Goal: Task Accomplishment & Management: Manage account settings

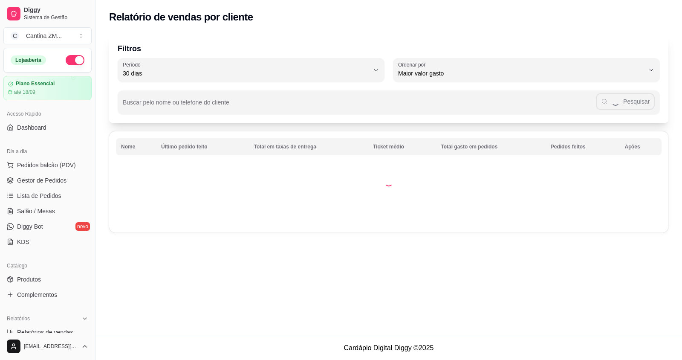
select select "30"
select select "HIGHEST_TOTAL_SPENT_WITH_ORDERS"
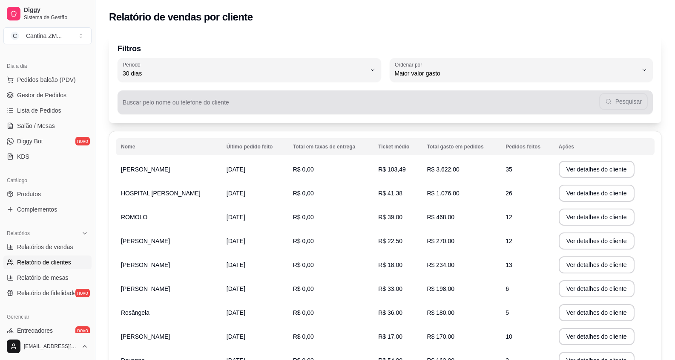
click at [482, 97] on div "Pesquisar" at bounding box center [385, 102] width 525 height 17
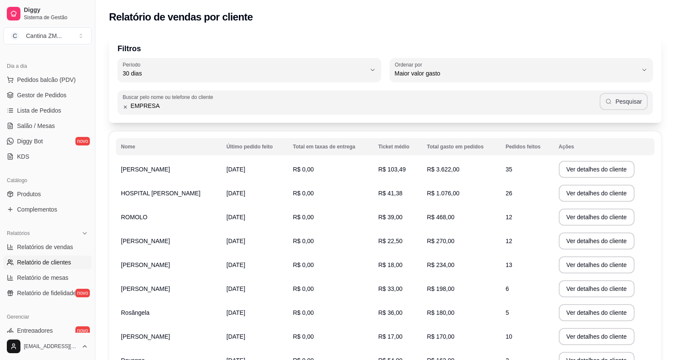
click at [610, 103] on icon "button" at bounding box center [608, 101] width 5 height 5
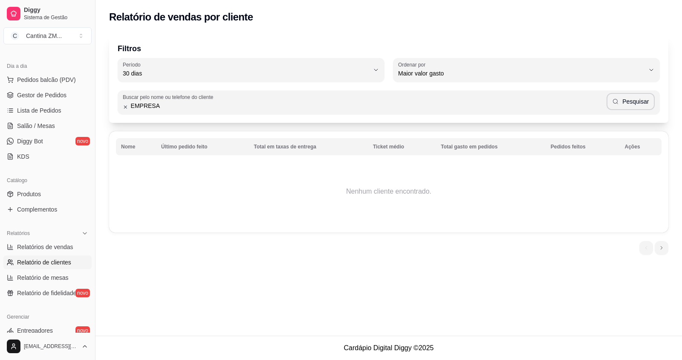
click at [390, 149] on th "Ticket médio" at bounding box center [402, 146] width 68 height 17
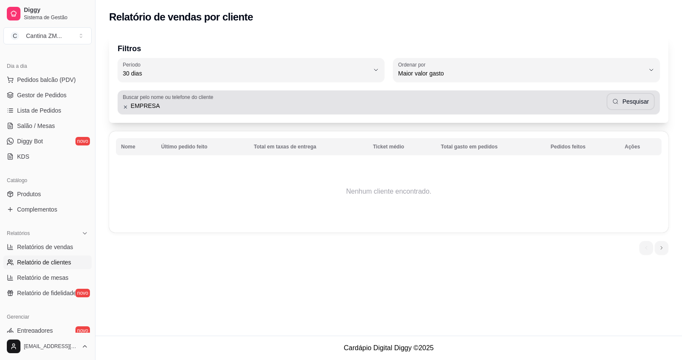
click at [214, 104] on input "EMPRESA" at bounding box center [367, 105] width 478 height 9
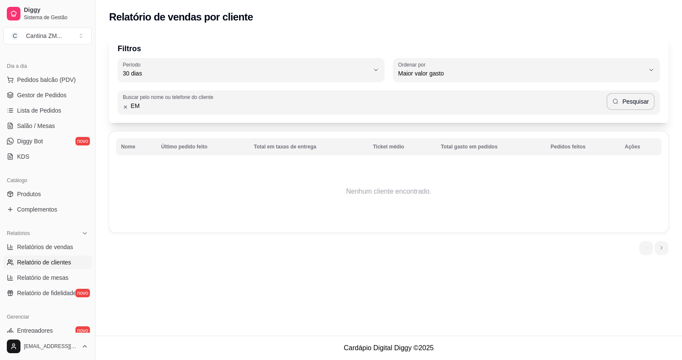
type input "E"
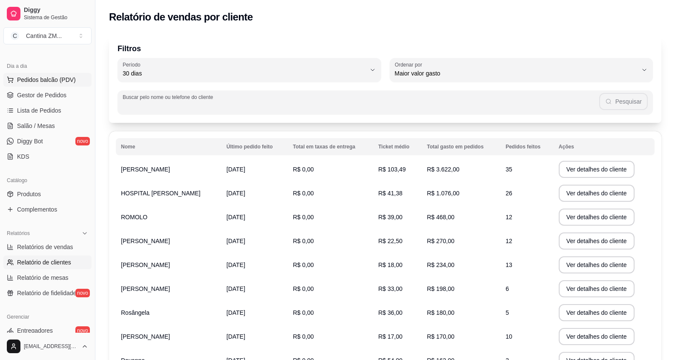
click at [54, 84] on button "Pedidos balcão (PDV)" at bounding box center [47, 80] width 88 height 14
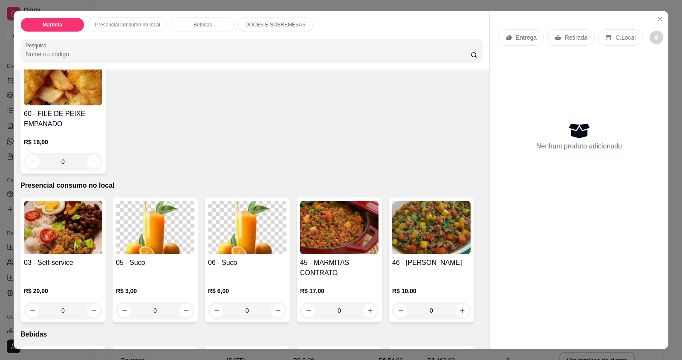
scroll to position [213, 0]
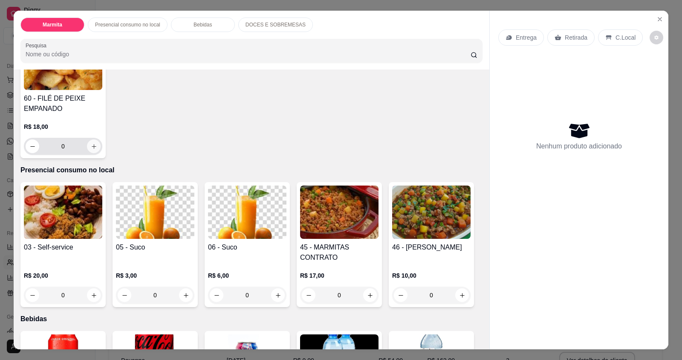
click at [91, 147] on icon "increase-product-quantity" at bounding box center [94, 146] width 6 height 6
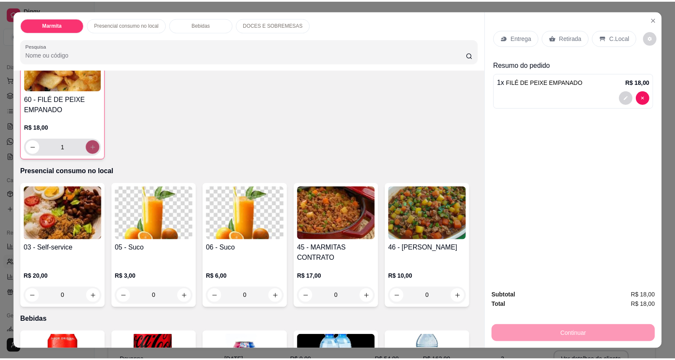
scroll to position [214, 0]
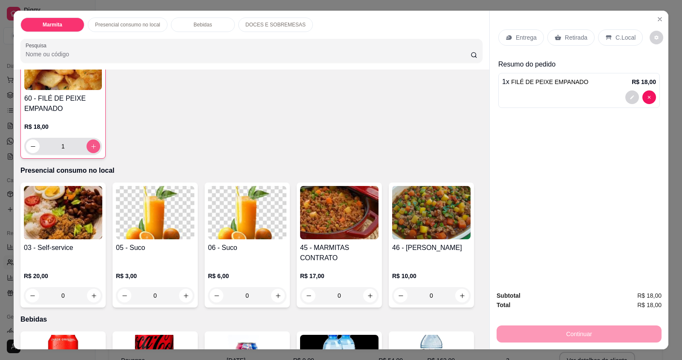
click at [90, 147] on icon "increase-product-quantity" at bounding box center [93, 146] width 6 height 6
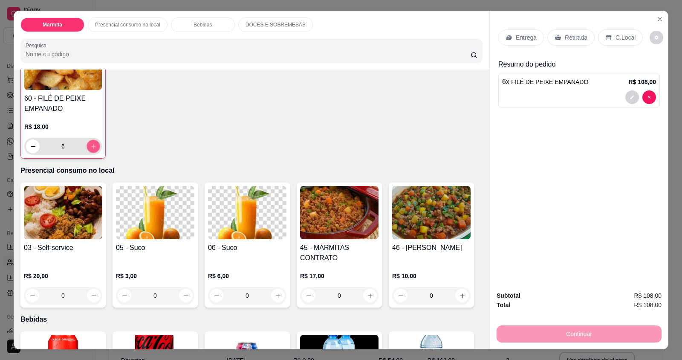
click at [90, 147] on icon "increase-product-quantity" at bounding box center [93, 146] width 6 height 6
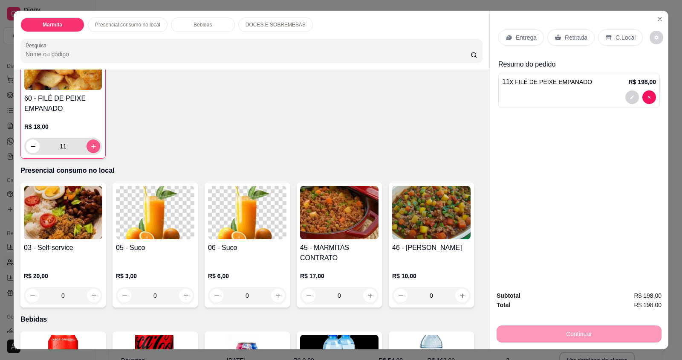
click at [90, 147] on icon "increase-product-quantity" at bounding box center [93, 146] width 6 height 6
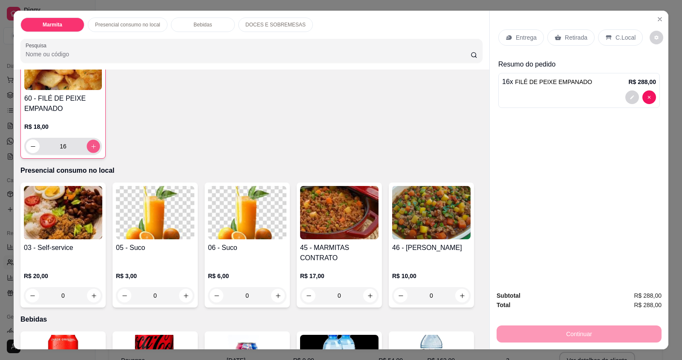
click at [90, 147] on icon "increase-product-quantity" at bounding box center [93, 146] width 6 height 6
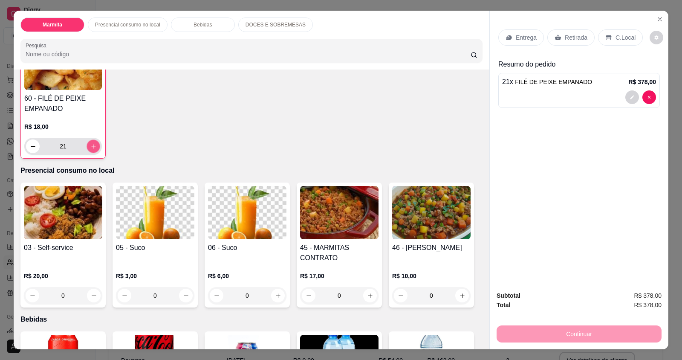
click at [90, 147] on icon "increase-product-quantity" at bounding box center [93, 146] width 6 height 6
click at [31, 144] on icon "decrease-product-quantity" at bounding box center [33, 146] width 6 height 6
type input "23"
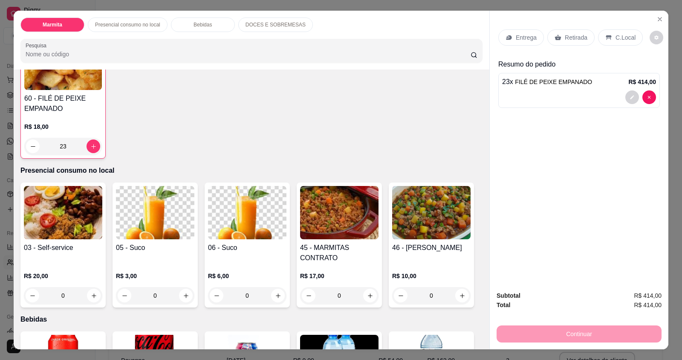
click at [626, 35] on p "C.Local" at bounding box center [625, 37] width 20 height 9
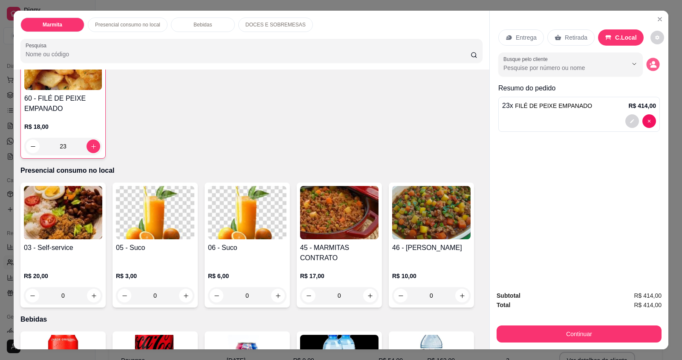
click at [649, 61] on icon "decrease-product-quantity" at bounding box center [652, 64] width 7 height 7
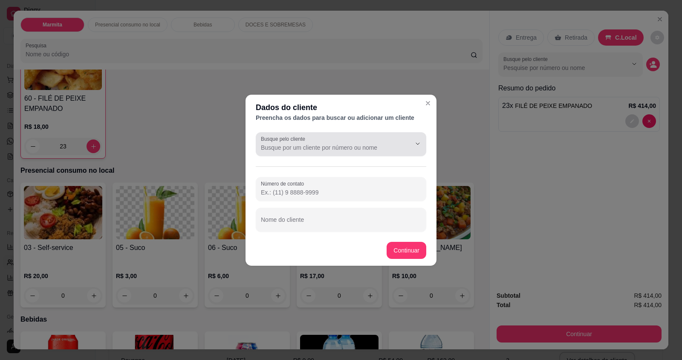
click at [390, 149] on input "Busque pelo cliente" at bounding box center [329, 147] width 136 height 9
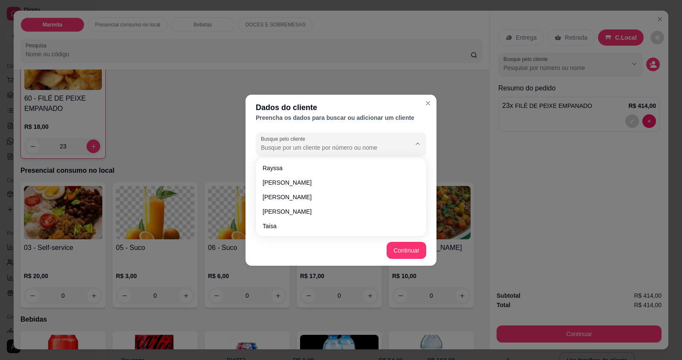
click at [390, 149] on input "Busque pelo cliente" at bounding box center [329, 147] width 136 height 9
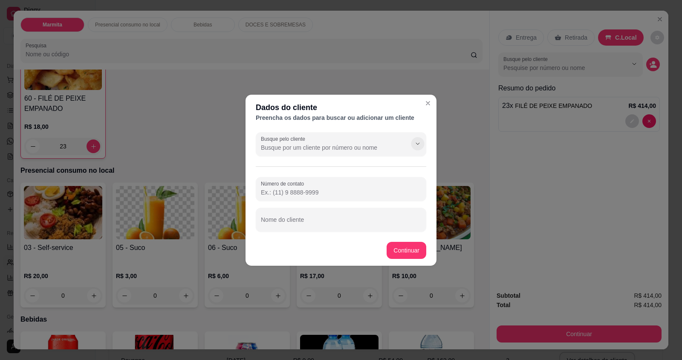
click at [419, 143] on icon "Show suggestions" at bounding box center [417, 143] width 7 height 7
click at [289, 224] on input "Nome do cliente" at bounding box center [341, 223] width 160 height 9
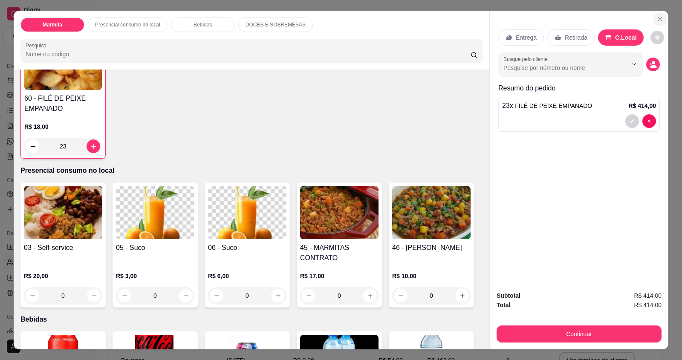
click at [660, 19] on button "Close" at bounding box center [660, 19] width 14 height 14
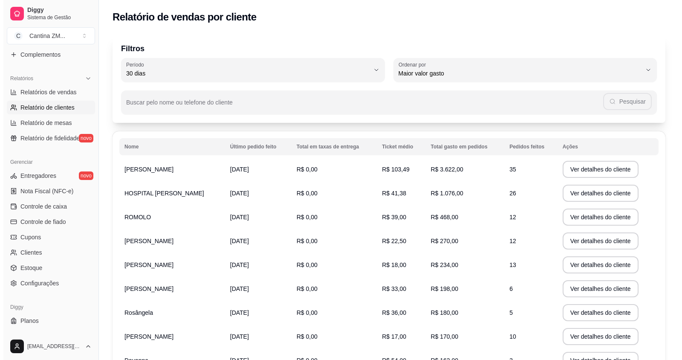
scroll to position [254, 0]
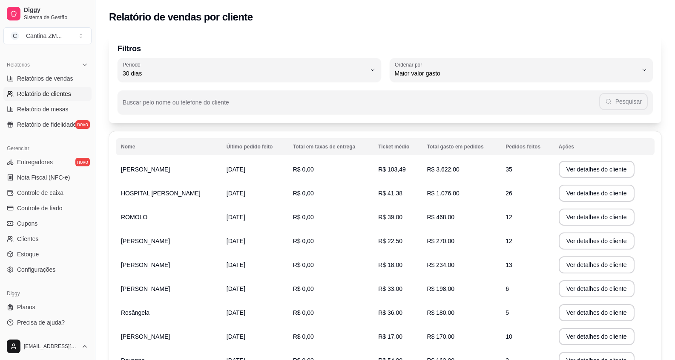
click at [39, 207] on span "Controle de fiado" at bounding box center [40, 208] width 46 height 9
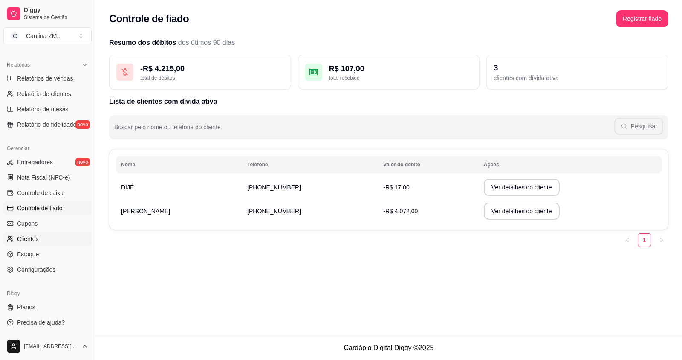
click at [20, 239] on span "Clientes" at bounding box center [28, 238] width 22 height 9
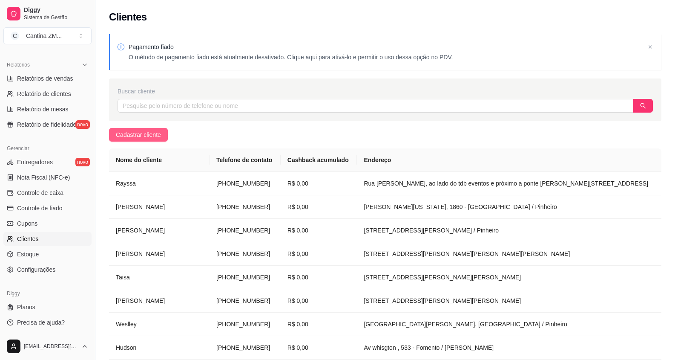
click at [123, 135] on span "Cadastrar cliente" at bounding box center [138, 134] width 45 height 9
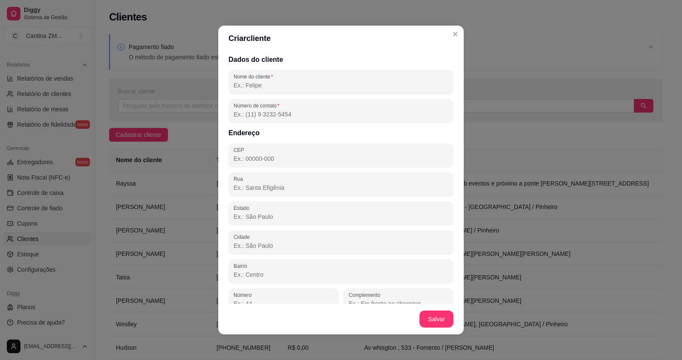
click at [234, 86] on input "Nome do cliente" at bounding box center [341, 85] width 215 height 9
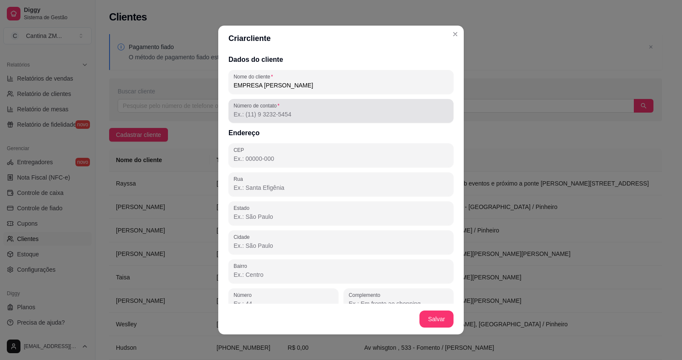
type input "EMPRESA [PERSON_NAME]"
click at [267, 116] on input "Número de contato" at bounding box center [341, 114] width 215 height 9
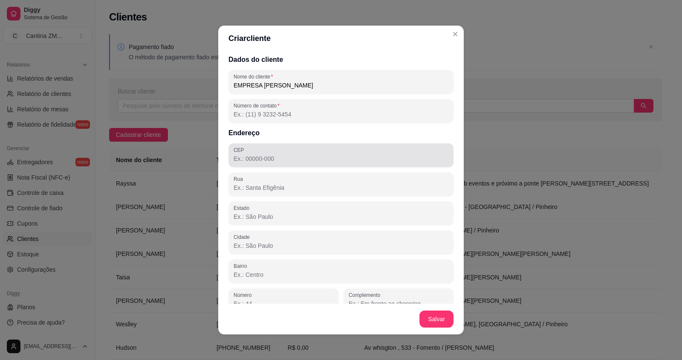
click at [257, 150] on div at bounding box center [341, 155] width 215 height 17
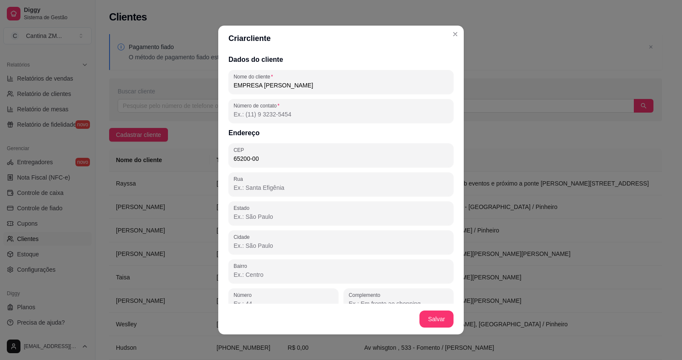
type input "65200-000"
type input "MA"
type input "Pinheiro"
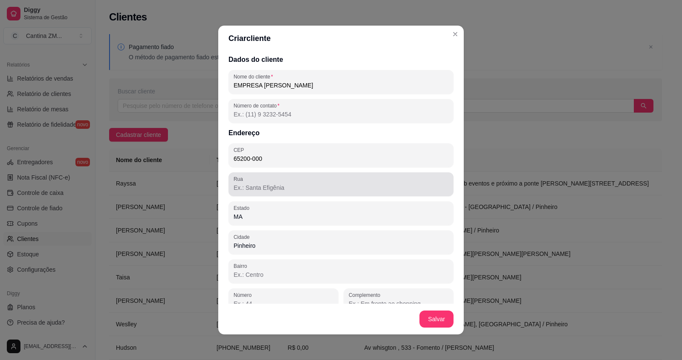
type input "65200-000"
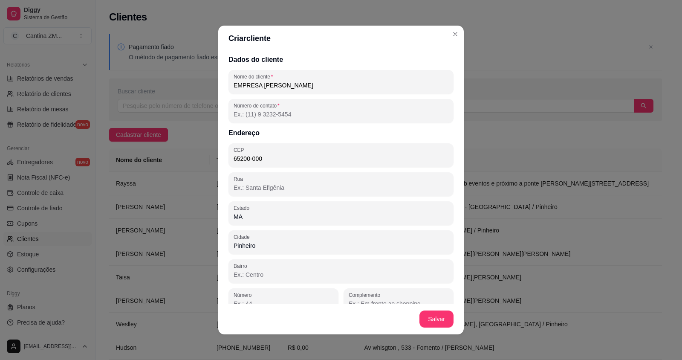
click at [248, 190] on input "Rua" at bounding box center [341, 187] width 215 height 9
click at [300, 110] on input "Número de contato" at bounding box center [341, 114] width 215 height 9
click at [310, 110] on input "Número de contato" at bounding box center [341, 114] width 215 height 9
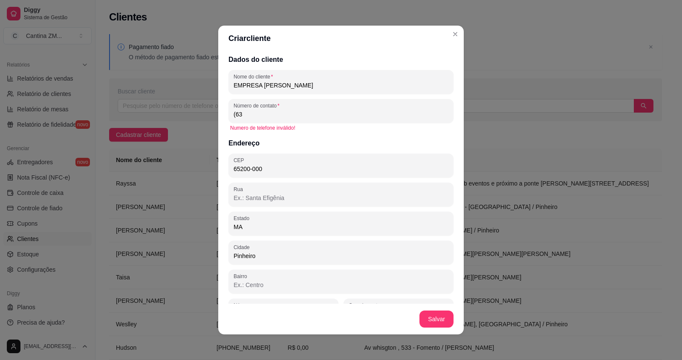
type input "(6"
type input "(0"
type input "(9"
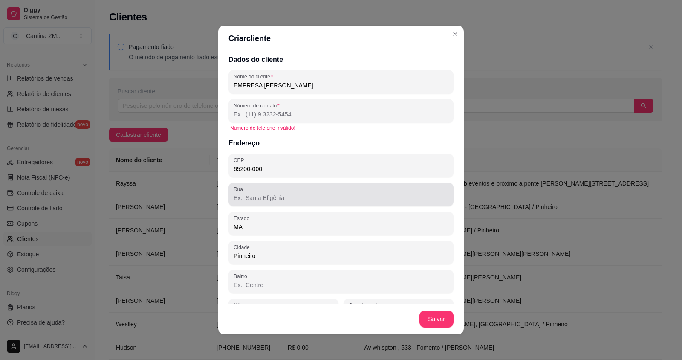
click at [290, 195] on input "Rua" at bounding box center [341, 197] width 215 height 9
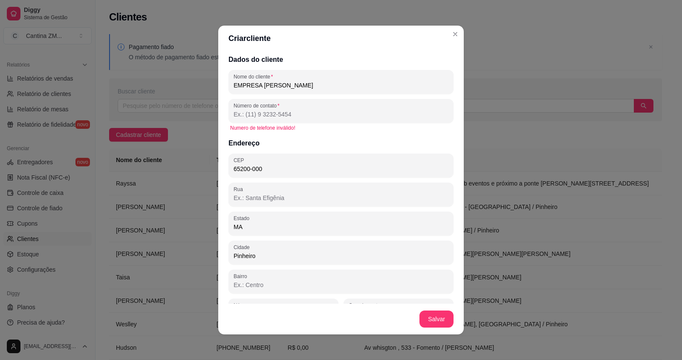
click at [285, 229] on input "MA" at bounding box center [341, 226] width 215 height 9
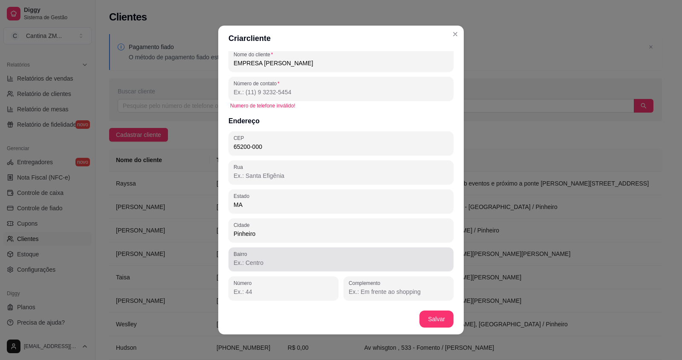
scroll to position [2, 0]
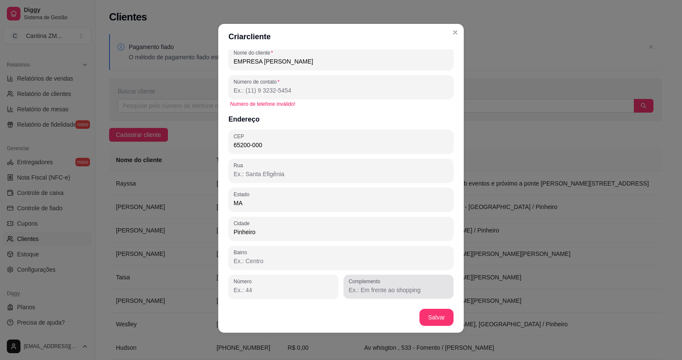
click at [358, 294] on input "Complemento" at bounding box center [399, 290] width 100 height 9
click at [396, 286] on input "CNPJ: 53.850" at bounding box center [399, 290] width 100 height 9
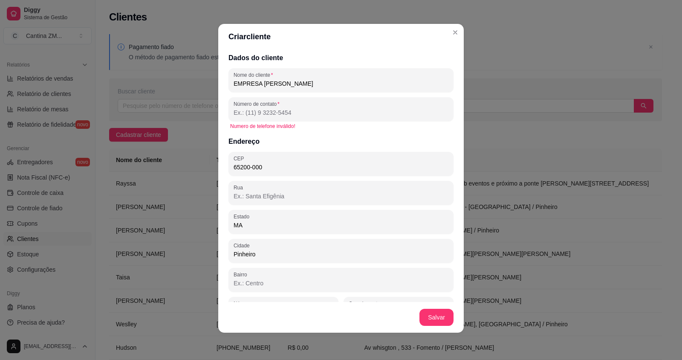
scroll to position [0, 0]
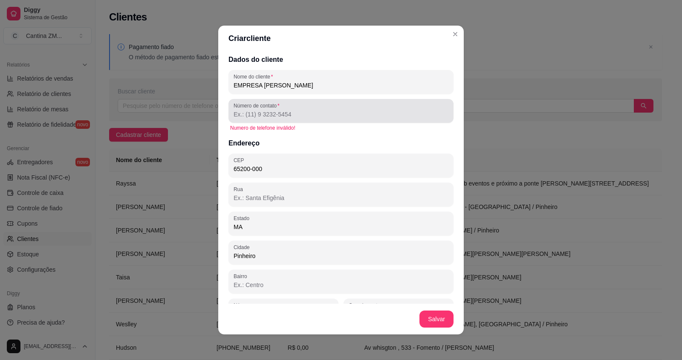
type input "CNPJ: 53.850.238/0001-72"
click at [357, 109] on div at bounding box center [341, 110] width 215 height 17
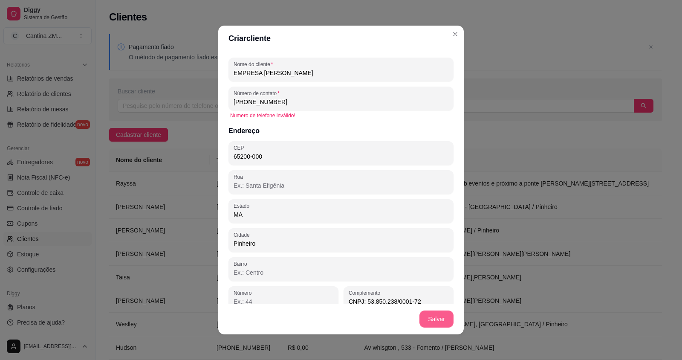
scroll to position [22, 0]
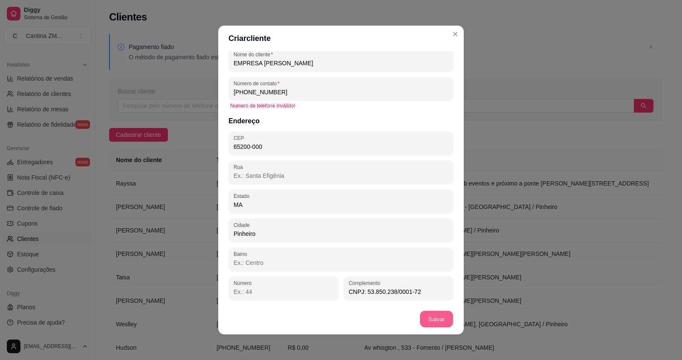
click at [430, 323] on button "Salvar" at bounding box center [436, 319] width 33 height 17
click at [445, 322] on button "Salvar" at bounding box center [436, 319] width 33 height 17
click at [427, 318] on button "Salvar" at bounding box center [436, 319] width 33 height 17
click at [422, 318] on button "Salvar" at bounding box center [436, 319] width 33 height 17
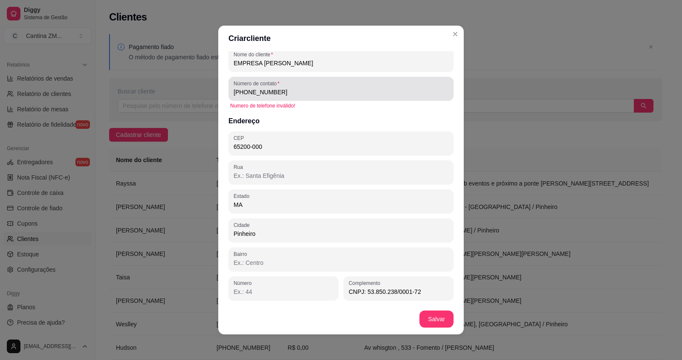
click at [304, 83] on div "[PHONE_NUMBER]" at bounding box center [341, 88] width 215 height 17
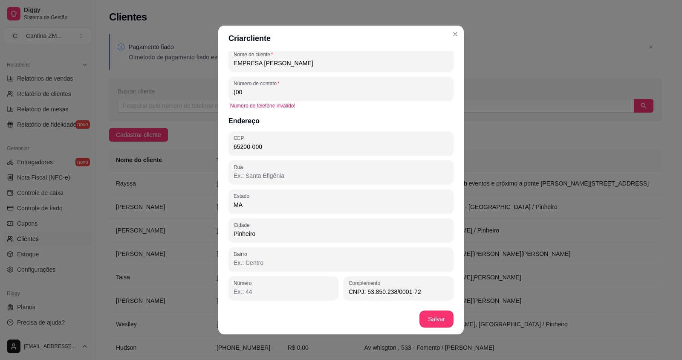
type input "(0"
click at [422, 315] on button "Salvar" at bounding box center [436, 318] width 34 height 17
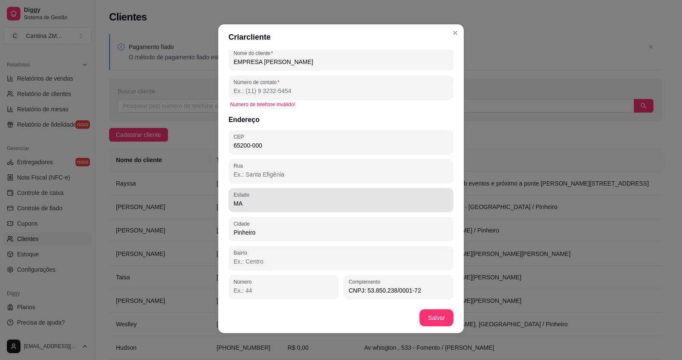
scroll to position [2, 0]
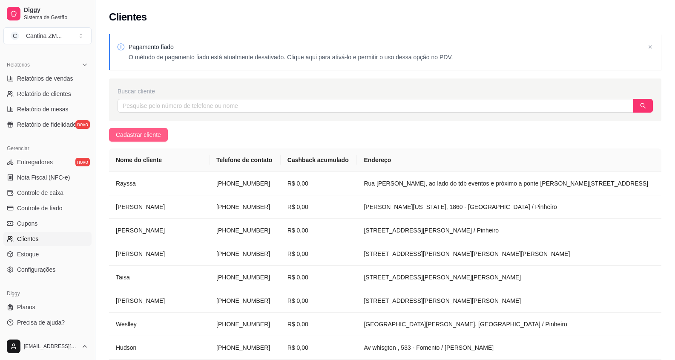
click at [156, 134] on span "Cadastrar cliente" at bounding box center [138, 134] width 45 height 9
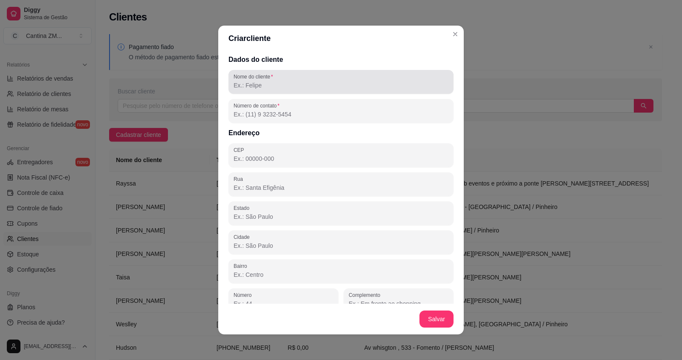
click at [258, 78] on label "Nome do cliente" at bounding box center [255, 76] width 42 height 7
click at [258, 81] on input "Nome do cliente" at bounding box center [341, 85] width 215 height 9
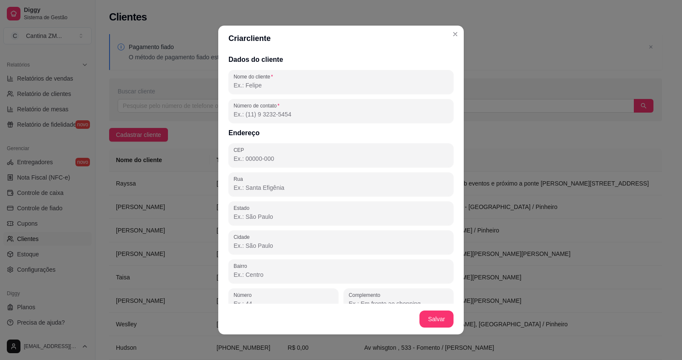
click at [258, 81] on input "Nome do cliente" at bounding box center [341, 85] width 215 height 9
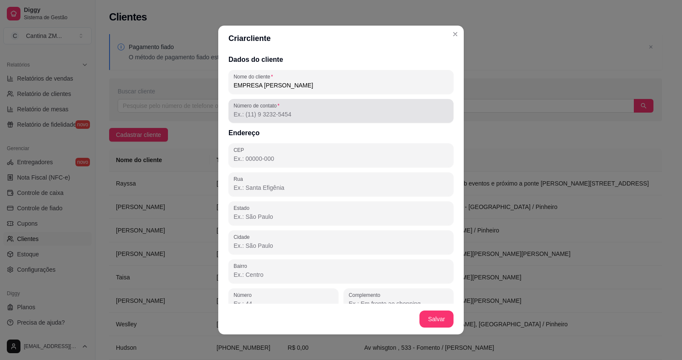
type input "EMPRESA [PERSON_NAME]"
click at [312, 107] on div at bounding box center [341, 110] width 215 height 17
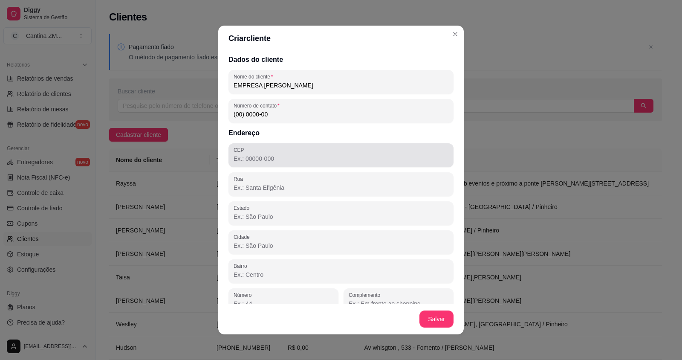
type input "(00) 0000-00"
click at [286, 156] on input "CEP" at bounding box center [341, 158] width 215 height 9
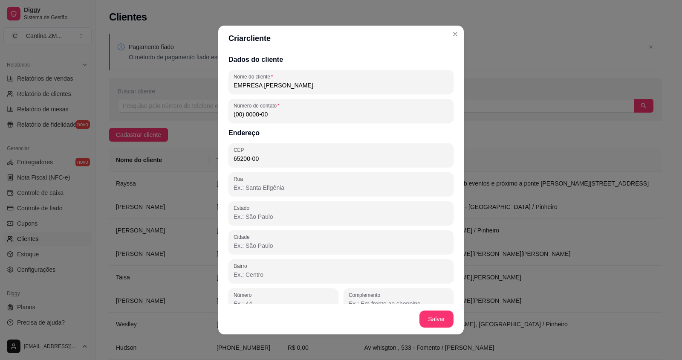
type input "65200-000"
type input "MA"
type input "Pinheiro"
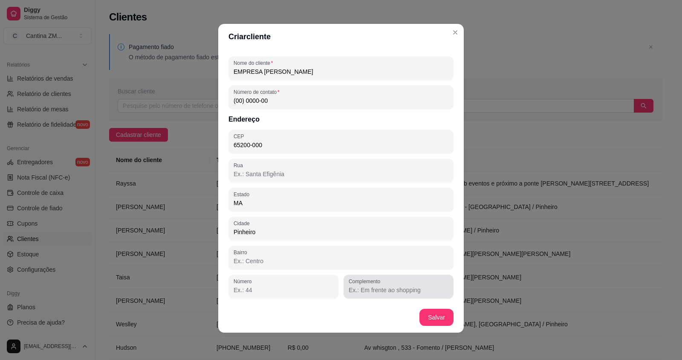
type input "65200-000"
click at [364, 292] on input "Complemento" at bounding box center [399, 290] width 100 height 9
type input "CNPJ: 53.850.238/0001-72"
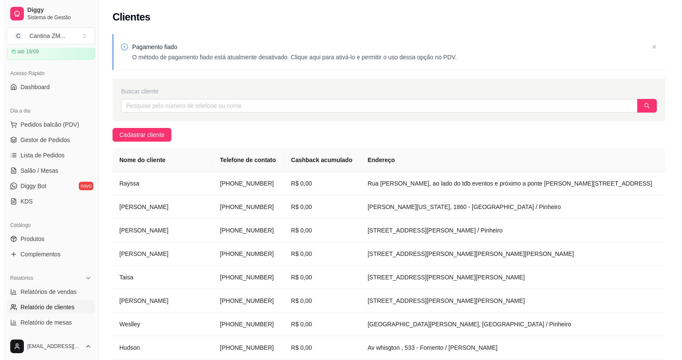
scroll to position [0, 0]
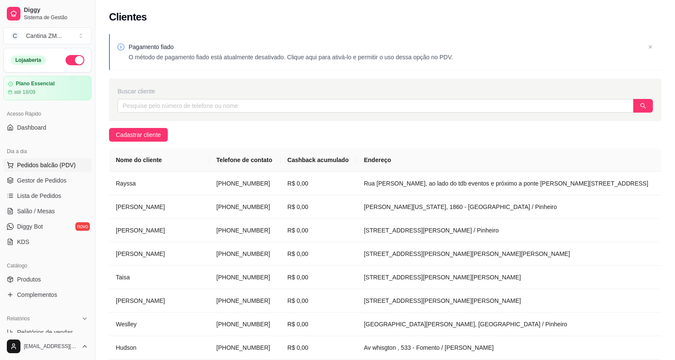
click at [43, 163] on span "Pedidos balcão (PDV)" at bounding box center [46, 165] width 59 height 9
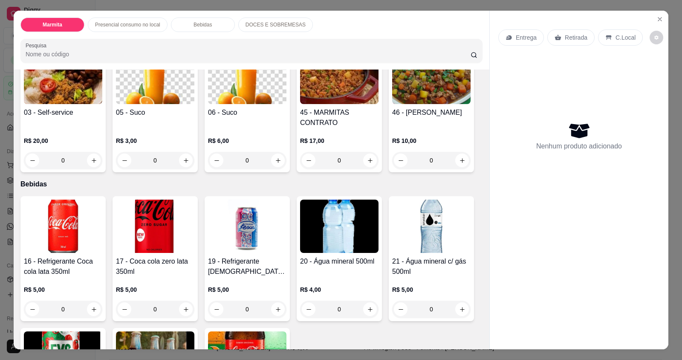
scroll to position [298, 0]
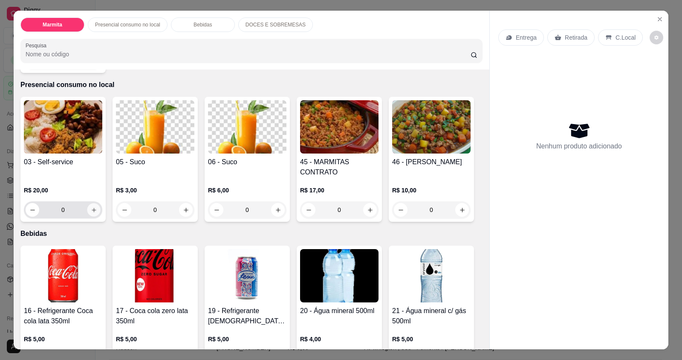
click at [92, 210] on icon "increase-product-quantity" at bounding box center [94, 210] width 6 height 6
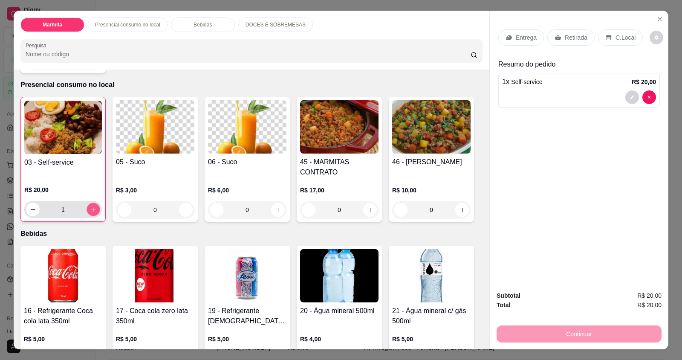
click at [92, 210] on icon "increase-product-quantity" at bounding box center [93, 209] width 6 height 6
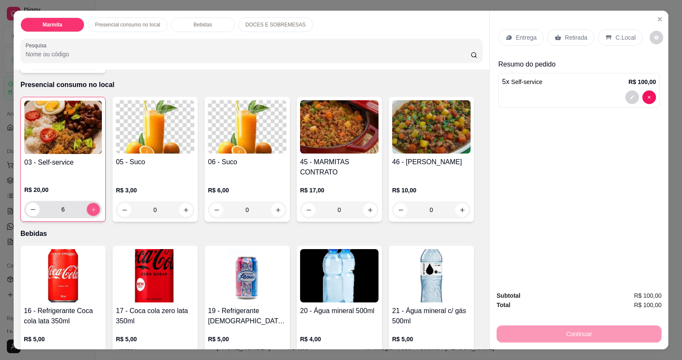
click at [92, 210] on icon "increase-product-quantity" at bounding box center [93, 209] width 6 height 6
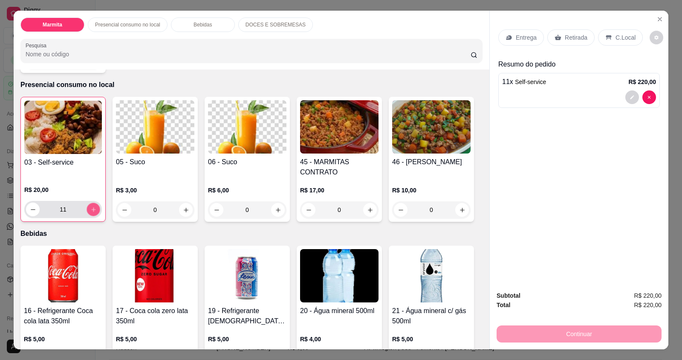
click at [92, 210] on icon "increase-product-quantity" at bounding box center [93, 209] width 6 height 6
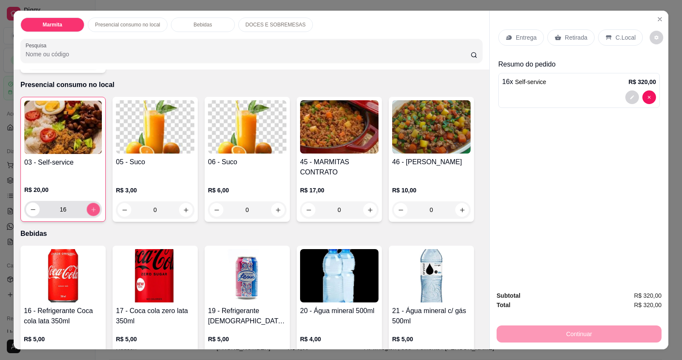
click at [92, 210] on icon "increase-product-quantity" at bounding box center [93, 209] width 6 height 6
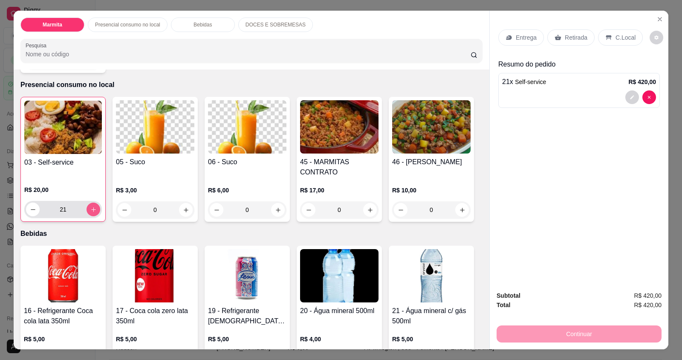
click at [87, 211] on button "increase-product-quantity" at bounding box center [94, 209] width 14 height 14
click at [87, 211] on button "increase-product-quantity" at bounding box center [93, 209] width 13 height 13
type input "23"
click at [605, 40] on icon at bounding box center [608, 37] width 7 height 7
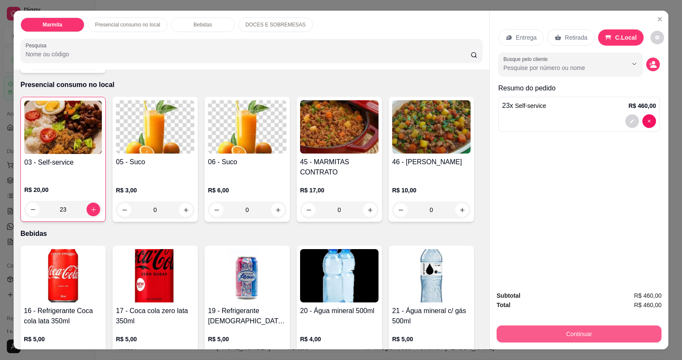
click at [555, 332] on button "Continuar" at bounding box center [578, 333] width 165 height 17
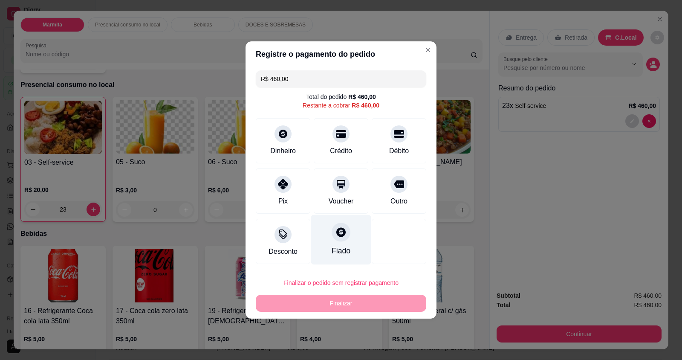
click at [339, 248] on div "Fiado" at bounding box center [341, 250] width 19 height 11
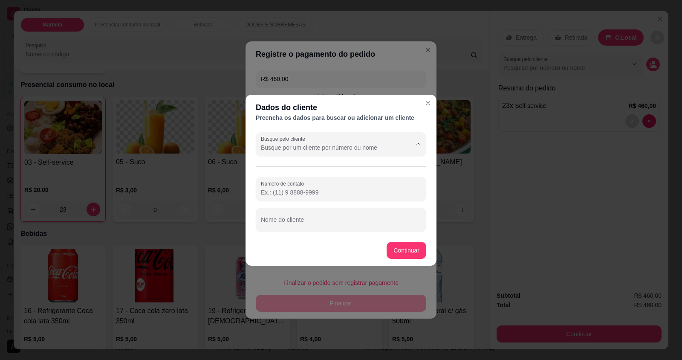
click at [329, 146] on input "Busque pelo cliente" at bounding box center [329, 147] width 136 height 9
type input "EMPRESA VICTOR"
click at [398, 251] on button "Continuar" at bounding box center [407, 250] width 40 height 17
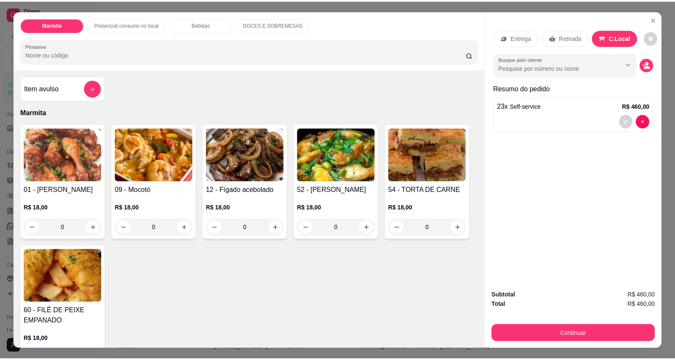
scroll to position [0, 0]
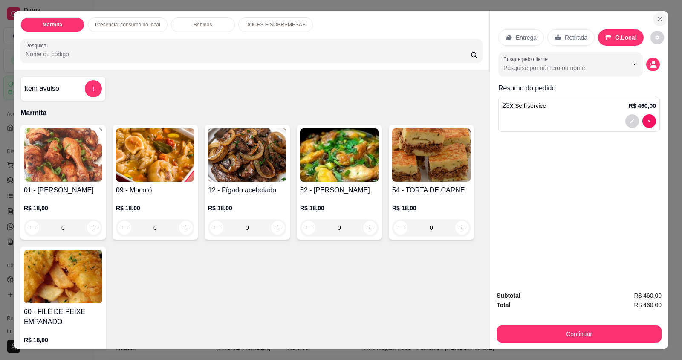
click at [660, 22] on icon "Close" at bounding box center [659, 19] width 7 height 7
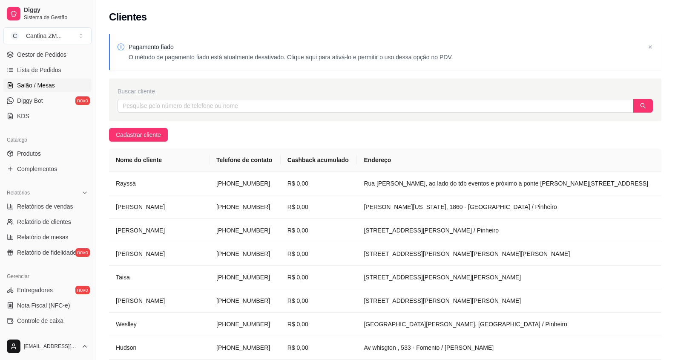
scroll to position [128, 0]
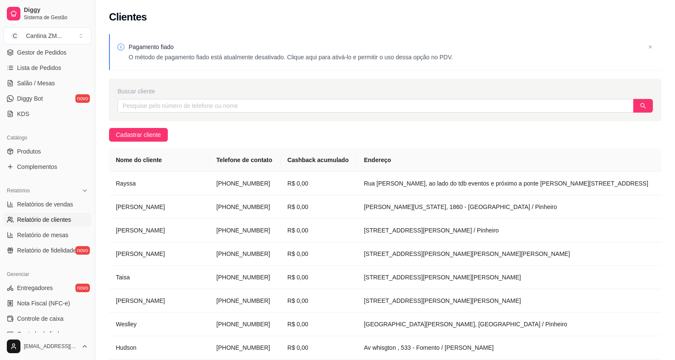
click at [39, 222] on span "Relatório de clientes" at bounding box center [44, 219] width 54 height 9
select select "30"
select select "HIGHEST_TOTAL_SPENT_WITH_ORDERS"
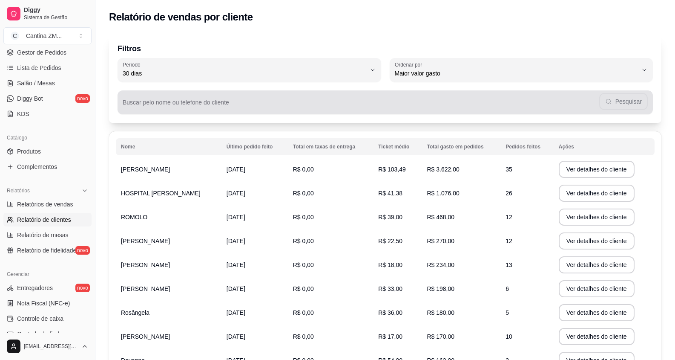
click at [156, 104] on input "Buscar pelo nome ou telefone do cliente" at bounding box center [361, 105] width 477 height 9
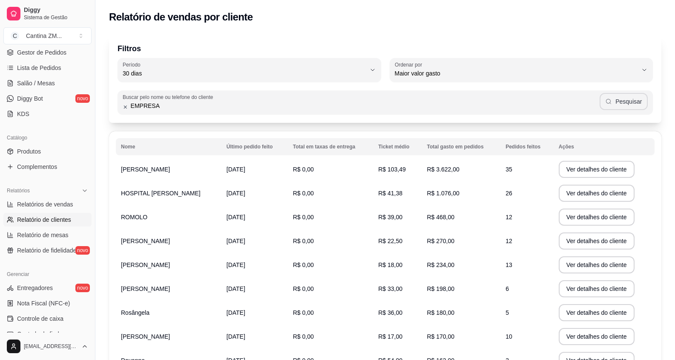
type input "EMPRESA"
click at [627, 102] on button "Pesquisar" at bounding box center [624, 101] width 48 height 17
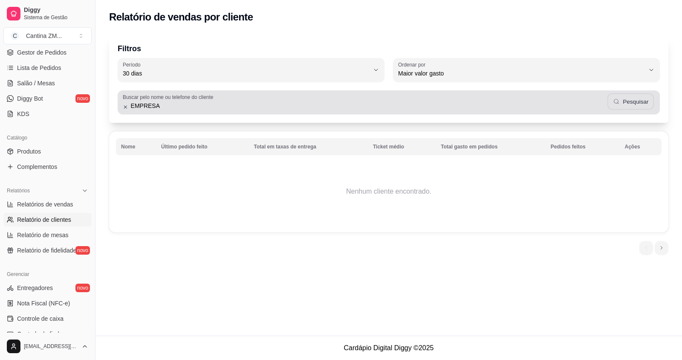
click at [627, 102] on button "Pesquisar" at bounding box center [630, 101] width 47 height 17
click at [627, 102] on div "EMPRESA Pesquisar" at bounding box center [389, 102] width 532 height 17
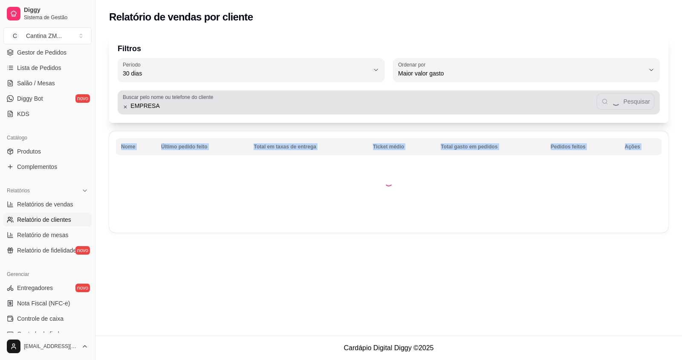
click at [627, 102] on div "EMPRESA Pesquisar" at bounding box center [389, 102] width 532 height 17
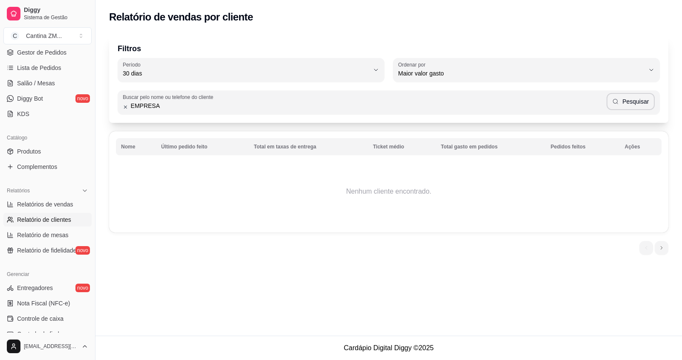
click at [127, 107] on icon at bounding box center [126, 107] width 6 height 6
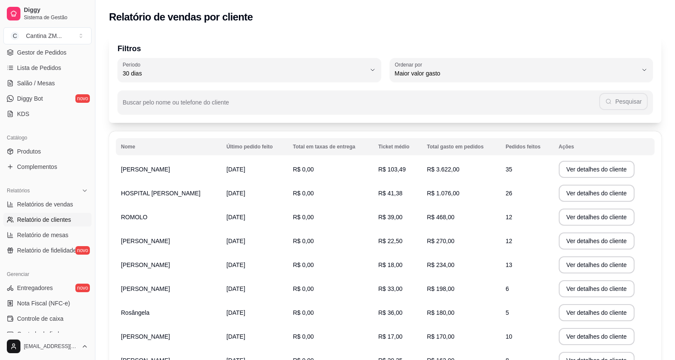
click at [55, 219] on span "Relatório de clientes" at bounding box center [44, 219] width 54 height 9
click at [57, 206] on span "Relatórios de vendas" at bounding box center [45, 204] width 56 height 9
select select "ALL"
select select "0"
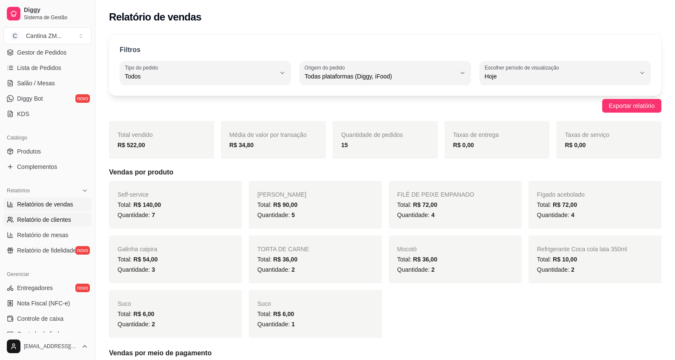
click at [58, 217] on span "Relatório de clientes" at bounding box center [44, 219] width 54 height 9
select select "30"
select select "HIGHEST_TOTAL_SPENT_WITH_ORDERS"
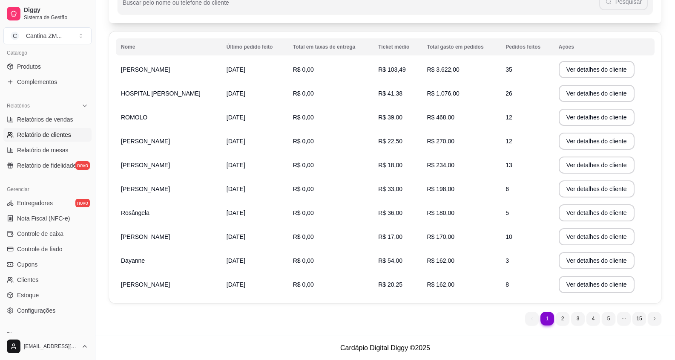
scroll to position [213, 0]
click at [36, 249] on span "Controle de fiado" at bounding box center [40, 248] width 46 height 9
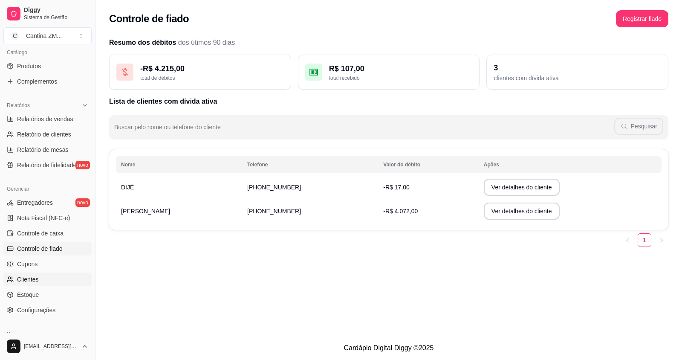
click at [28, 274] on link "Clientes" at bounding box center [47, 279] width 88 height 14
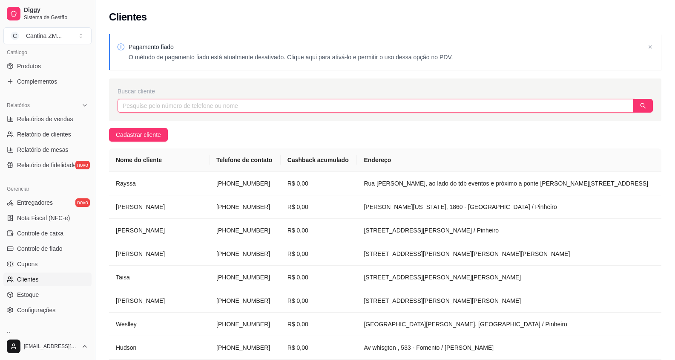
click at [211, 109] on input "text" at bounding box center [376, 106] width 517 height 14
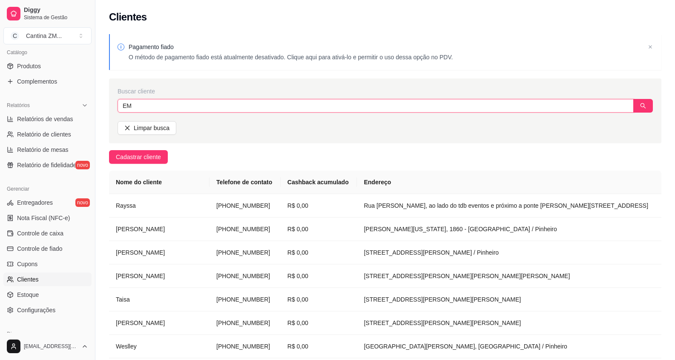
type input "E"
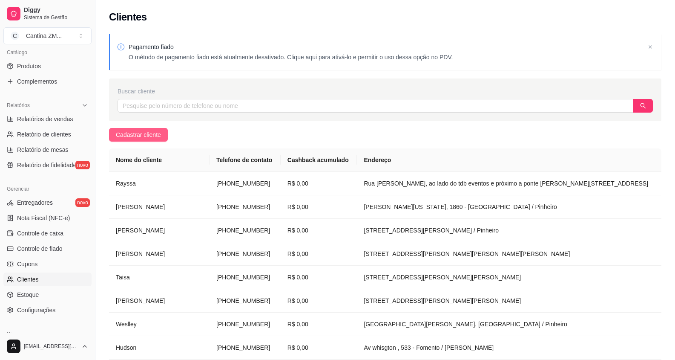
click at [141, 140] on button "Cadastrar cliente" at bounding box center [138, 135] width 59 height 14
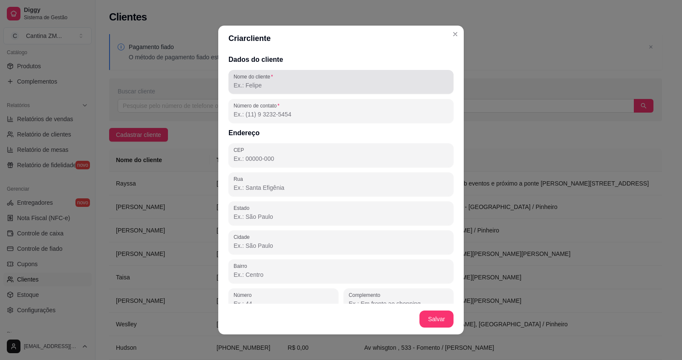
click at [270, 92] on div "Nome do cliente" at bounding box center [340, 82] width 225 height 24
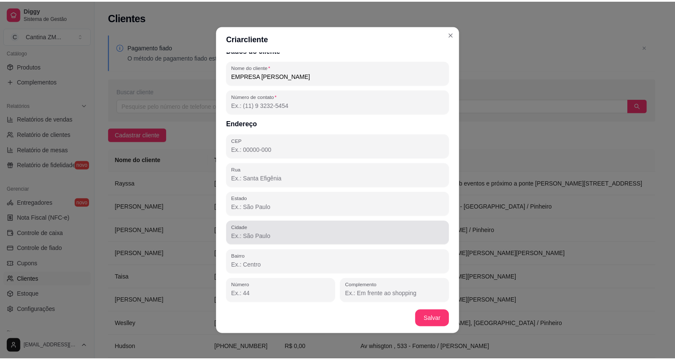
scroll to position [12, 0]
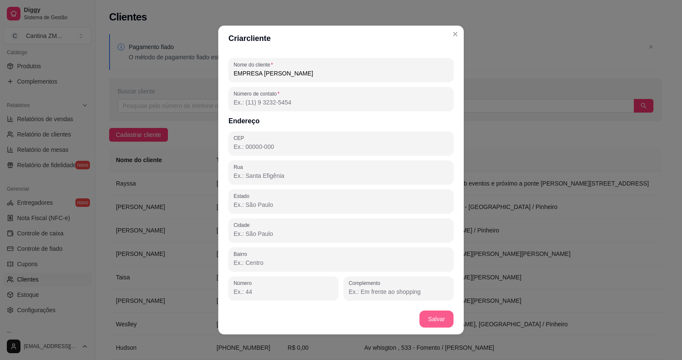
type input "EMPRESA [PERSON_NAME]"
click at [440, 316] on button "Salvar" at bounding box center [436, 318] width 34 height 17
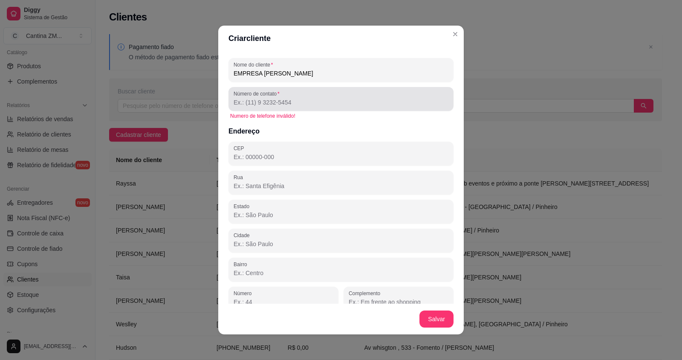
click at [294, 99] on input "Número de contato" at bounding box center [341, 102] width 215 height 9
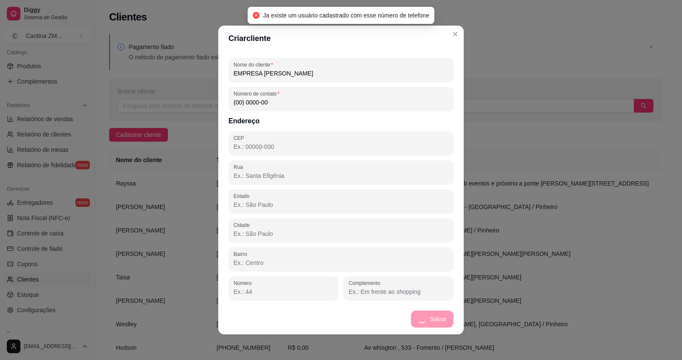
click at [281, 101] on input "(00) 0000-00" at bounding box center [341, 102] width 215 height 9
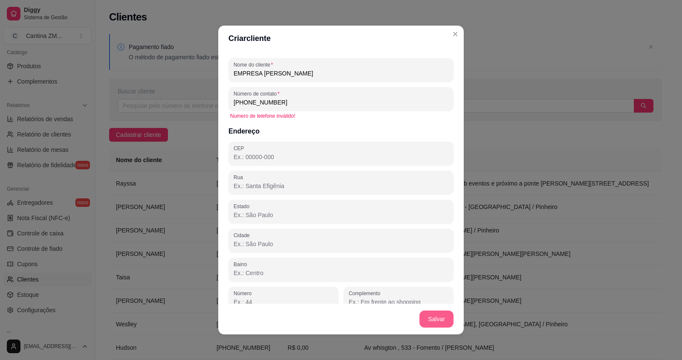
click at [432, 326] on button "Salvar" at bounding box center [436, 318] width 34 height 17
click at [431, 323] on button "Salvar" at bounding box center [436, 318] width 34 height 17
click at [429, 322] on button "Salvar" at bounding box center [436, 318] width 34 height 17
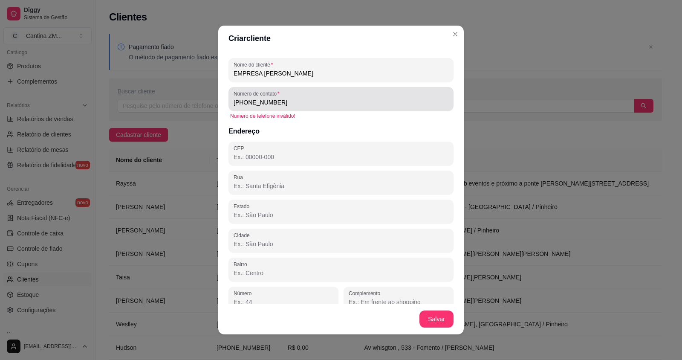
click at [309, 95] on div "[PHONE_NUMBER]" at bounding box center [341, 98] width 215 height 17
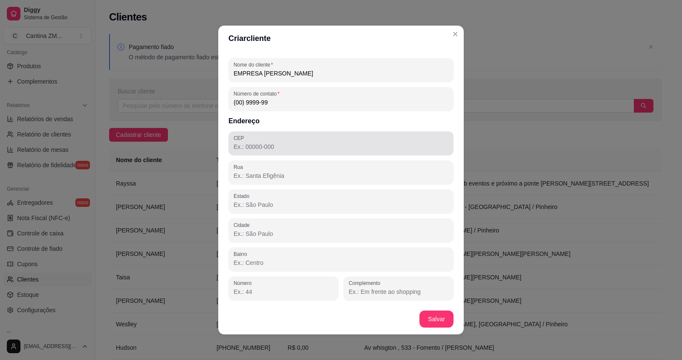
type input "(00) 9999-99"
click at [254, 148] on input "CEP" at bounding box center [341, 146] width 215 height 9
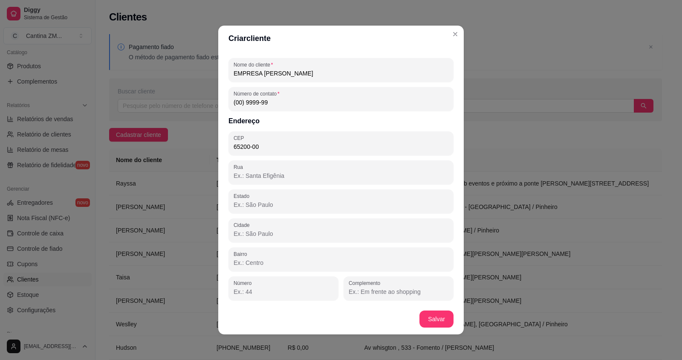
type input "65200-000"
type input "MA"
type input "Pinheiro"
type input "65200-000"
click at [378, 291] on input "Complemento" at bounding box center [399, 291] width 100 height 9
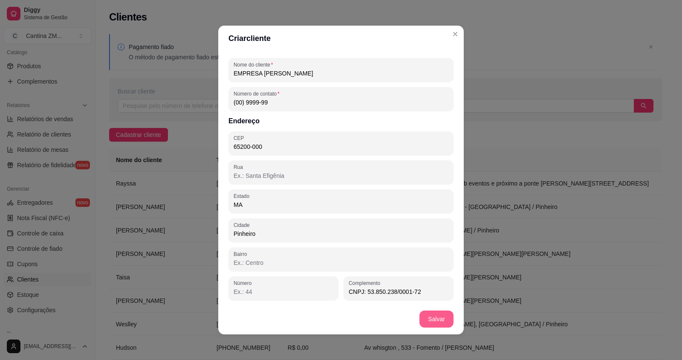
type input "CNPJ: 53.850.238/0001-72"
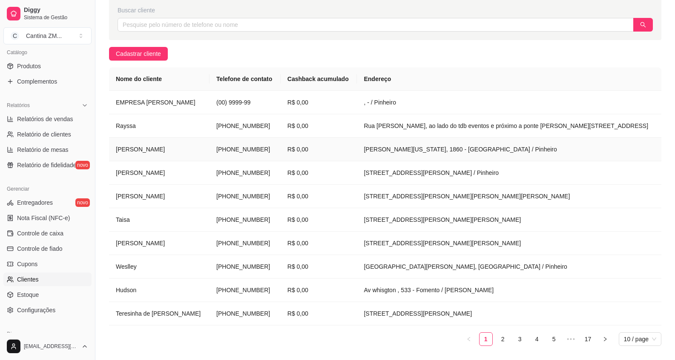
scroll to position [66, 0]
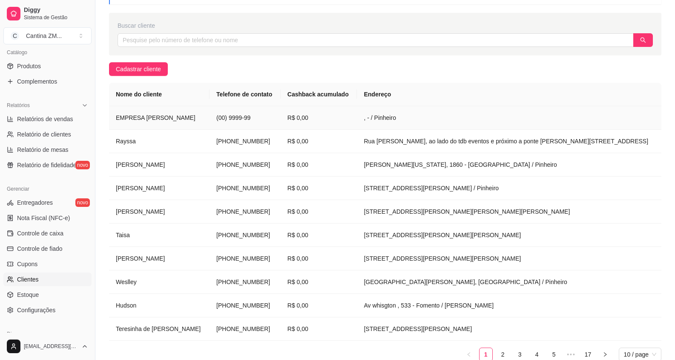
click at [254, 120] on td "(00) 9999-99" at bounding box center [245, 117] width 71 height 23
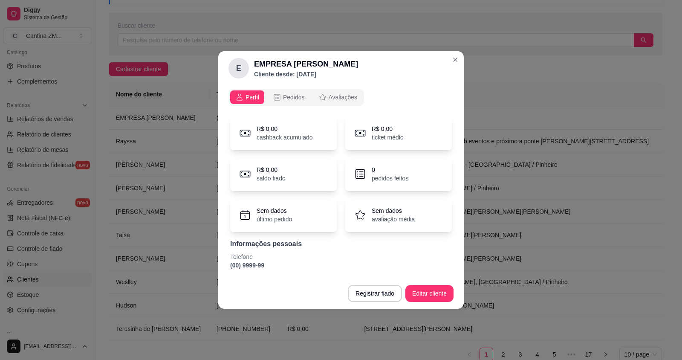
click at [274, 179] on p "saldo fiado" at bounding box center [271, 178] width 29 height 9
click at [273, 172] on p "R$ 0,00" at bounding box center [271, 169] width 29 height 9
click at [371, 294] on button "Registrar fiado" at bounding box center [375, 293] width 52 height 17
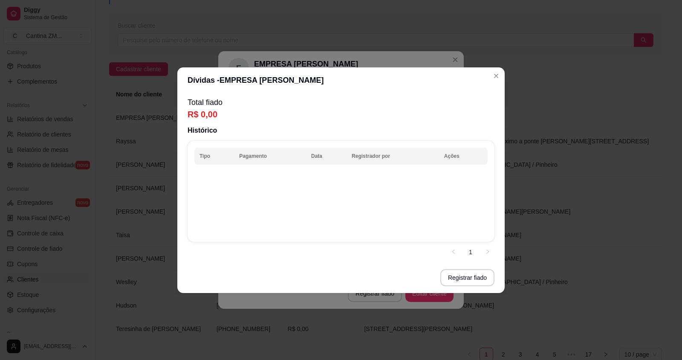
click at [244, 118] on p "R$ 0,00" at bounding box center [341, 114] width 307 height 12
click at [215, 112] on p "R$ 0,00" at bounding box center [341, 114] width 307 height 12
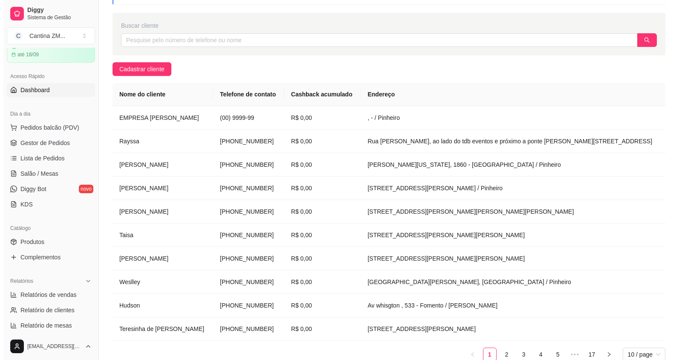
scroll to position [0, 0]
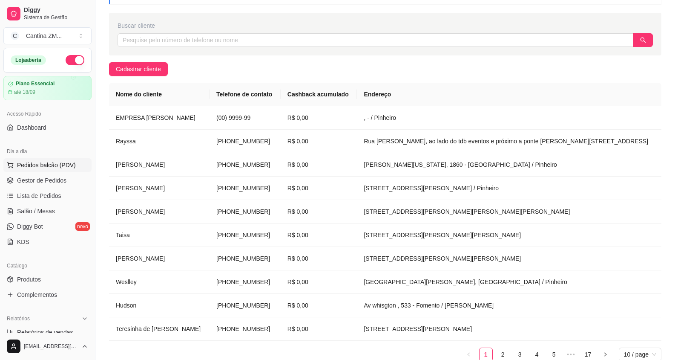
click at [53, 167] on span "Pedidos balcão (PDV)" at bounding box center [46, 165] width 59 height 9
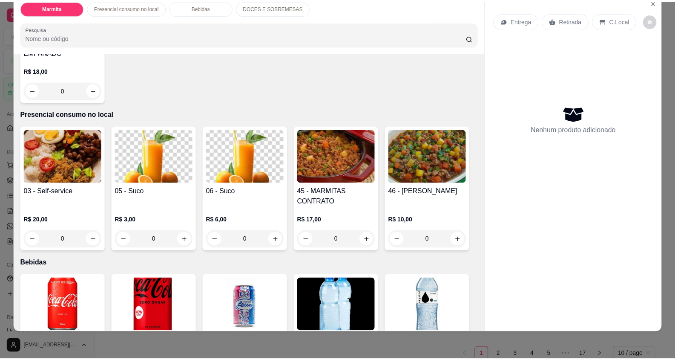
scroll to position [256, 0]
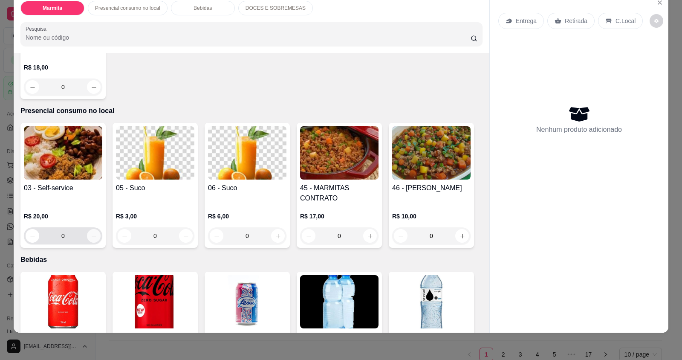
click at [91, 237] on icon "increase-product-quantity" at bounding box center [94, 236] width 6 height 6
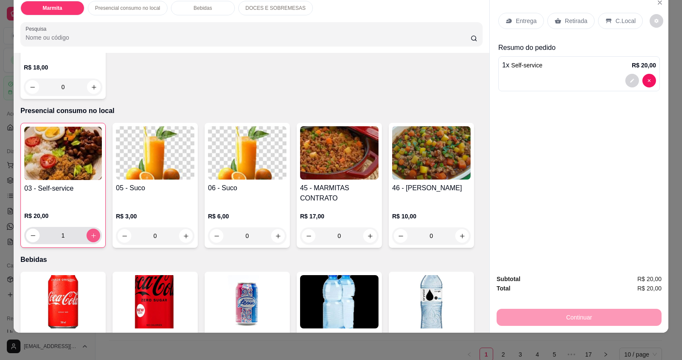
click at [90, 237] on icon "increase-product-quantity" at bounding box center [93, 235] width 6 height 6
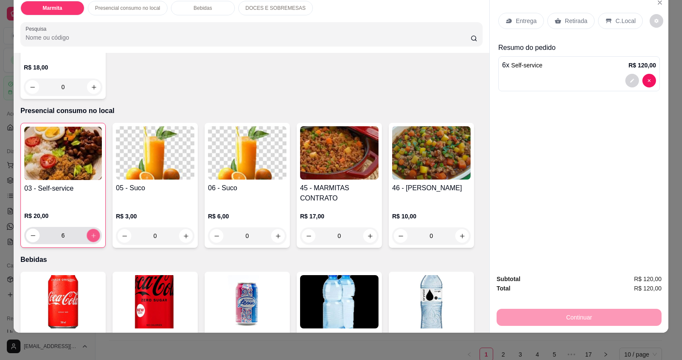
click at [90, 237] on icon "increase-product-quantity" at bounding box center [93, 235] width 6 height 6
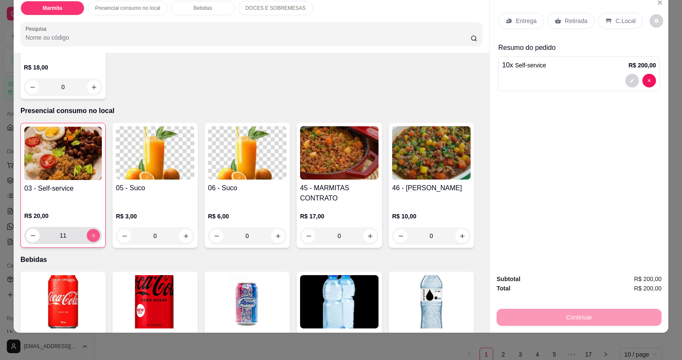
click at [90, 237] on icon "increase-product-quantity" at bounding box center [93, 235] width 6 height 6
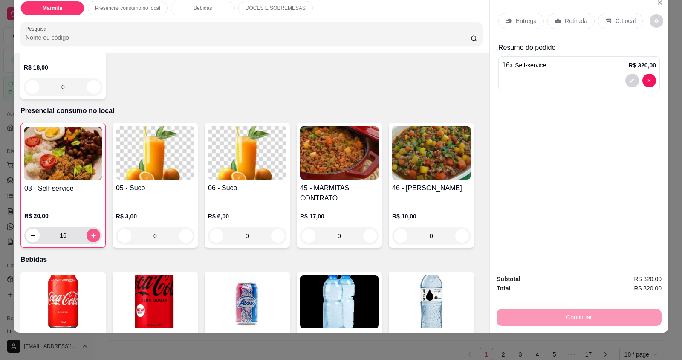
click at [90, 237] on icon "increase-product-quantity" at bounding box center [93, 235] width 6 height 6
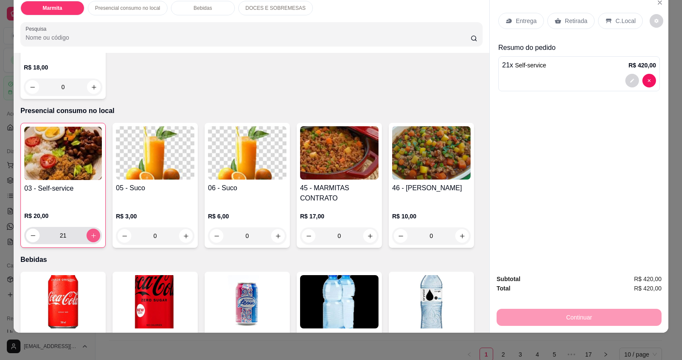
click at [90, 237] on icon "increase-product-quantity" at bounding box center [93, 235] width 6 height 6
type input "23"
click at [615, 21] on p "C.Local" at bounding box center [625, 21] width 20 height 9
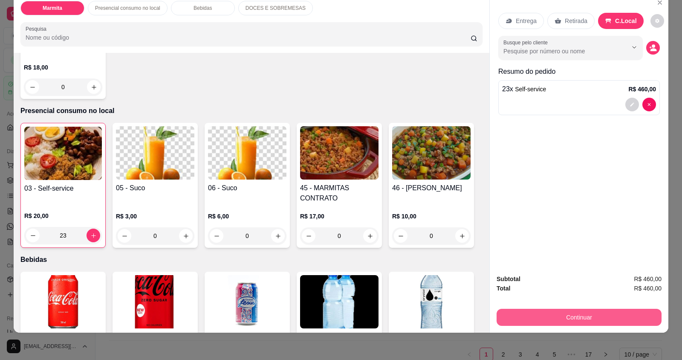
click at [590, 318] on button "Continuar" at bounding box center [578, 317] width 165 height 17
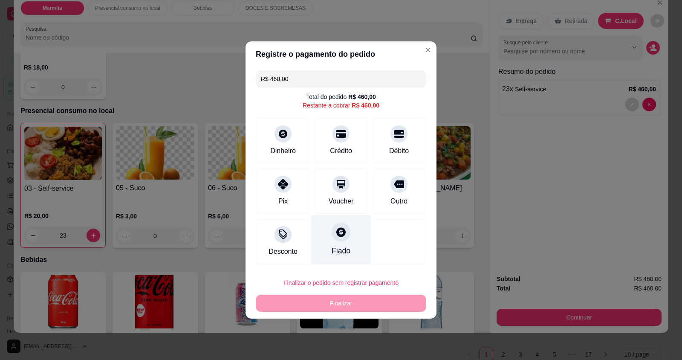
click at [333, 244] on div "Fiado" at bounding box center [341, 240] width 60 height 50
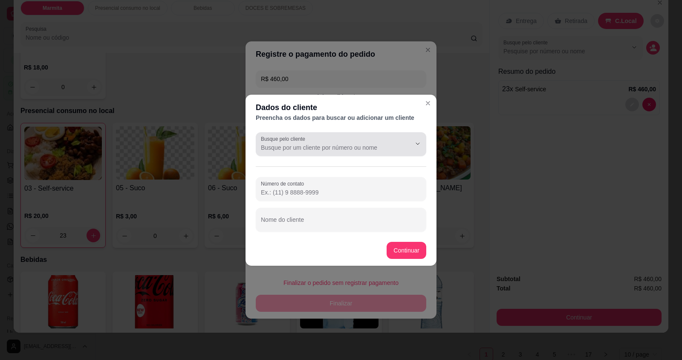
click at [264, 147] on input "Busque pelo cliente" at bounding box center [329, 147] width 136 height 9
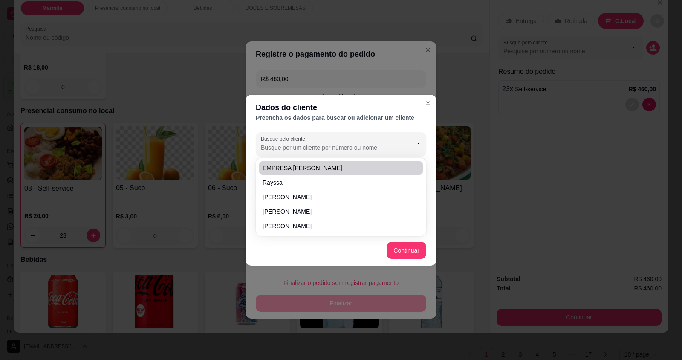
click at [274, 170] on span "EMPRESA [PERSON_NAME]" at bounding box center [337, 168] width 148 height 9
type input "EMPRESA [PERSON_NAME]"
type input "(00) 9999-99"
type input "EMPRESA [PERSON_NAME]"
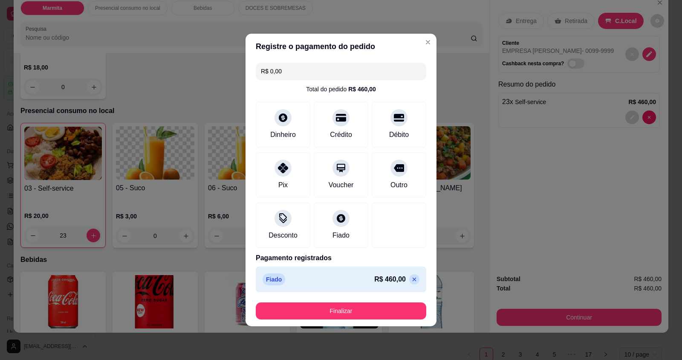
type input "R$ 0,00"
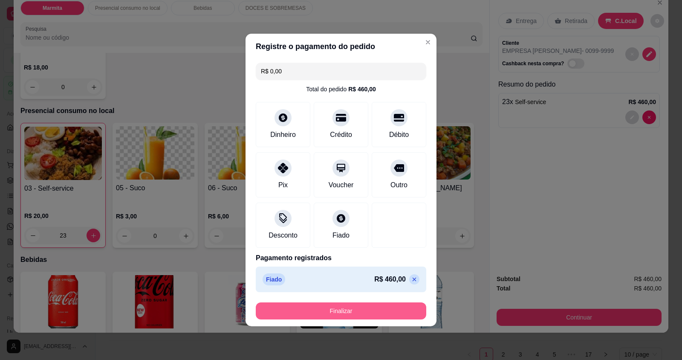
click at [340, 311] on button "Finalizar" at bounding box center [341, 310] width 170 height 17
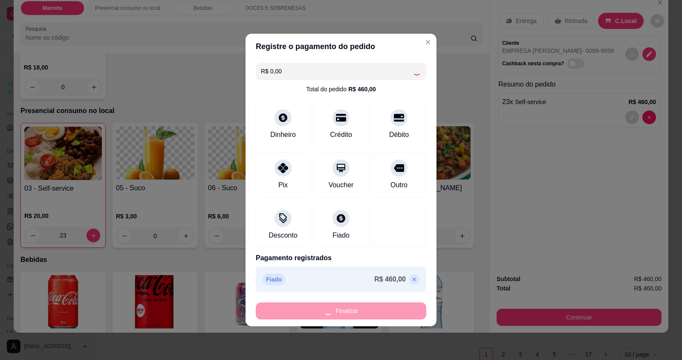
type input "0"
type input "-R$ 460,00"
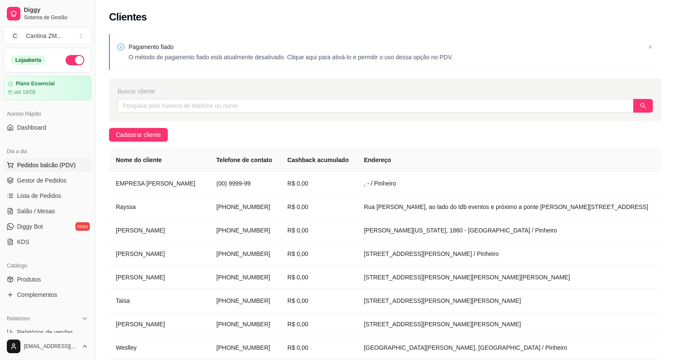
click at [32, 163] on span "Pedidos balcão (PDV)" at bounding box center [46, 165] width 59 height 9
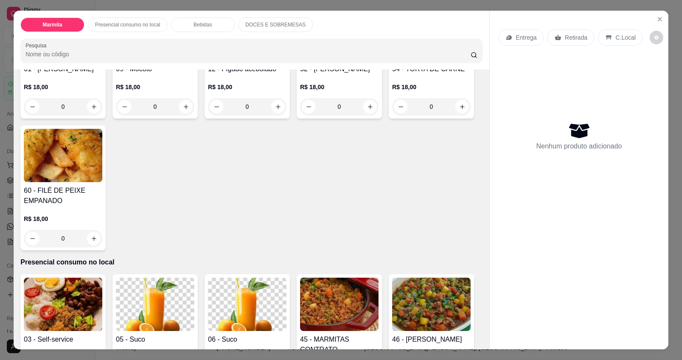
scroll to position [170, 0]
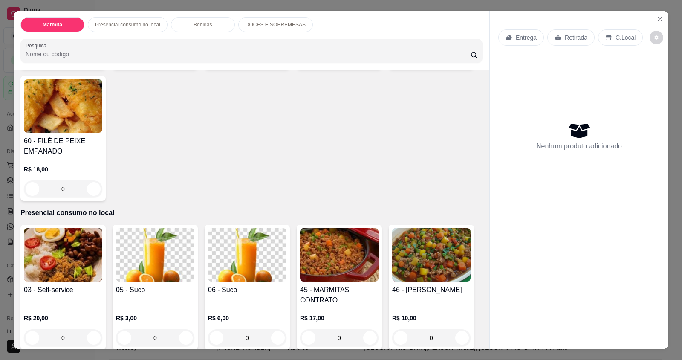
click at [72, 339] on input "0" at bounding box center [63, 337] width 48 height 17
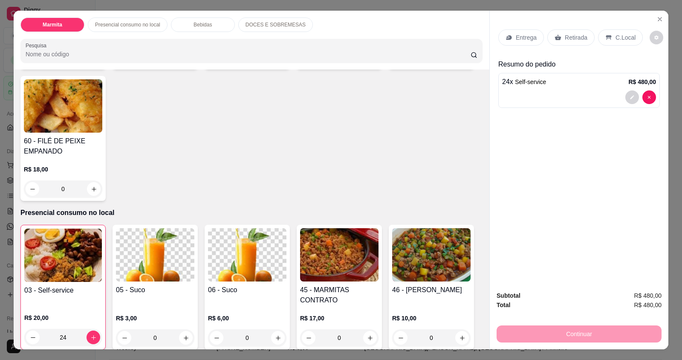
type input "24"
click at [609, 41] on div "C.Local" at bounding box center [620, 37] width 45 height 16
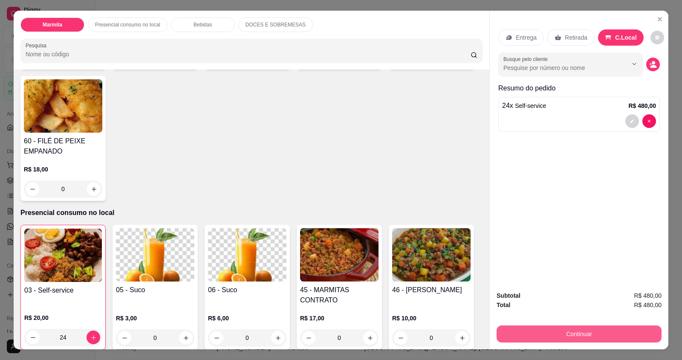
click at [609, 335] on button "Continuar" at bounding box center [578, 333] width 165 height 17
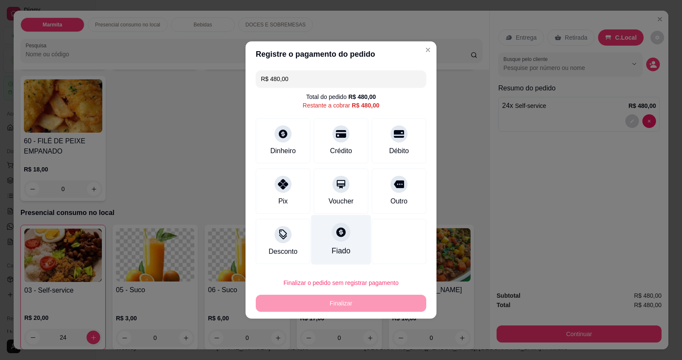
click at [323, 247] on div "Fiado" at bounding box center [341, 240] width 60 height 50
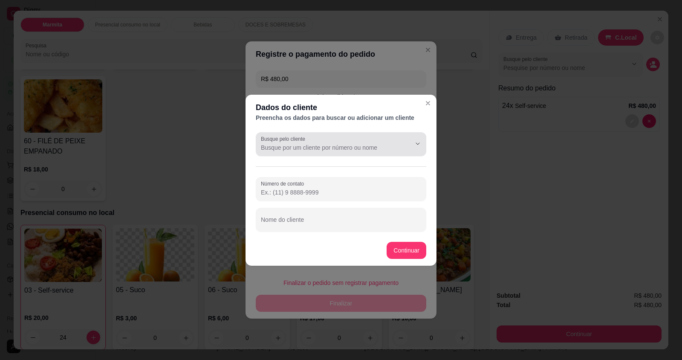
click at [290, 152] on div at bounding box center [341, 144] width 160 height 17
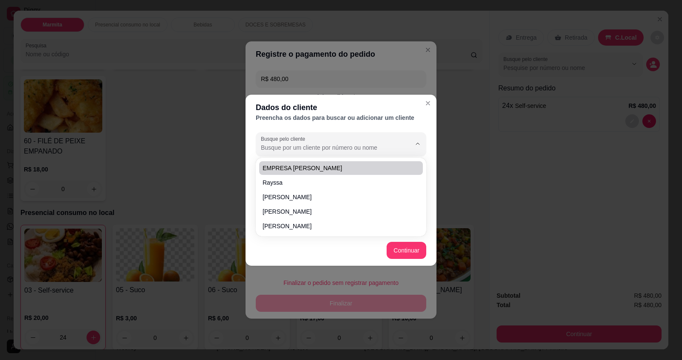
click at [284, 166] on span "EMPRESA [PERSON_NAME]" at bounding box center [337, 168] width 148 height 9
type input "EMPRESA [PERSON_NAME]"
type input "(00) 9999-99"
type input "EMPRESA [PERSON_NAME]"
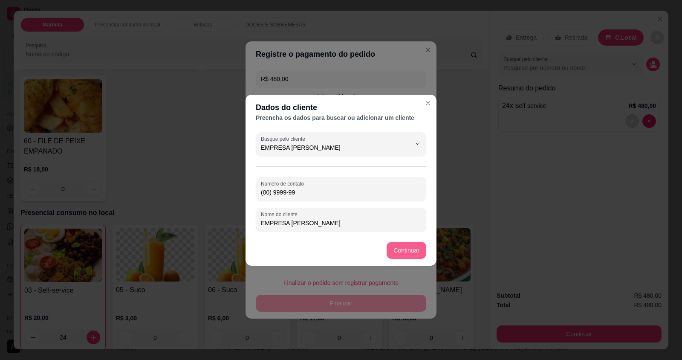
type input "R$ 0,00"
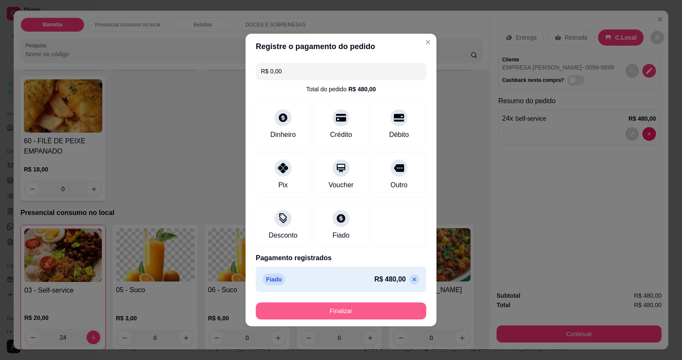
click at [337, 309] on button "Finalizar" at bounding box center [341, 310] width 170 height 17
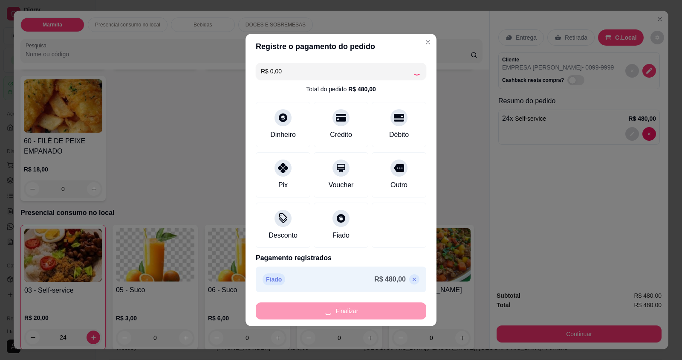
type input "0"
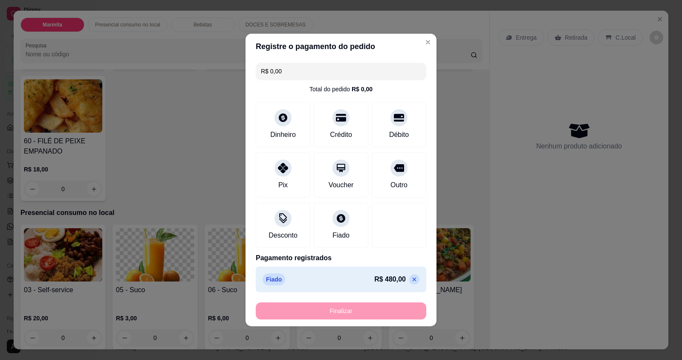
type input "-R$ 480,00"
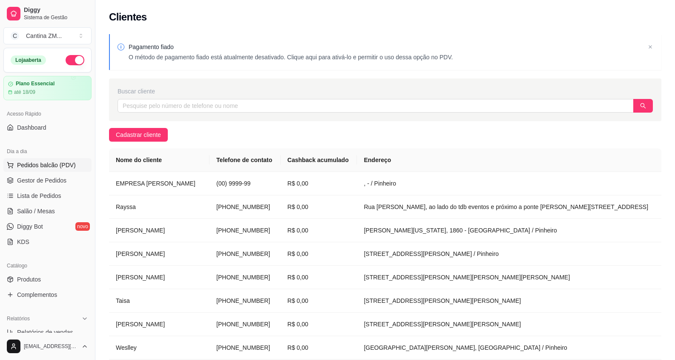
click at [40, 165] on span "Pedidos balcão (PDV)" at bounding box center [46, 165] width 59 height 9
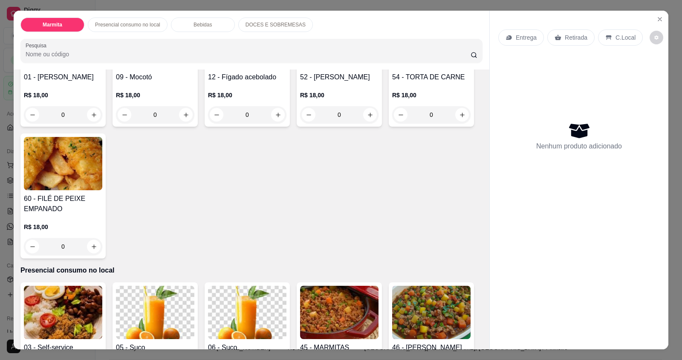
scroll to position [256, 0]
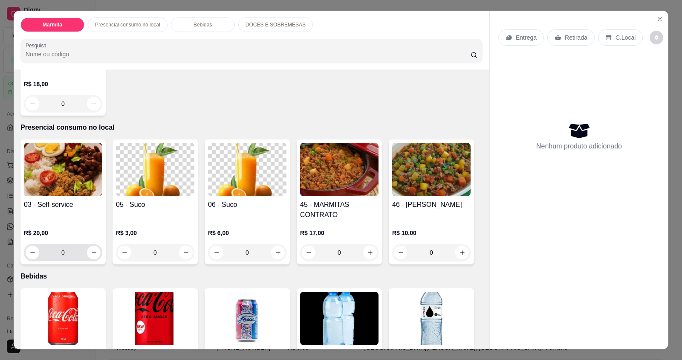
click at [65, 253] on input "0" at bounding box center [63, 252] width 48 height 17
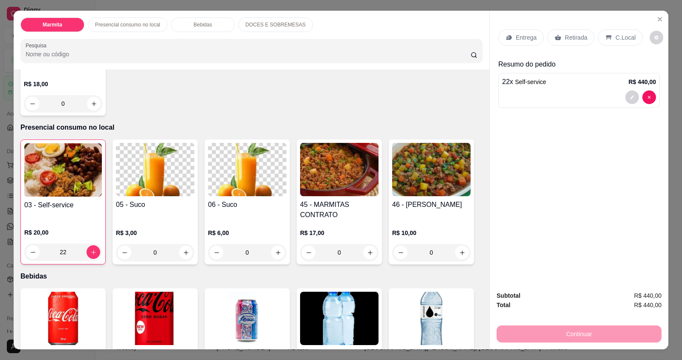
type input "22"
click at [605, 37] on icon at bounding box center [608, 37] width 7 height 7
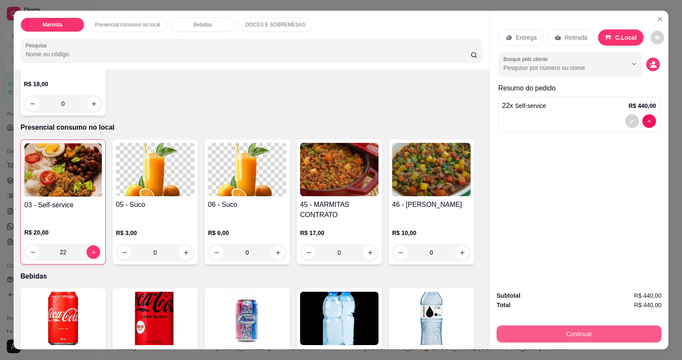
click at [566, 332] on button "Continuar" at bounding box center [578, 333] width 165 height 17
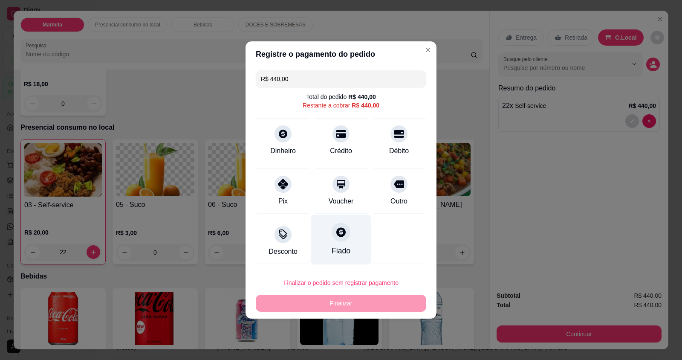
click at [337, 237] on icon at bounding box center [340, 231] width 11 height 11
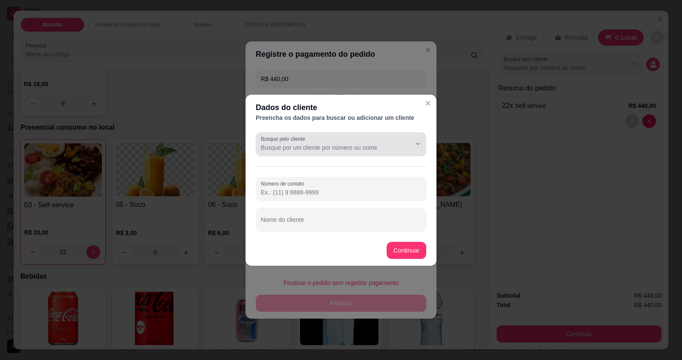
click at [347, 145] on input "Busque pelo cliente" at bounding box center [329, 147] width 136 height 9
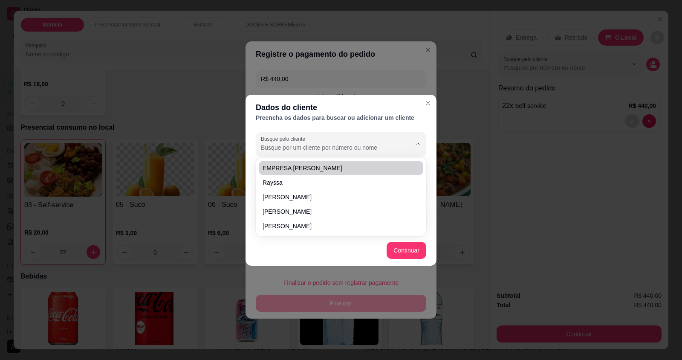
click at [304, 164] on span "EMPRESA [PERSON_NAME]" at bounding box center [337, 168] width 148 height 9
type input "EMPRESA [PERSON_NAME]"
type input "(00) 9999-99"
type input "EMPRESA [PERSON_NAME]"
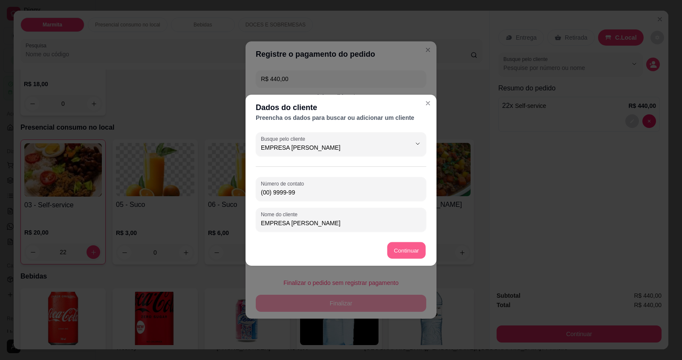
type input "R$ 0,00"
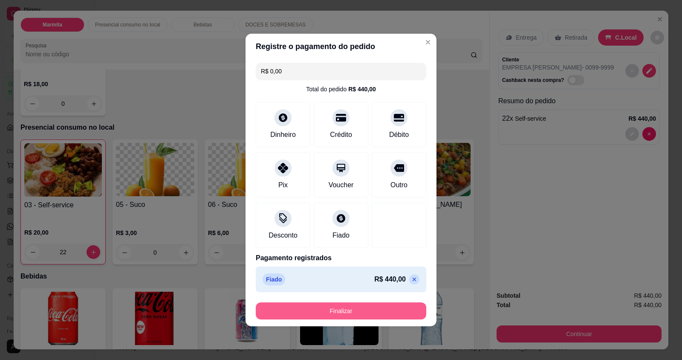
click at [391, 303] on button "Finalizar" at bounding box center [341, 310] width 170 height 17
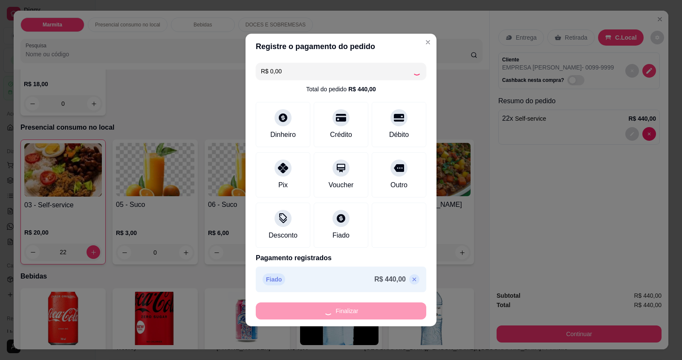
type input "0"
type input "-R$ 440,00"
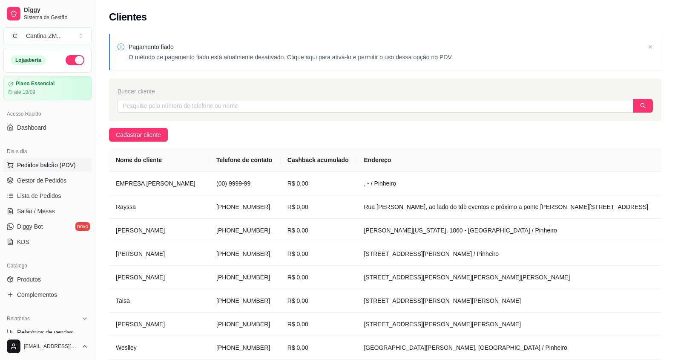
click at [51, 165] on span "Pedidos balcão (PDV)" at bounding box center [46, 165] width 59 height 9
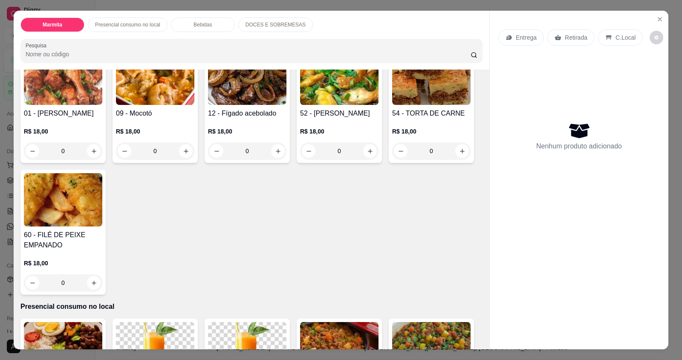
scroll to position [213, 0]
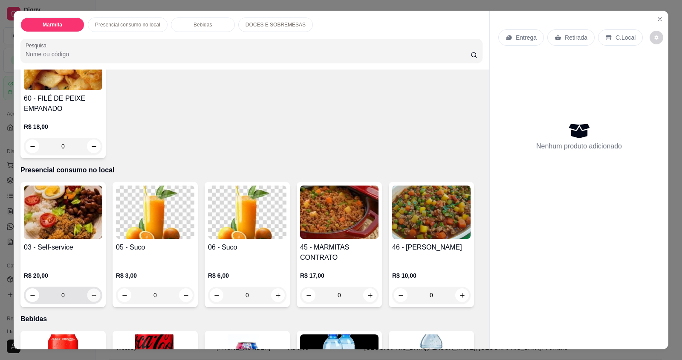
click at [92, 298] on icon "increase-product-quantity" at bounding box center [94, 295] width 6 height 6
type input "1"
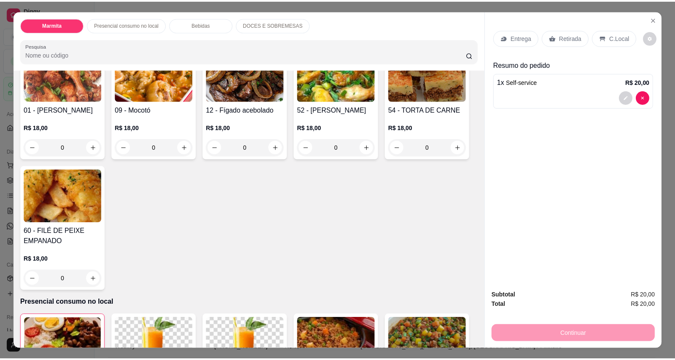
scroll to position [0, 0]
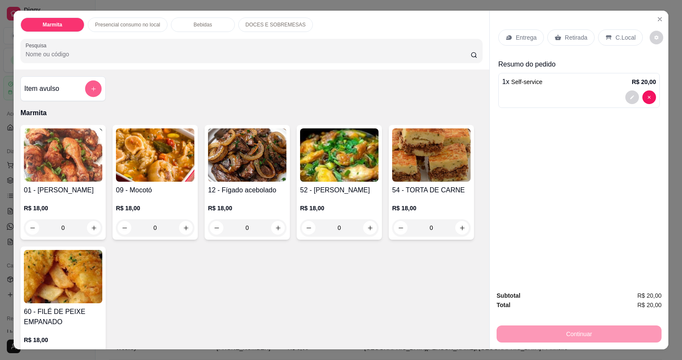
click at [90, 86] on icon "add-separate-item" at bounding box center [93, 89] width 6 height 6
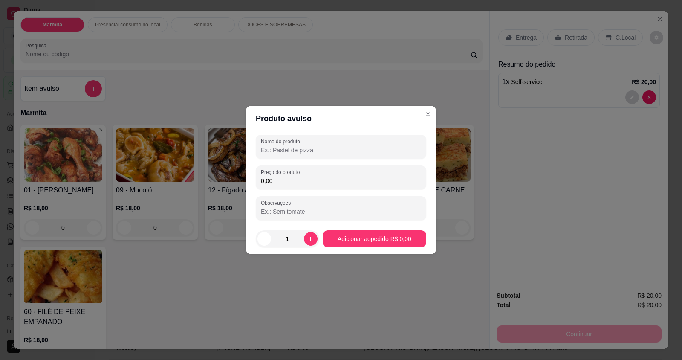
click at [313, 152] on input "Nome do produto" at bounding box center [341, 150] width 160 height 9
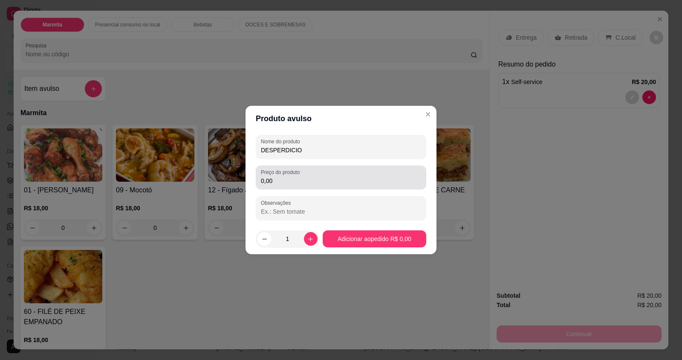
type input "DESPERDICIO"
click at [329, 187] on div "Preço do produto 0,00" at bounding box center [341, 177] width 170 height 24
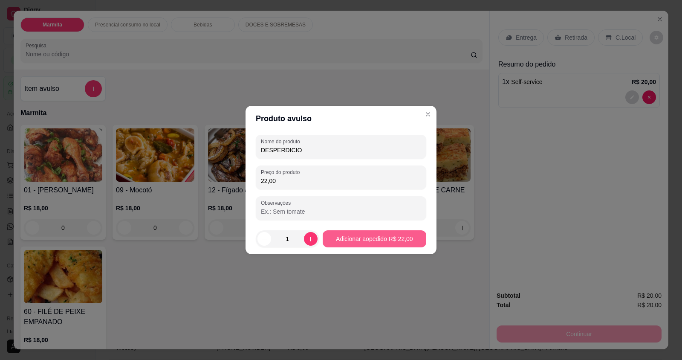
type input "22,00"
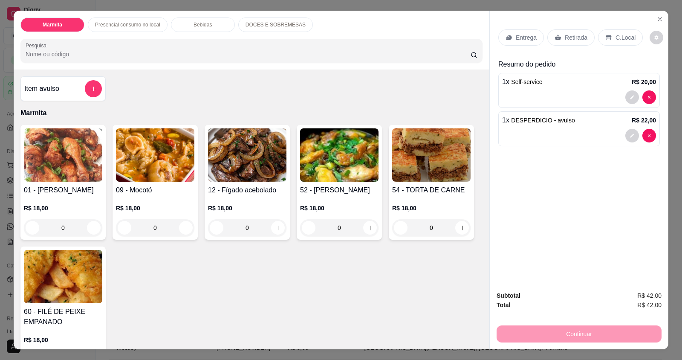
click at [615, 34] on p "C.Local" at bounding box center [625, 37] width 20 height 9
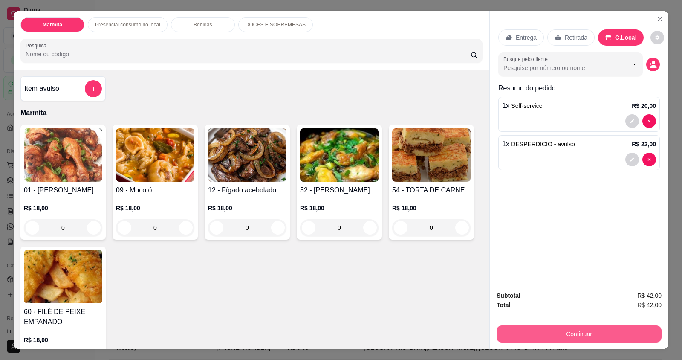
click at [576, 331] on button "Continuar" at bounding box center [578, 333] width 165 height 17
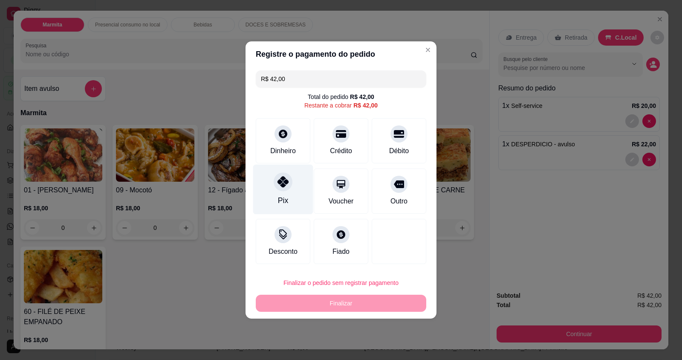
click at [289, 190] on div "Pix" at bounding box center [283, 190] width 60 height 50
type input "R$ 0,00"
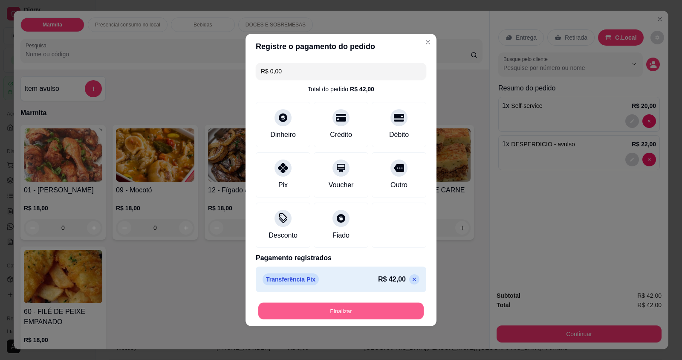
click at [327, 315] on button "Finalizar" at bounding box center [340, 311] width 165 height 17
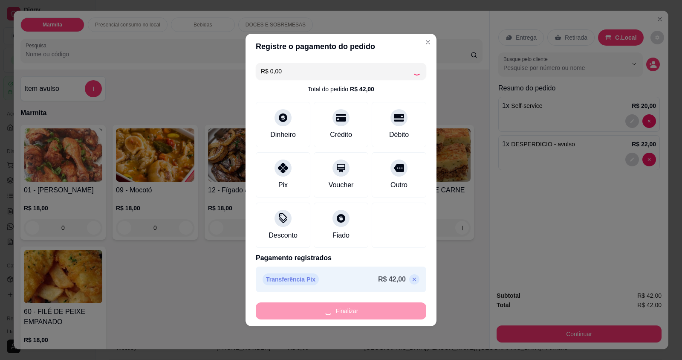
type input "0"
type input "-R$ 42,00"
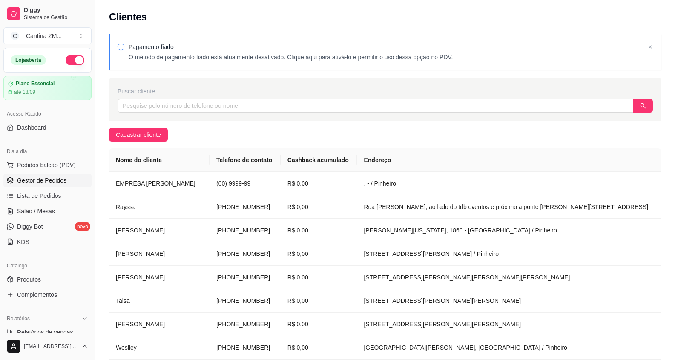
click at [32, 179] on span "Gestor de Pedidos" at bounding box center [41, 180] width 49 height 9
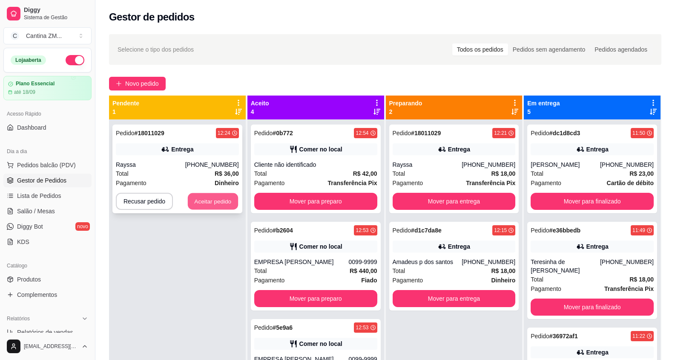
click at [217, 195] on button "Aceitar pedido" at bounding box center [213, 201] width 50 height 17
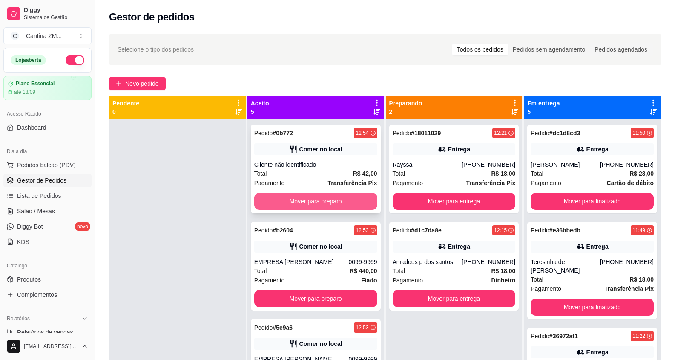
click at [342, 200] on button "Mover para preparo" at bounding box center [315, 201] width 123 height 17
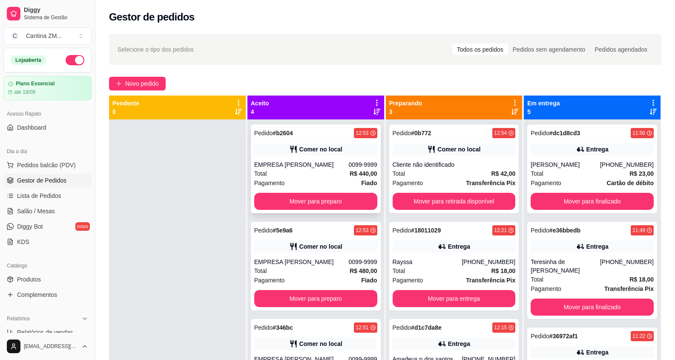
click at [339, 176] on div "Total R$ 440,00" at bounding box center [315, 173] width 123 height 9
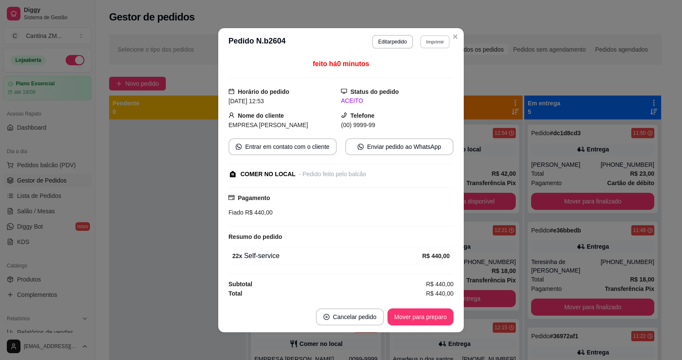
click at [434, 44] on button "Imprimir" at bounding box center [434, 41] width 29 height 13
click at [415, 71] on button "IMPRESSORA" at bounding box center [420, 72] width 62 height 14
click at [425, 40] on button "Imprimir" at bounding box center [435, 42] width 30 height 14
click at [431, 73] on button "IMPRESSORA" at bounding box center [420, 72] width 62 height 14
click at [424, 41] on button "Imprimir" at bounding box center [435, 42] width 30 height 14
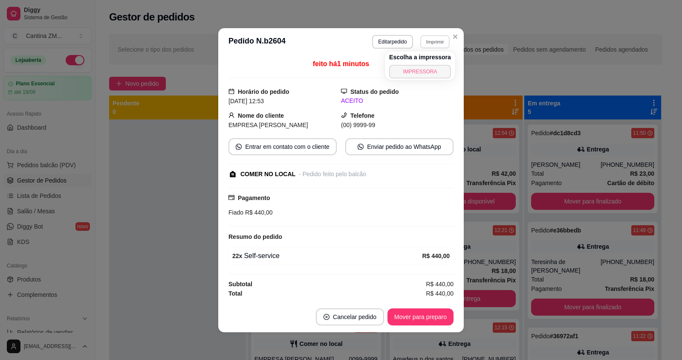
click at [419, 77] on button "IMPRESSORA" at bounding box center [420, 72] width 62 height 14
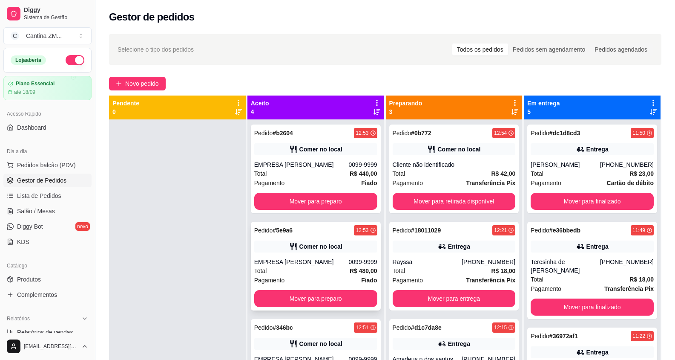
click at [328, 276] on div "Pagamento Fiado" at bounding box center [315, 279] width 123 height 9
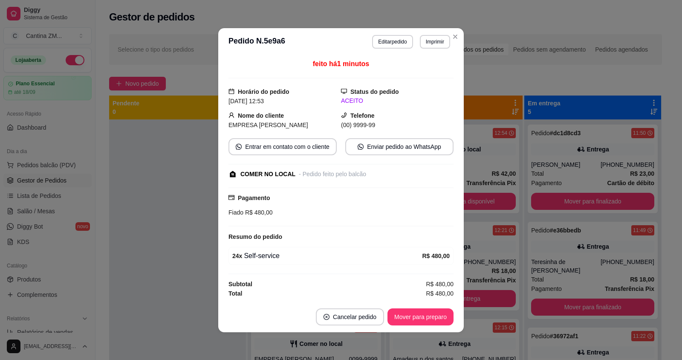
click at [439, 50] on header "**********" at bounding box center [340, 41] width 245 height 27
click at [434, 36] on button "Imprimir" at bounding box center [435, 42] width 30 height 14
click at [433, 76] on button "IMPRESSORA" at bounding box center [420, 72] width 62 height 14
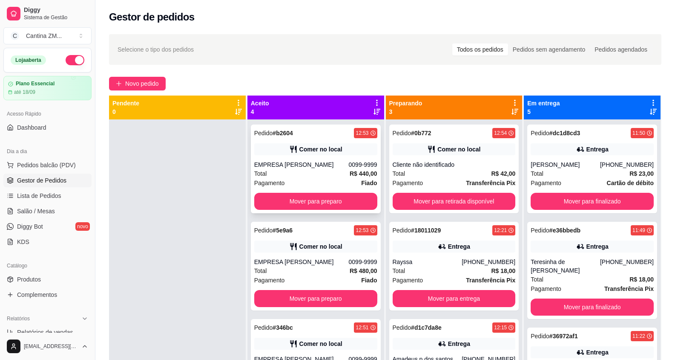
click at [325, 156] on div "Pedido # b2604 12:53 Comer no local EMPRESA VITOR DEQUECH 0099-9999 Total R$ 44…" at bounding box center [316, 168] width 130 height 89
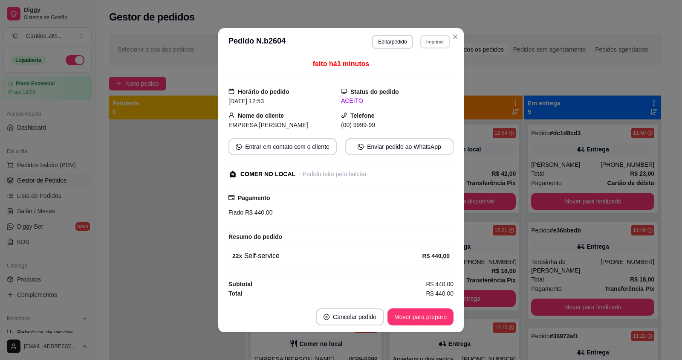
click at [432, 42] on button "Imprimir" at bounding box center [434, 41] width 29 height 13
click at [424, 69] on button "IMPRESSORA" at bounding box center [420, 72] width 62 height 14
click at [424, 70] on div "feito há 1 minutos" at bounding box center [340, 69] width 225 height 20
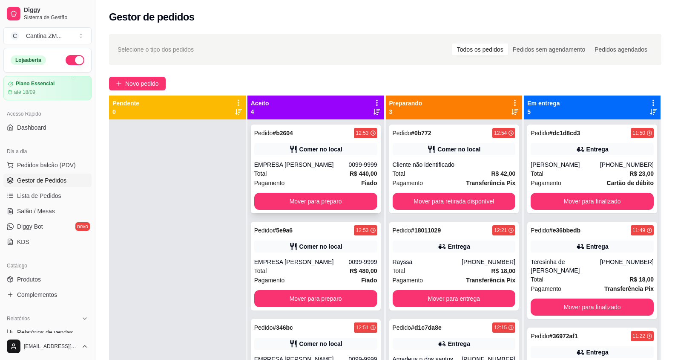
click at [311, 163] on div "EMPRESA [PERSON_NAME]" at bounding box center [301, 164] width 95 height 9
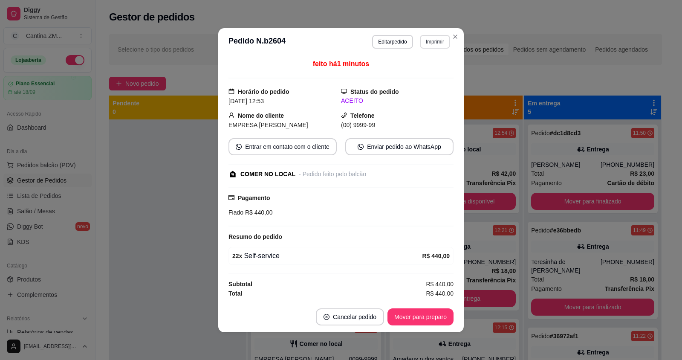
click at [423, 40] on button "Imprimir" at bounding box center [435, 42] width 30 height 14
click at [420, 72] on button "IMPRESSORA" at bounding box center [420, 72] width 62 height 14
click at [420, 72] on div "feito há 1 minutos" at bounding box center [340, 69] width 225 height 20
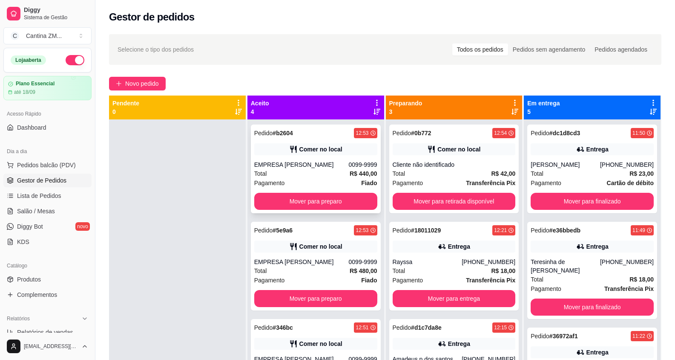
click at [260, 173] on span "Total" at bounding box center [260, 173] width 13 height 9
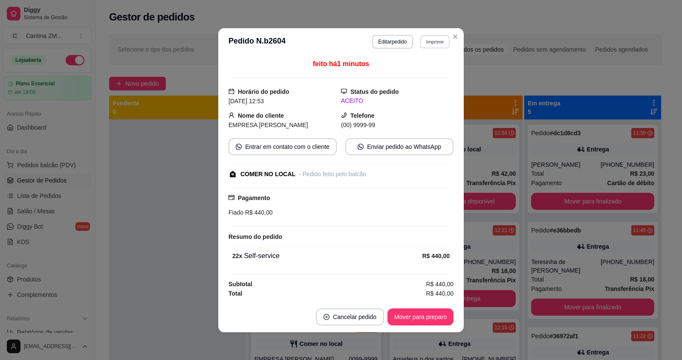
click at [440, 42] on button "Imprimir" at bounding box center [434, 41] width 29 height 13
click at [416, 72] on button "IMPRESSORA" at bounding box center [420, 72] width 62 height 14
click at [439, 41] on button "Imprimir" at bounding box center [435, 42] width 30 height 14
click at [432, 69] on button "IMPRESSORA" at bounding box center [420, 72] width 62 height 14
click at [432, 69] on div "feito há 1 minutos" at bounding box center [340, 69] width 225 height 20
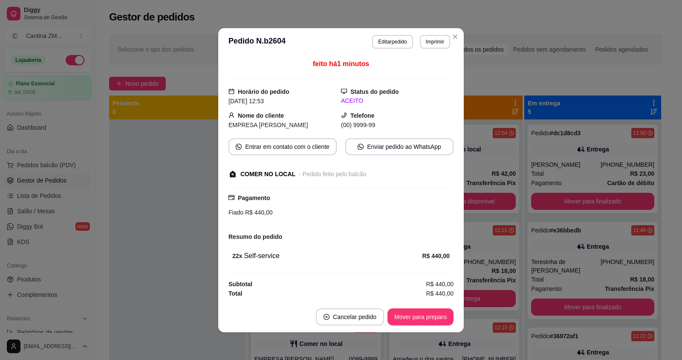
click at [432, 69] on div "feito há 1 minutos" at bounding box center [340, 69] width 225 height 20
click at [432, 39] on button "Imprimir" at bounding box center [434, 41] width 29 height 13
click at [424, 70] on button "IMPRESSORA" at bounding box center [420, 71] width 60 height 13
click at [433, 38] on button "Imprimir" at bounding box center [435, 42] width 30 height 14
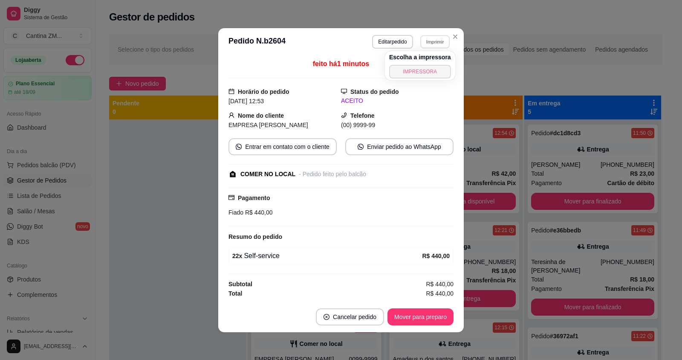
click at [433, 67] on button "IMPRESSORA" at bounding box center [420, 72] width 62 height 14
click at [462, 35] on header "**********" at bounding box center [340, 41] width 245 height 27
click at [463, 33] on header "**********" at bounding box center [340, 41] width 245 height 27
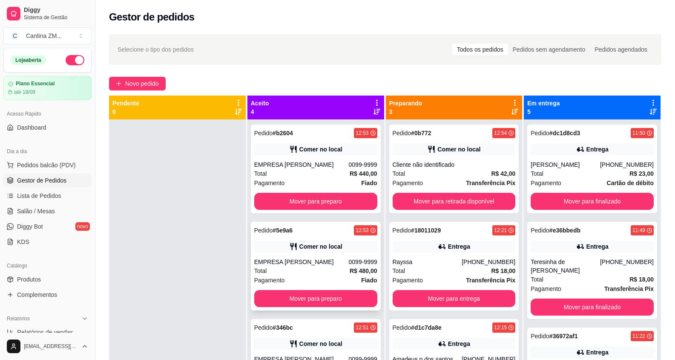
click at [307, 256] on div "Pedido # 5e9a6 12:53 Comer no local EMPRESA VITOR DEQUECH 0099-9999 Total R$ 48…" at bounding box center [316, 266] width 130 height 89
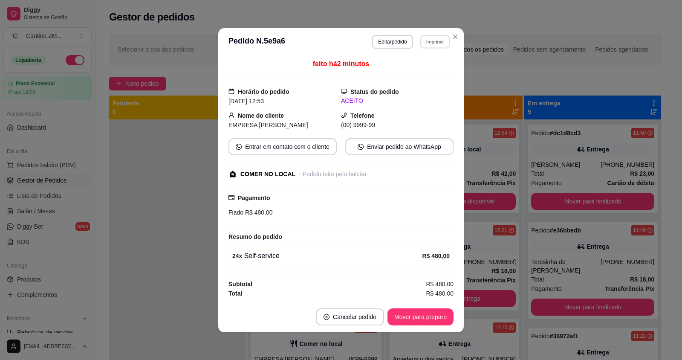
click at [424, 43] on button "Imprimir" at bounding box center [434, 41] width 29 height 13
click at [422, 75] on button "IMPRESSORA" at bounding box center [420, 72] width 62 height 14
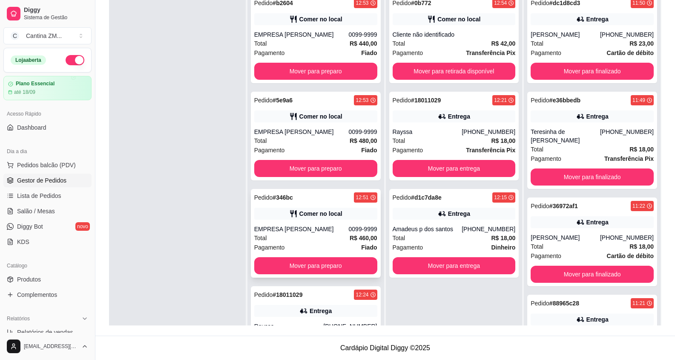
click at [313, 221] on div "Pedido # 346bc 12:51 Comer no local EMPRESA VITOR DEQUECH 0099-9999 Total R$ 46…" at bounding box center [316, 233] width 130 height 89
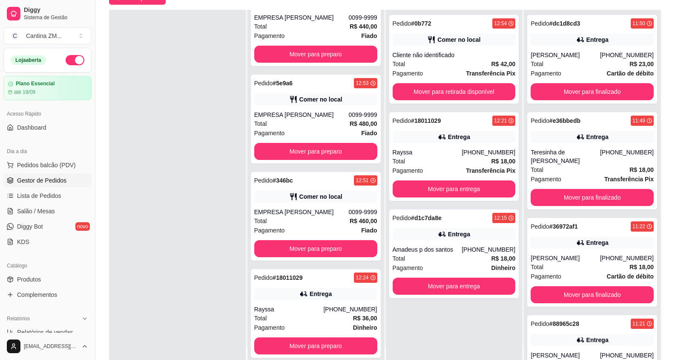
scroll to position [87, 0]
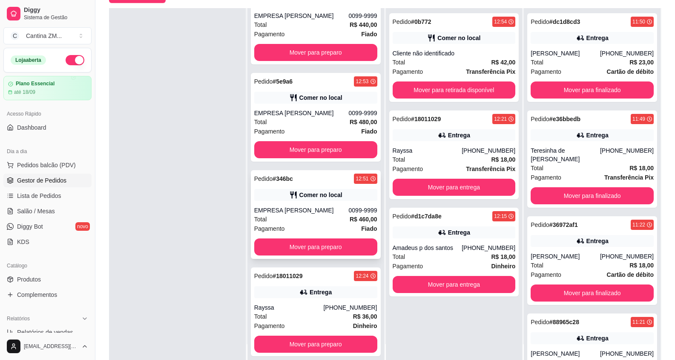
click at [305, 218] on div "Total R$ 460,00" at bounding box center [315, 218] width 123 height 9
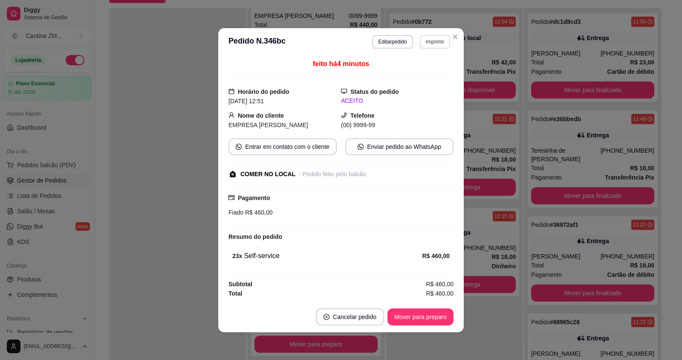
click at [425, 44] on button "Imprimir" at bounding box center [435, 42] width 30 height 14
click at [438, 67] on button "IMPRESSORA" at bounding box center [420, 72] width 62 height 14
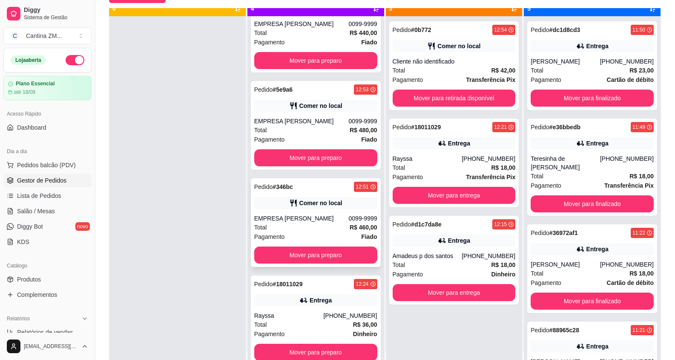
scroll to position [24, 0]
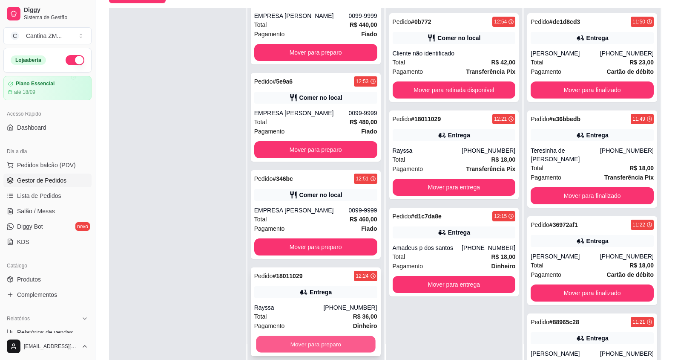
click at [296, 346] on button "Mover para preparo" at bounding box center [315, 344] width 119 height 17
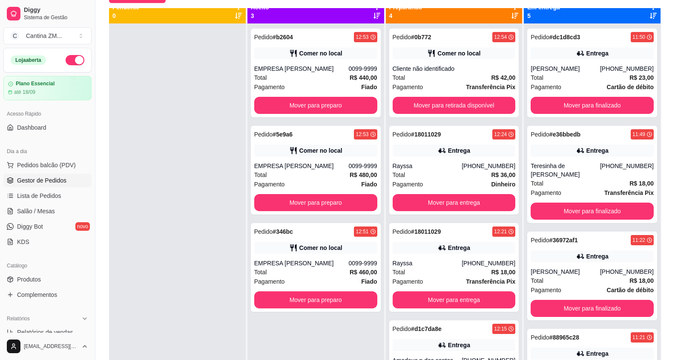
scroll to position [0, 0]
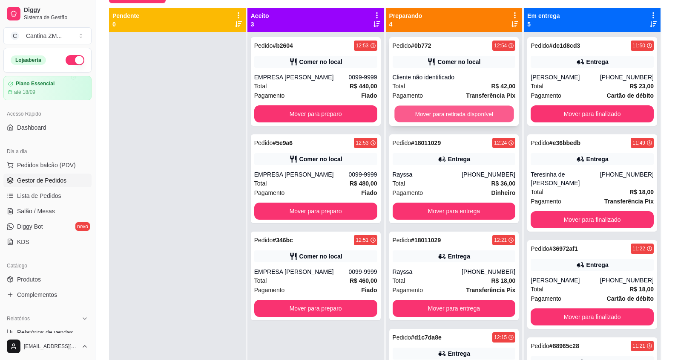
click at [402, 111] on button "Mover para retirada disponível" at bounding box center [454, 114] width 119 height 17
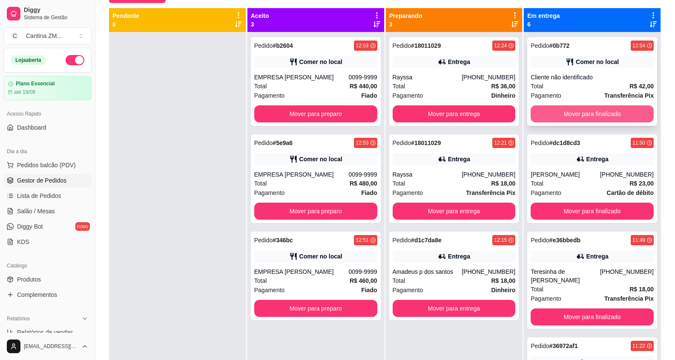
click at [571, 115] on button "Mover para finalizado" at bounding box center [592, 113] width 123 height 17
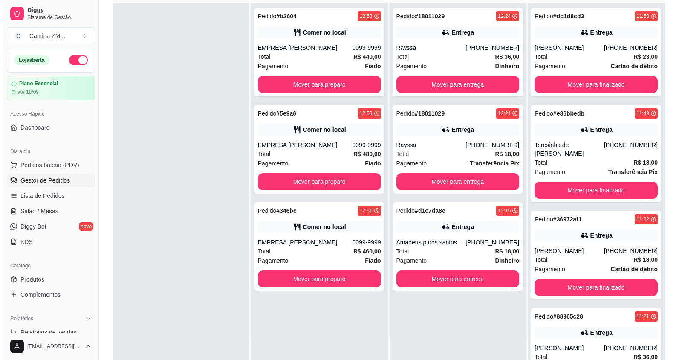
scroll to position [130, 0]
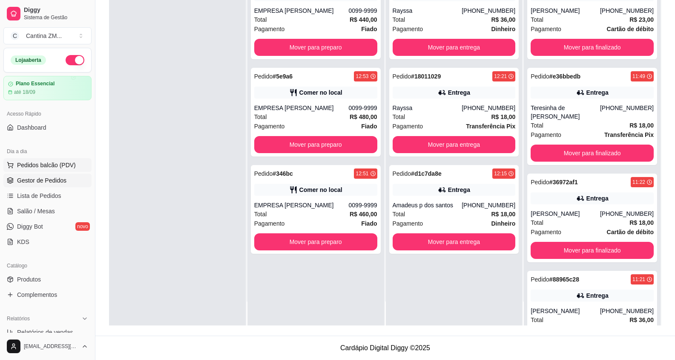
click at [45, 167] on span "Pedidos balcão (PDV)" at bounding box center [46, 165] width 59 height 9
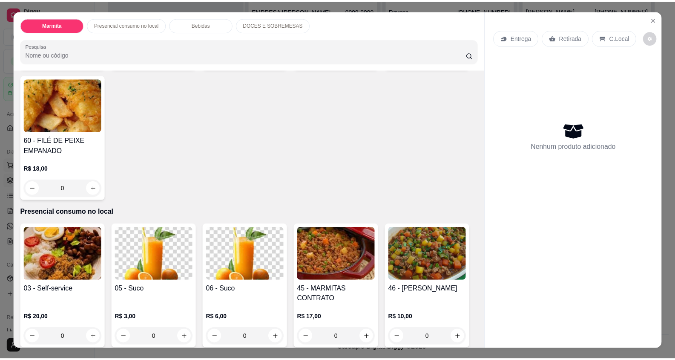
scroll to position [256, 0]
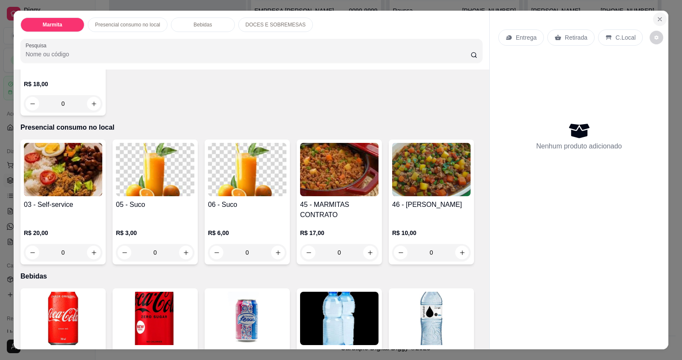
click at [655, 23] on button "Close" at bounding box center [660, 19] width 14 height 14
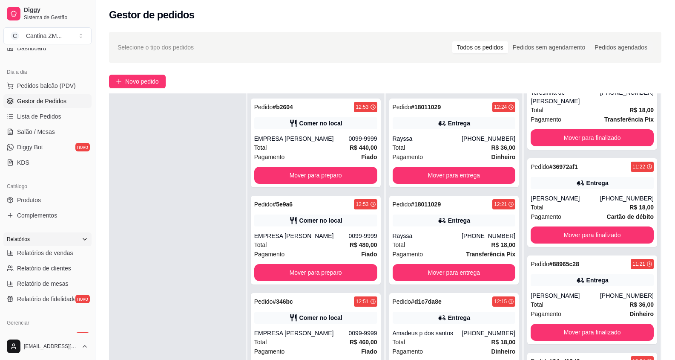
scroll to position [85, 0]
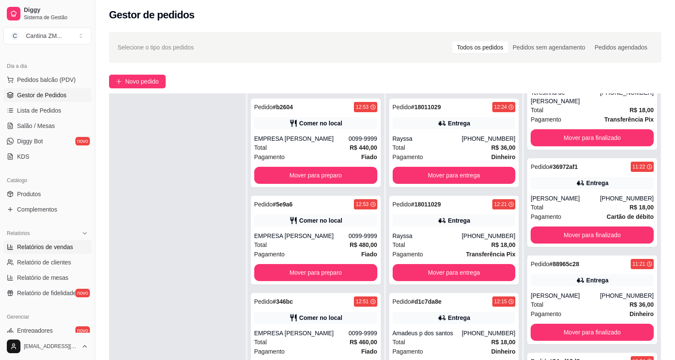
click at [52, 248] on span "Relatórios de vendas" at bounding box center [45, 246] width 56 height 9
select select "ALL"
select select "0"
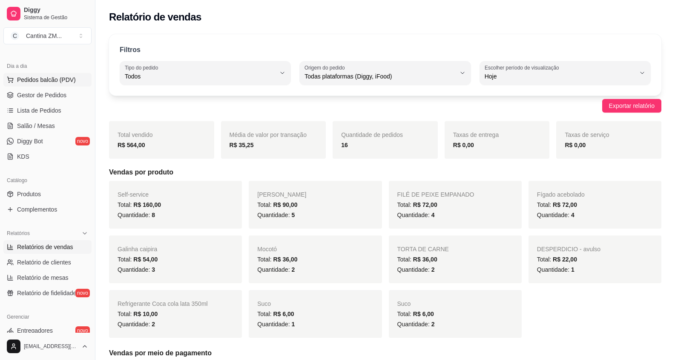
click at [40, 77] on span "Pedidos balcão (PDV)" at bounding box center [46, 79] width 59 height 9
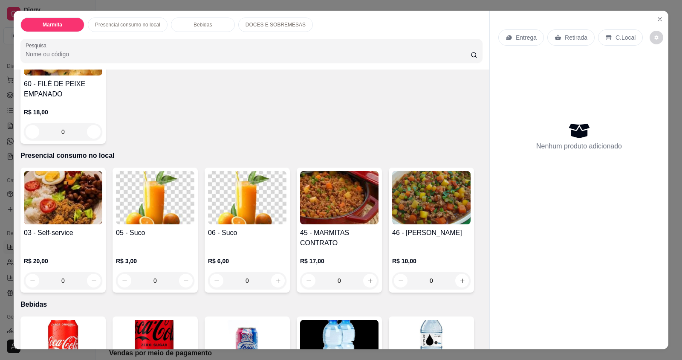
scroll to position [213, 0]
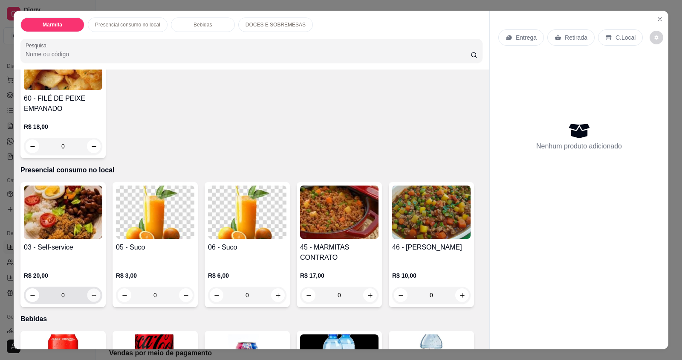
click at [91, 292] on icon "increase-product-quantity" at bounding box center [94, 295] width 6 height 6
type input "1"
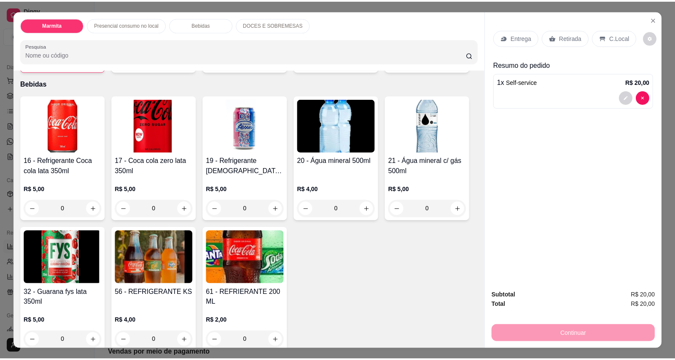
scroll to position [469, 0]
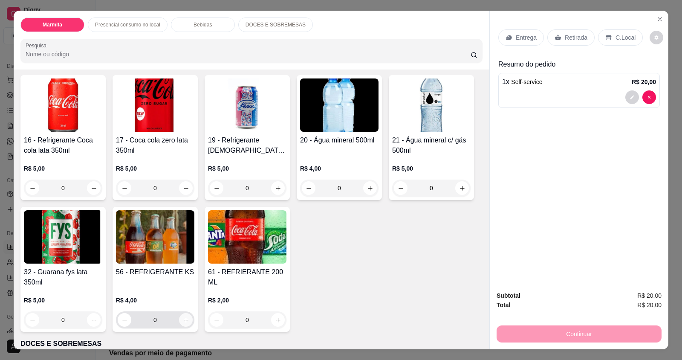
click at [181, 315] on button "increase-product-quantity" at bounding box center [186, 320] width 14 height 14
type input "1"
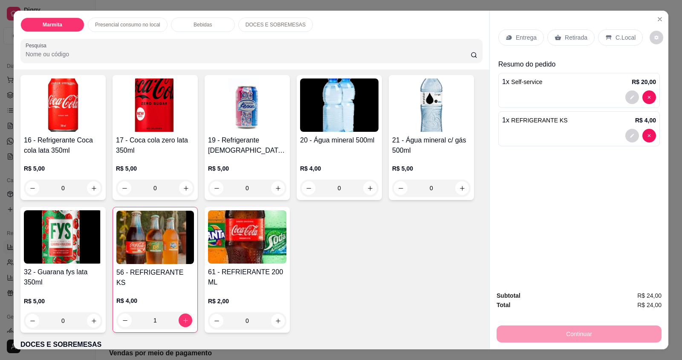
click at [599, 40] on div "C.Local" at bounding box center [620, 37] width 45 height 16
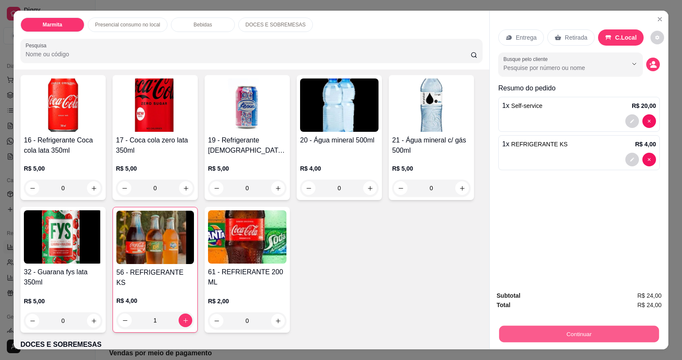
click at [577, 329] on button "Continuar" at bounding box center [579, 333] width 160 height 17
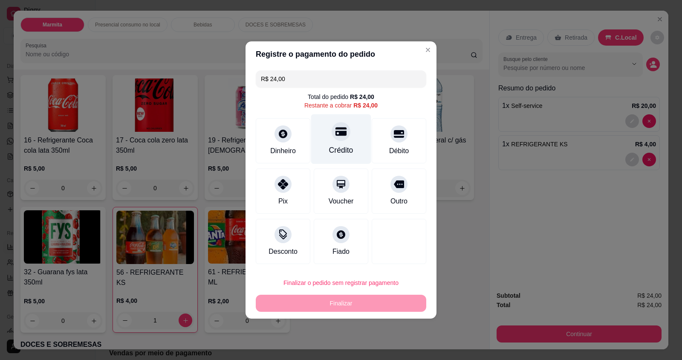
click at [329, 145] on div "Crédito" at bounding box center [341, 149] width 24 height 11
type input "R$ 0,00"
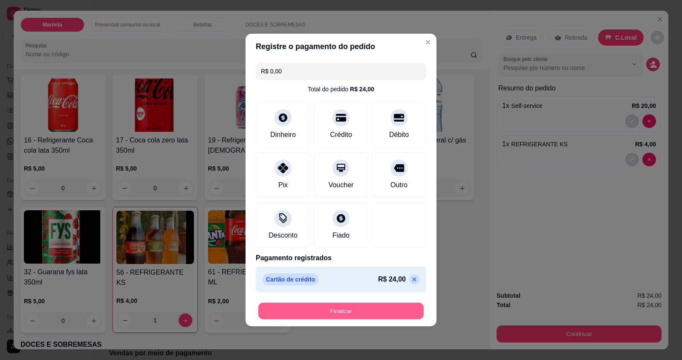
click at [326, 314] on button "Finalizar" at bounding box center [340, 311] width 165 height 17
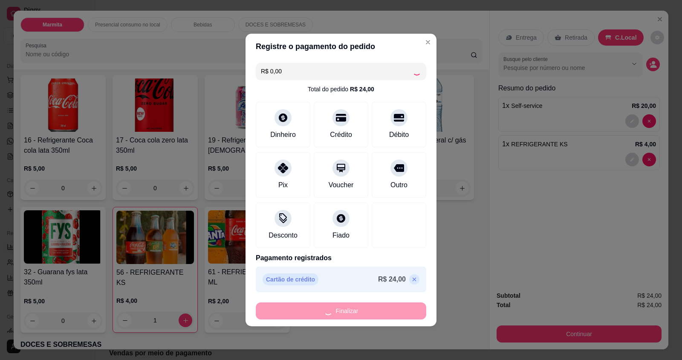
type input "0"
type input "-R$ 24,00"
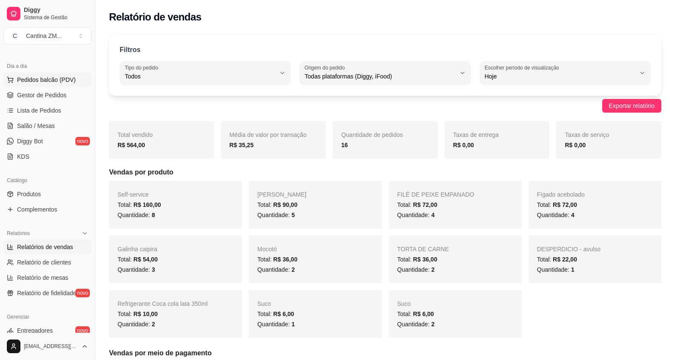
click at [66, 80] on span "Pedidos balcão (PDV)" at bounding box center [46, 79] width 59 height 9
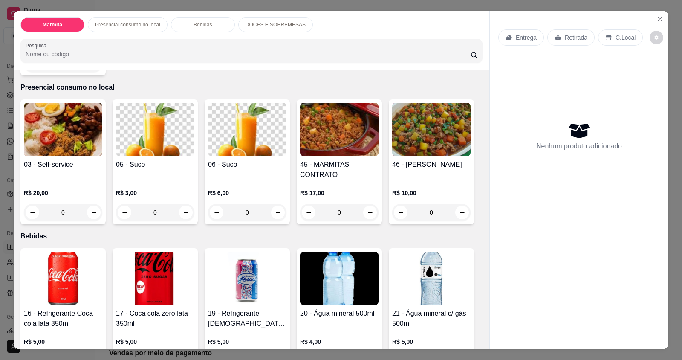
scroll to position [298, 0]
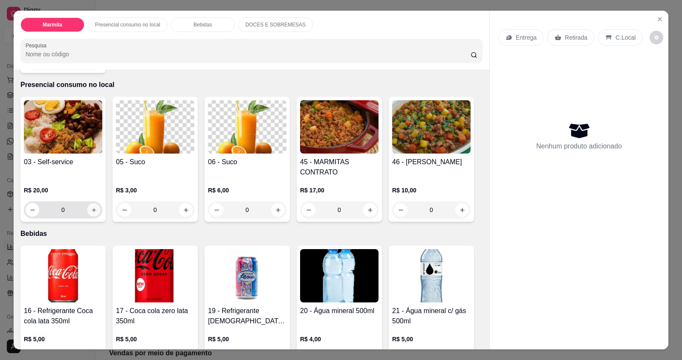
click at [97, 207] on button "increase-product-quantity" at bounding box center [93, 209] width 13 height 13
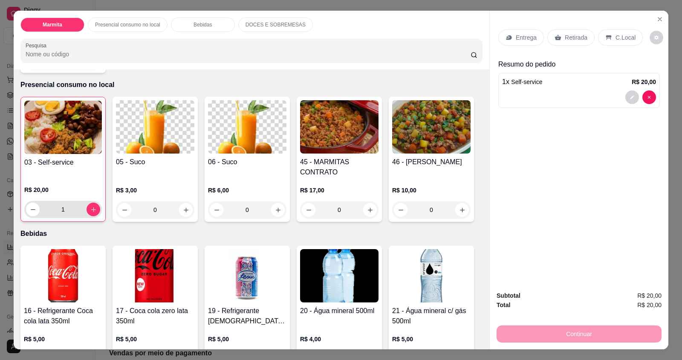
click at [97, 207] on div "1" at bounding box center [63, 209] width 74 height 17
type input "2"
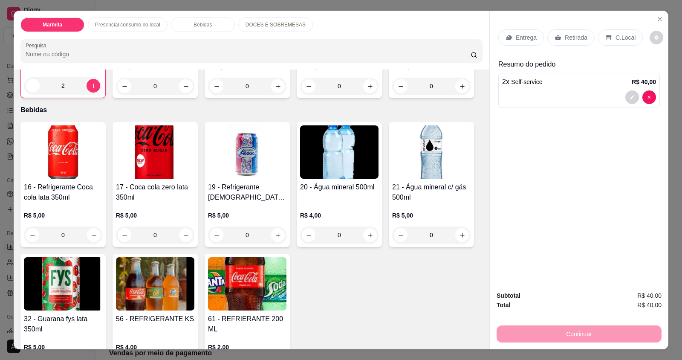
scroll to position [426, 0]
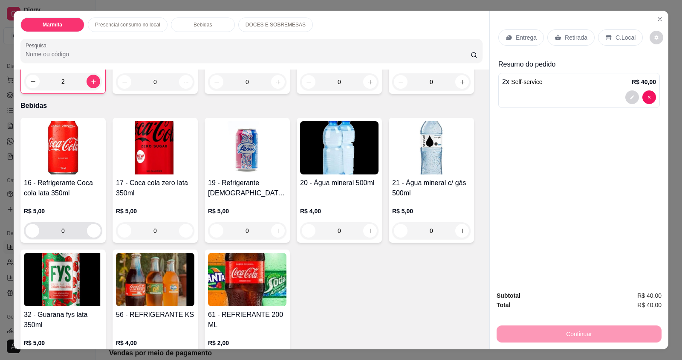
click at [96, 225] on div "0" at bounding box center [63, 230] width 75 height 17
click at [92, 232] on icon "increase-product-quantity" at bounding box center [94, 231] width 6 height 6
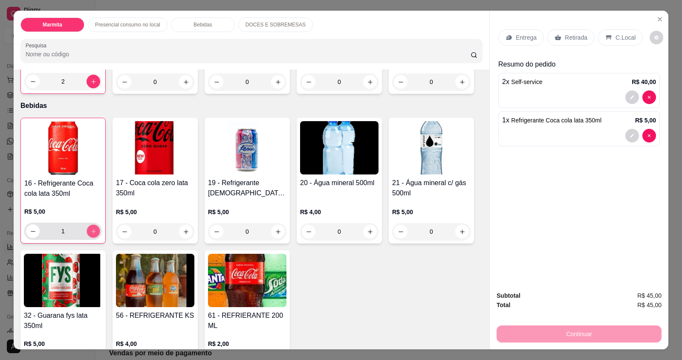
click at [92, 232] on icon "increase-product-quantity" at bounding box center [93, 231] width 6 height 6
type input "2"
click at [598, 41] on div "C.Local" at bounding box center [620, 37] width 45 height 16
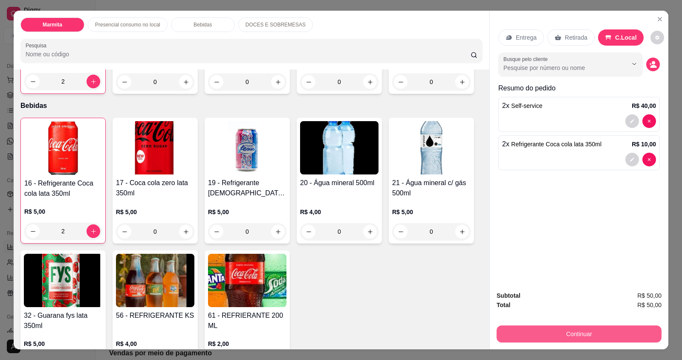
click at [574, 339] on button "Continuar" at bounding box center [578, 333] width 165 height 17
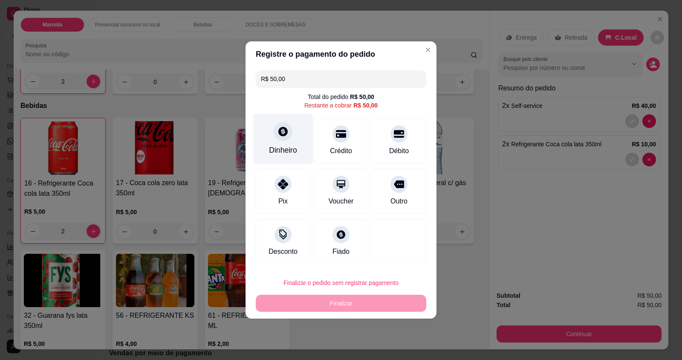
click at [284, 148] on div "Dinheiro" at bounding box center [283, 149] width 28 height 11
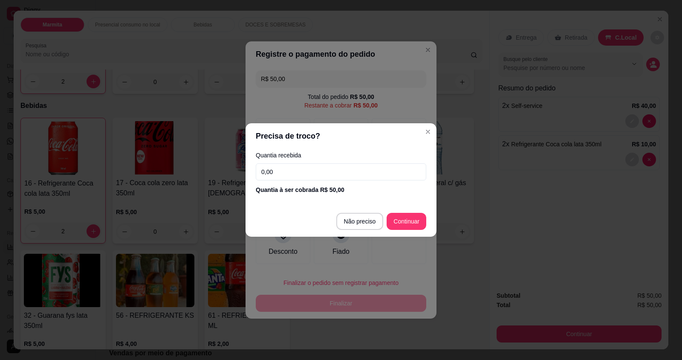
click at [299, 165] on input "0,00" at bounding box center [341, 171] width 170 height 17
type input "50,00"
type input "R$ 0,00"
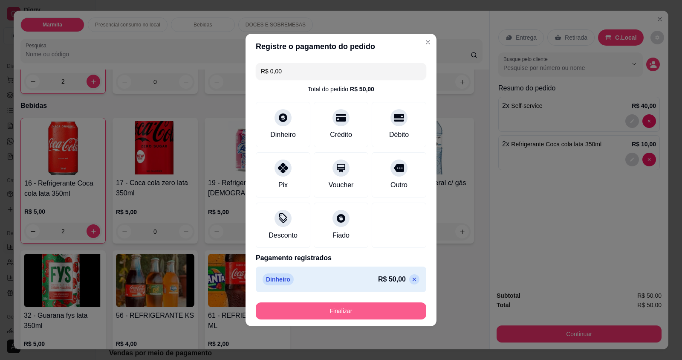
click at [340, 310] on button "Finalizar" at bounding box center [341, 310] width 170 height 17
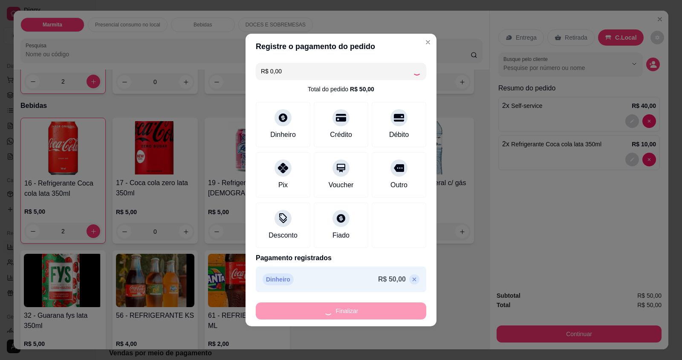
type input "0"
type input "-R$ 50,00"
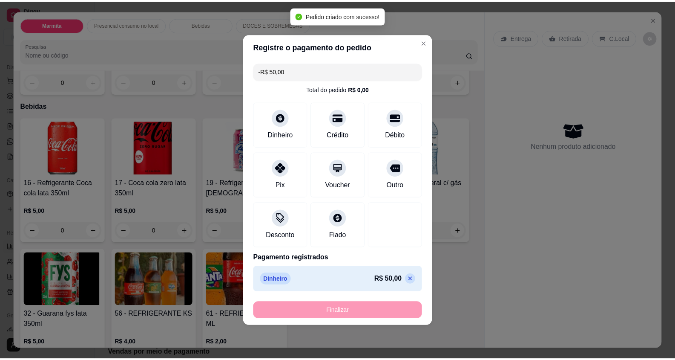
scroll to position [427, 0]
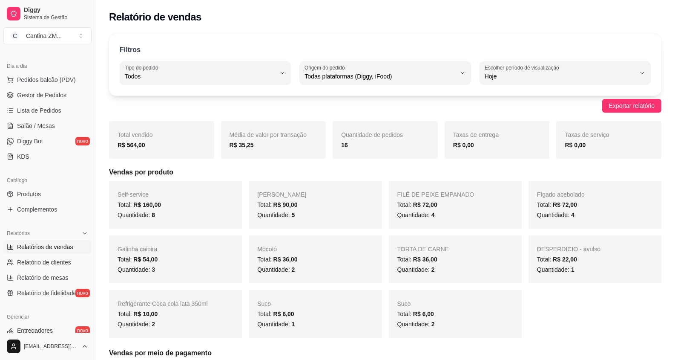
click at [59, 88] on ul "Pedidos balcão (PDV) Gestor de Pedidos Lista de Pedidos Salão / Mesas Diggy Bot…" at bounding box center [47, 118] width 88 height 90
click at [59, 92] on span "Gestor de Pedidos" at bounding box center [41, 95] width 49 height 9
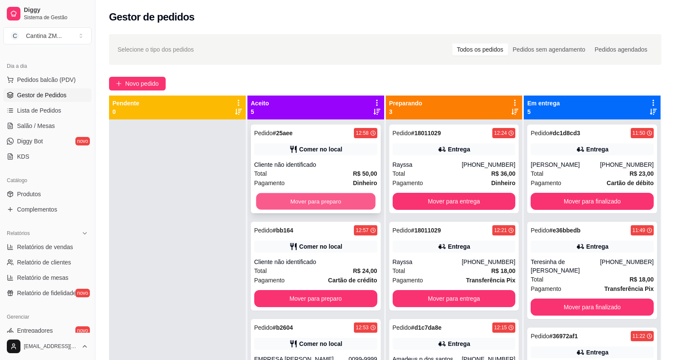
click at [340, 198] on button "Mover para preparo" at bounding box center [315, 201] width 119 height 17
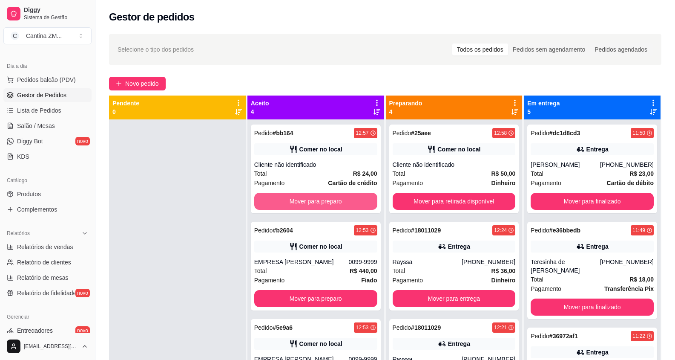
click at [340, 198] on button "Mover para preparo" at bounding box center [315, 201] width 123 height 17
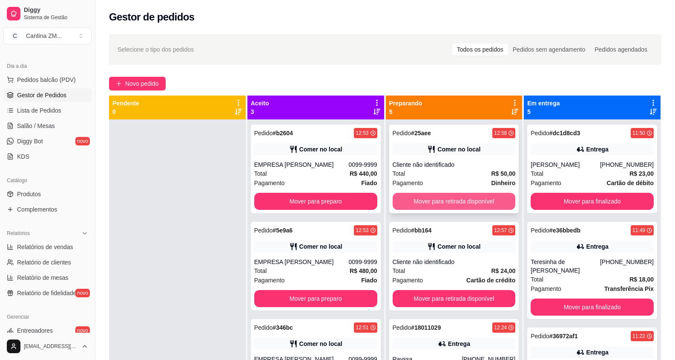
click at [481, 200] on button "Mover para retirada disponível" at bounding box center [454, 201] width 123 height 17
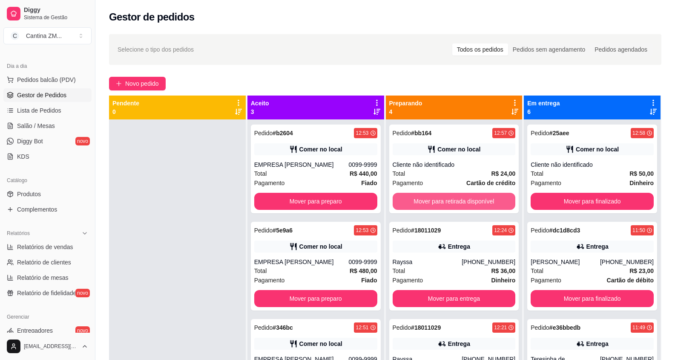
click at [481, 200] on button "Mover para retirada disponível" at bounding box center [454, 201] width 123 height 17
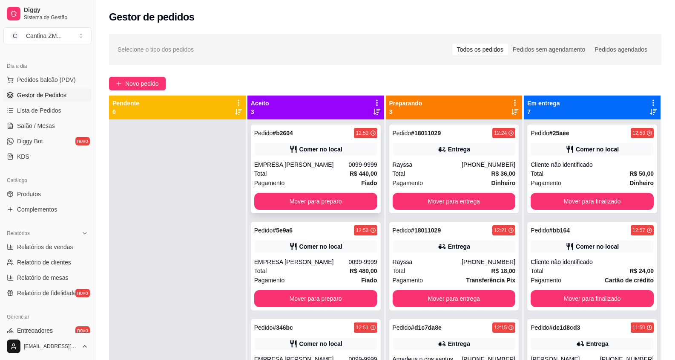
click at [343, 161] on div "EMPRESA [PERSON_NAME]" at bounding box center [301, 164] width 95 height 9
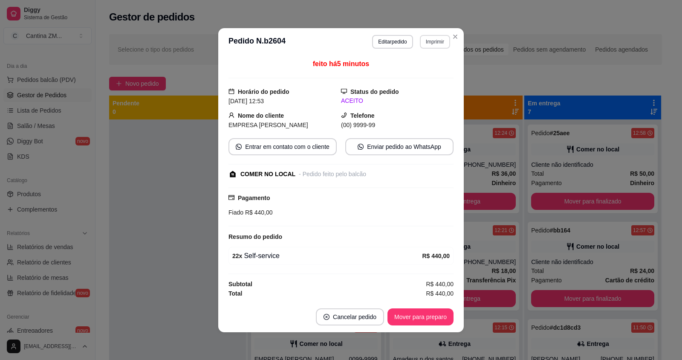
click at [441, 41] on button "Imprimir" at bounding box center [435, 42] width 30 height 14
click at [429, 75] on button "IMPRESSORA" at bounding box center [420, 72] width 62 height 14
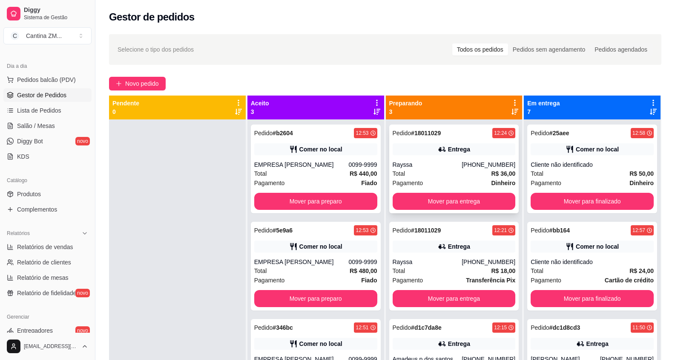
click at [423, 136] on strong "# 18011029" at bounding box center [426, 133] width 30 height 7
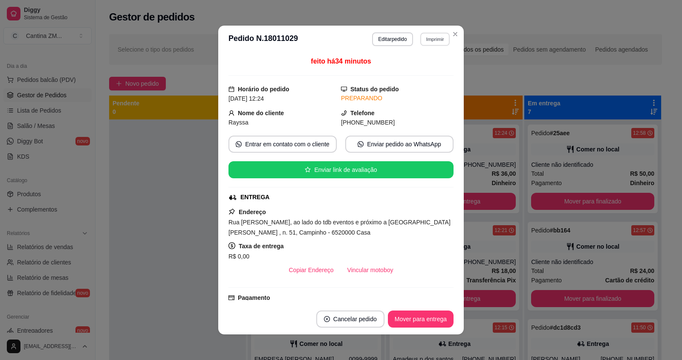
click at [430, 43] on button "Imprimir" at bounding box center [434, 38] width 29 height 13
click at [430, 68] on button "IMPRESSORA" at bounding box center [417, 69] width 62 height 14
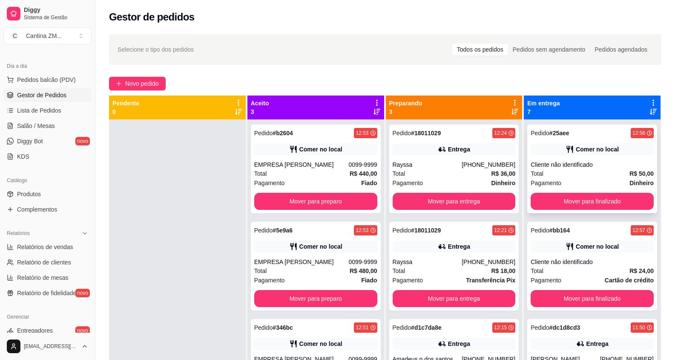
click at [599, 164] on div "Cliente não identificado" at bounding box center [592, 164] width 123 height 9
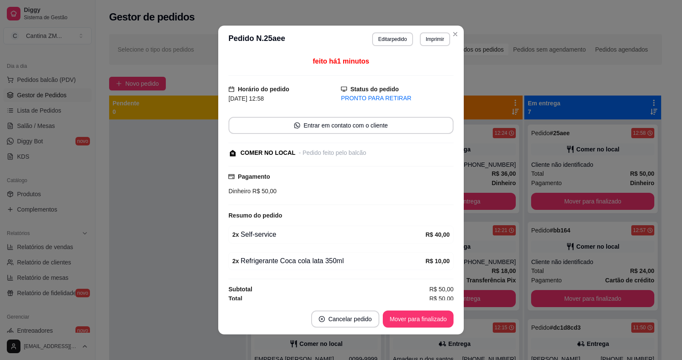
drag, startPoint x: 433, startPoint y: 29, endPoint x: 431, endPoint y: 40, distance: 11.7
click at [434, 28] on header "**********" at bounding box center [340, 39] width 245 height 27
click at [431, 40] on button "Imprimir" at bounding box center [435, 39] width 30 height 14
click at [431, 72] on button "IMPRESSORA" at bounding box center [417, 69] width 62 height 14
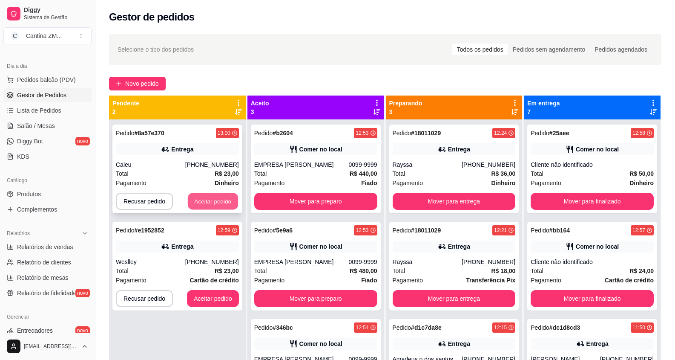
click at [228, 197] on button "Aceitar pedido" at bounding box center [213, 201] width 50 height 17
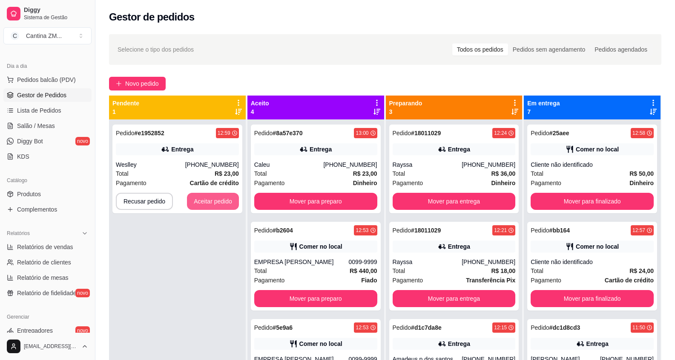
click at [228, 197] on button "Aceitar pedido" at bounding box center [213, 201] width 52 height 17
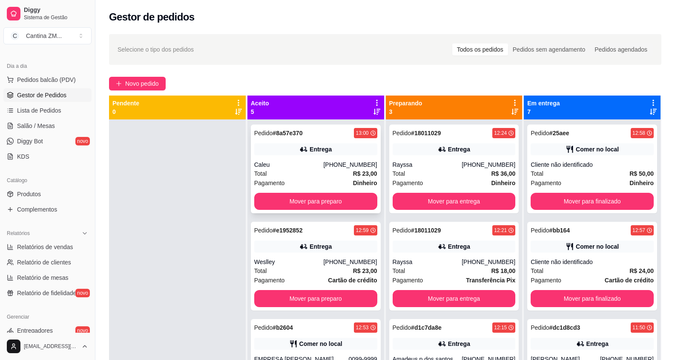
click at [304, 171] on div "Total R$ 23,00" at bounding box center [315, 173] width 123 height 9
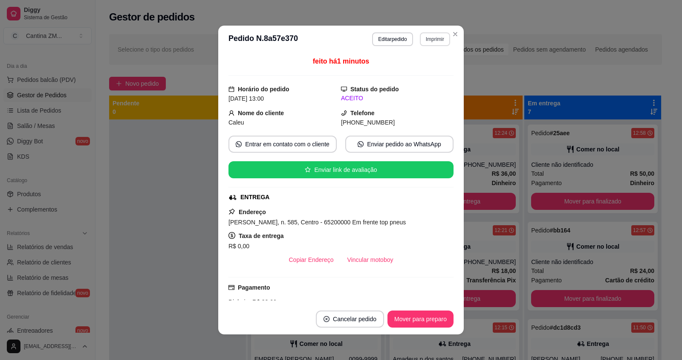
click at [424, 35] on button "Imprimir" at bounding box center [435, 39] width 30 height 14
click at [416, 66] on button "IMPRESSORA" at bounding box center [417, 69] width 62 height 14
click at [430, 37] on button "Imprimir" at bounding box center [435, 39] width 30 height 14
click at [457, 37] on button "Close" at bounding box center [455, 34] width 14 height 14
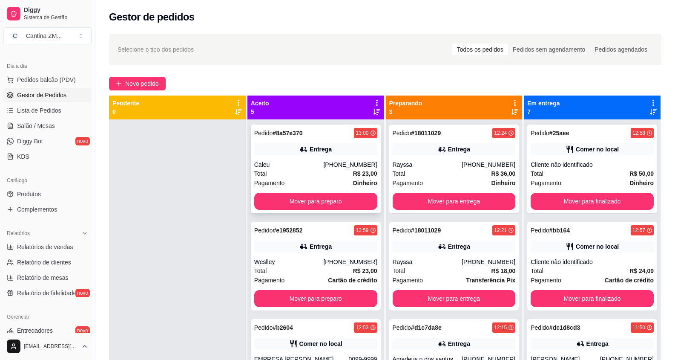
click at [256, 168] on div "Caleu" at bounding box center [288, 164] width 69 height 9
click at [308, 166] on div "Caleu" at bounding box center [288, 164] width 69 height 9
click at [343, 202] on button "Mover para preparo" at bounding box center [315, 201] width 119 height 17
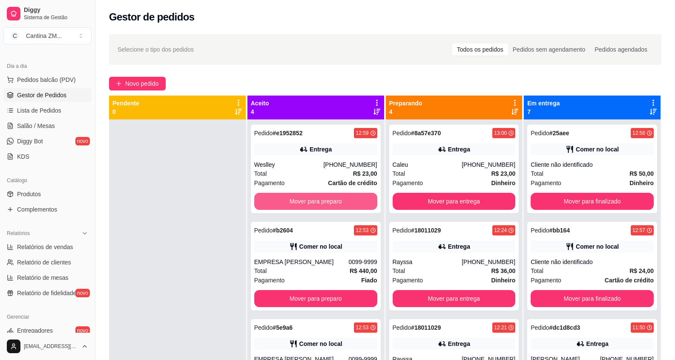
click at [343, 202] on button "Mover para preparo" at bounding box center [315, 201] width 123 height 17
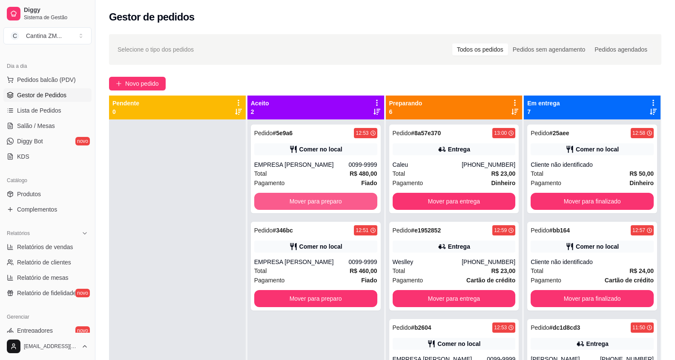
click at [343, 202] on button "Mover para preparo" at bounding box center [315, 201] width 123 height 17
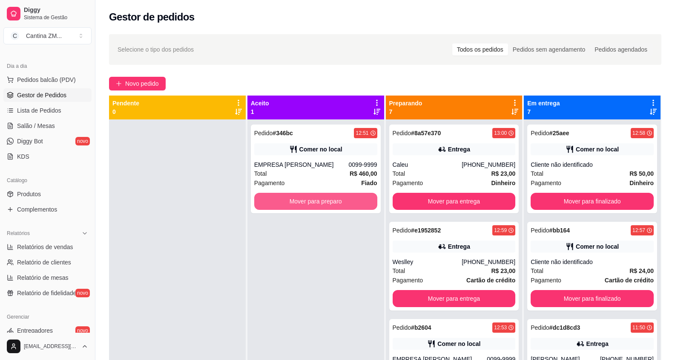
click at [343, 202] on button "Mover para preparo" at bounding box center [315, 201] width 123 height 17
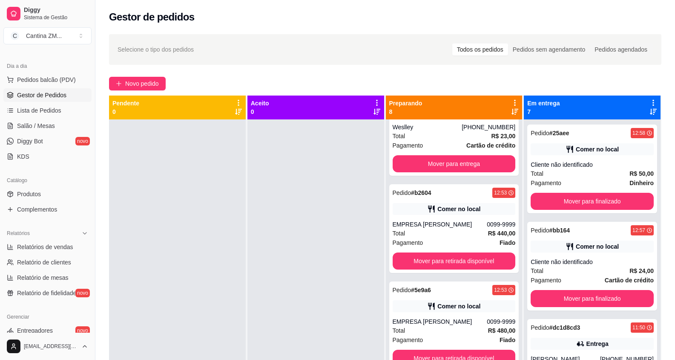
scroll to position [170, 0]
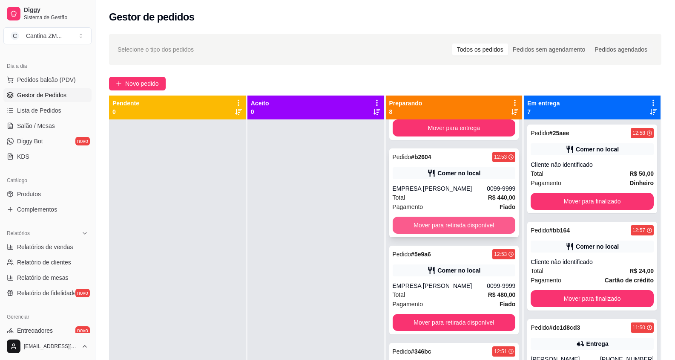
click at [442, 222] on button "Mover para retirada disponível" at bounding box center [454, 224] width 123 height 17
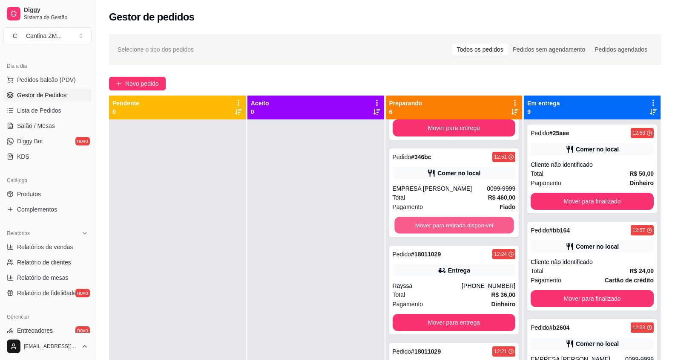
click at [442, 222] on button "Mover para retirada disponível" at bounding box center [454, 225] width 119 height 17
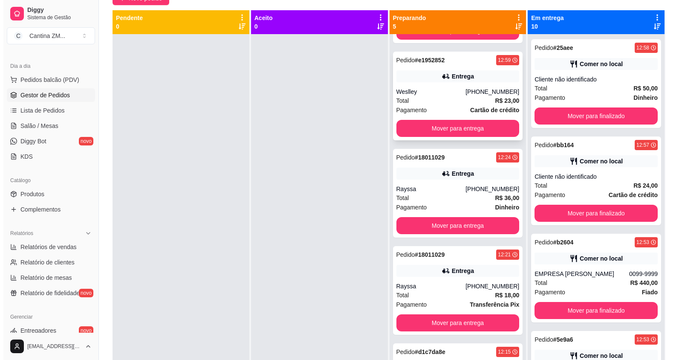
scroll to position [85, 0]
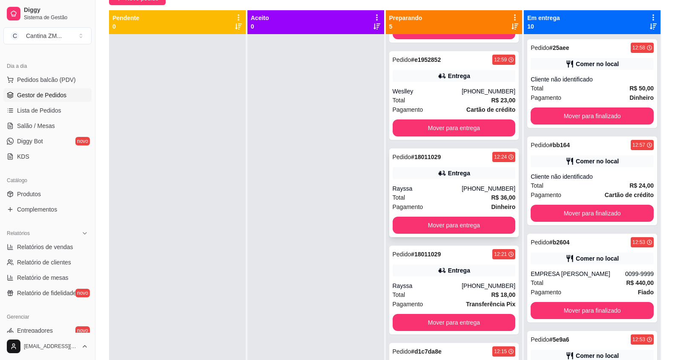
click at [430, 181] on div "Pedido # [DATE] 12:24 Entrega Rayssa [PHONE_NUMBER] Total R$ 36,00 Pagamento Di…" at bounding box center [455, 192] width 130 height 89
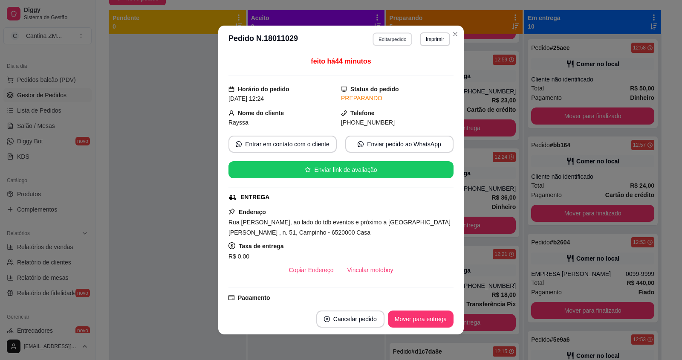
click at [376, 43] on button "Editar pedido" at bounding box center [393, 38] width 40 height 13
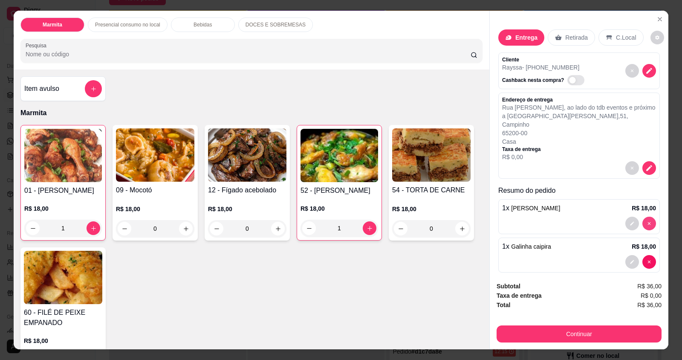
type input "0"
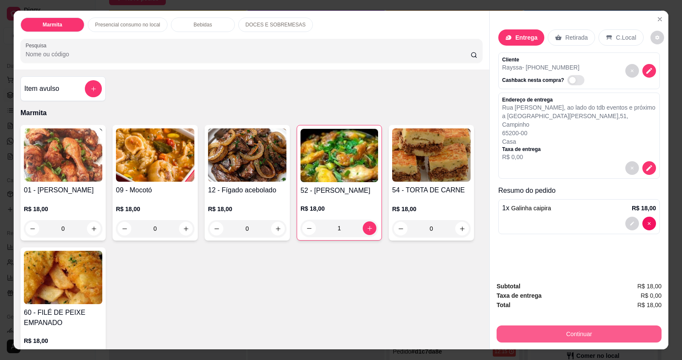
click at [559, 332] on button "Continuar" at bounding box center [578, 333] width 165 height 17
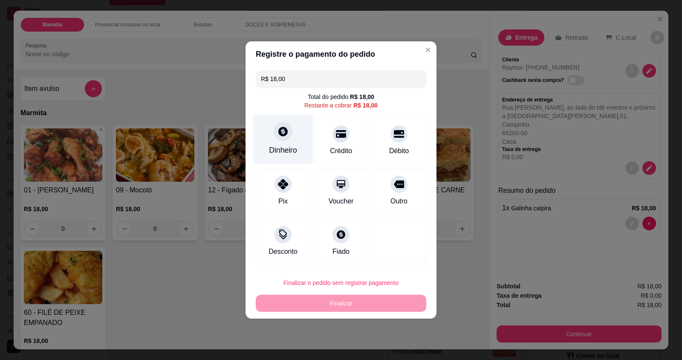
click at [279, 152] on div "Dinheiro" at bounding box center [283, 149] width 28 height 11
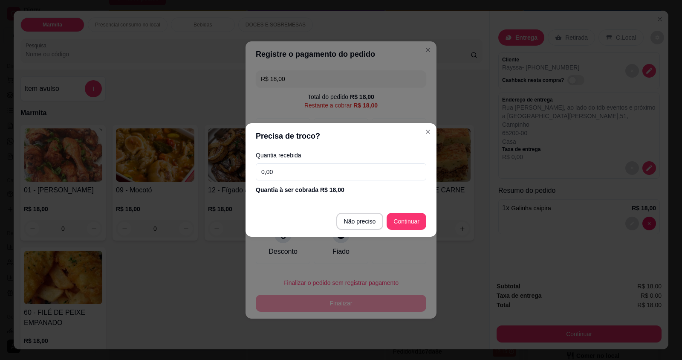
click at [394, 173] on input "0,00" at bounding box center [341, 171] width 170 height 17
type input "18,00"
type input "R$ 0,00"
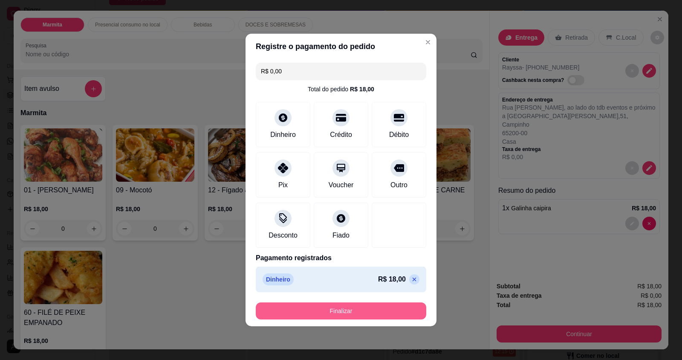
click at [361, 315] on button "Finalizar" at bounding box center [341, 310] width 170 height 17
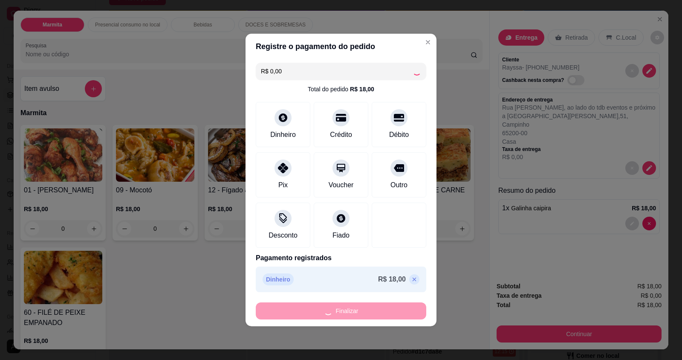
type input "0"
type input "-R$ 18,00"
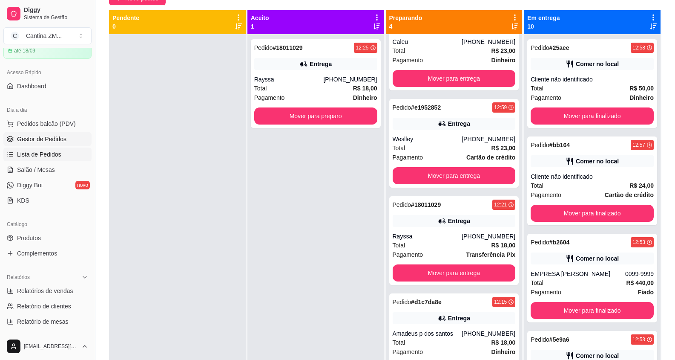
scroll to position [0, 0]
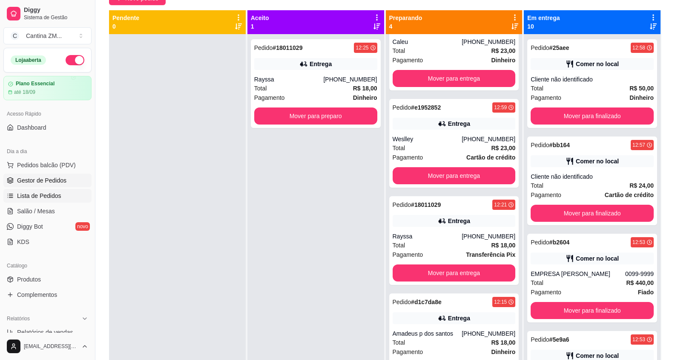
click at [63, 197] on link "Lista de Pedidos" at bounding box center [47, 196] width 88 height 14
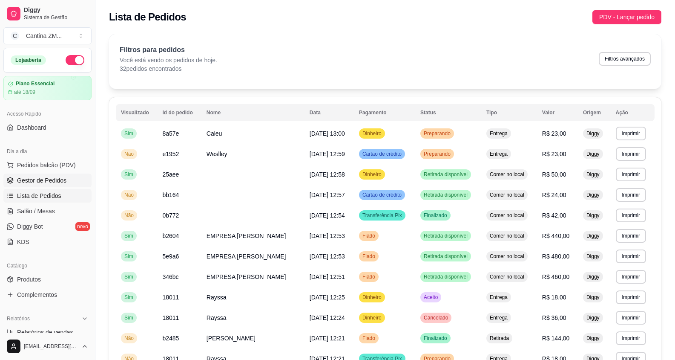
click at [44, 182] on span "Gestor de Pedidos" at bounding box center [41, 180] width 49 height 9
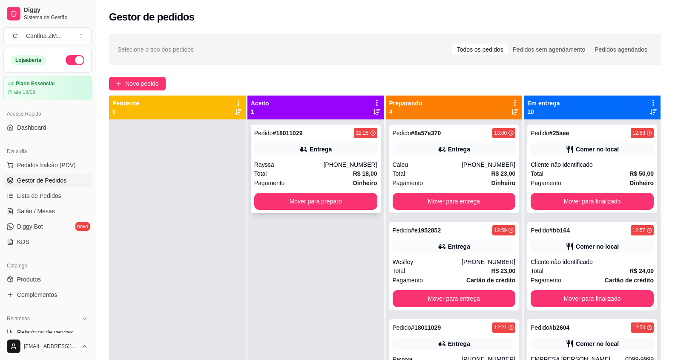
click at [300, 165] on div "Rayssa" at bounding box center [288, 164] width 69 height 9
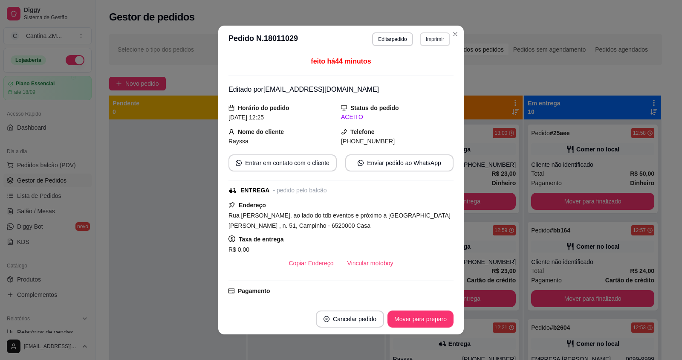
click at [421, 39] on button "Imprimir" at bounding box center [435, 39] width 30 height 14
click at [413, 66] on button "IMPRESSORA" at bounding box center [417, 68] width 60 height 13
click at [431, 40] on button "Imprimir" at bounding box center [435, 39] width 30 height 14
click at [432, 65] on button "IMPRESSORA" at bounding box center [417, 68] width 60 height 13
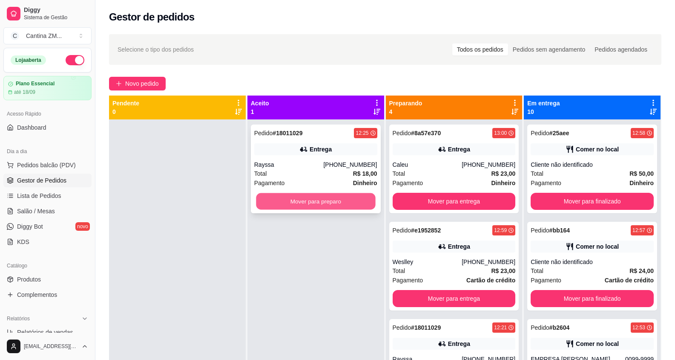
click at [346, 200] on button "Mover para preparo" at bounding box center [315, 201] width 119 height 17
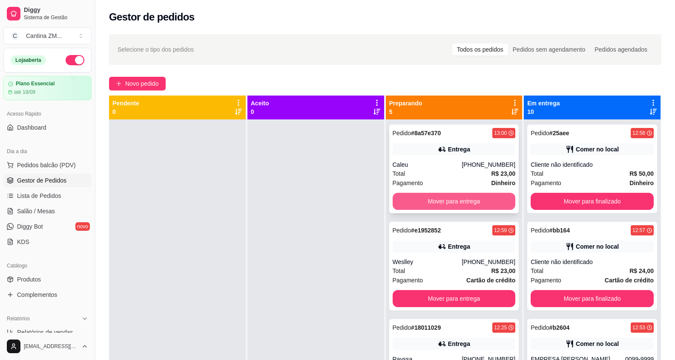
click at [472, 199] on button "Mover para entrega" at bounding box center [454, 201] width 123 height 17
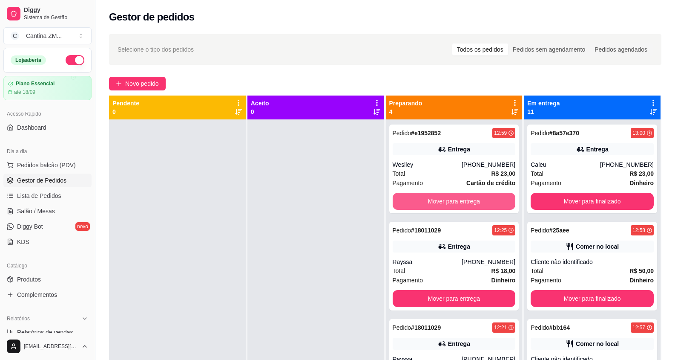
click at [472, 199] on button "Mover para entrega" at bounding box center [454, 201] width 123 height 17
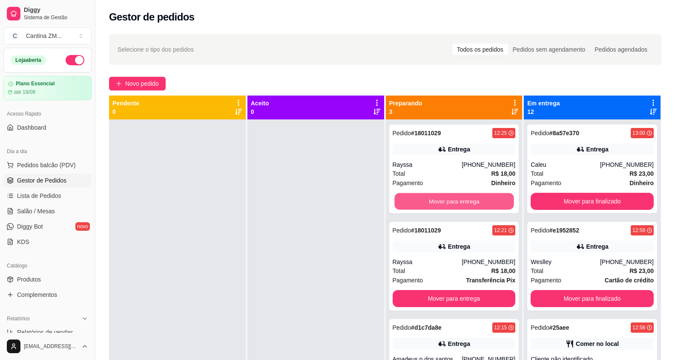
click at [472, 199] on button "Mover para entrega" at bounding box center [454, 201] width 119 height 17
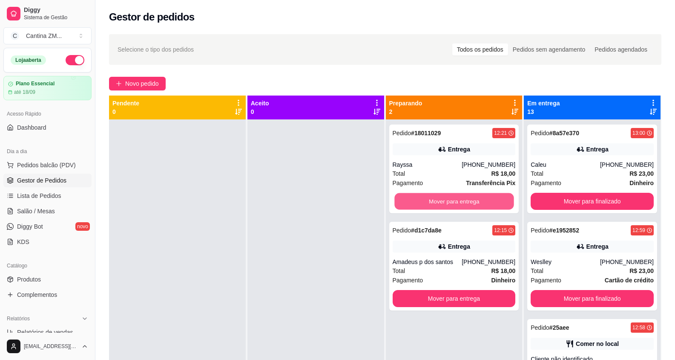
click at [472, 199] on button "Mover para entrega" at bounding box center [454, 201] width 119 height 17
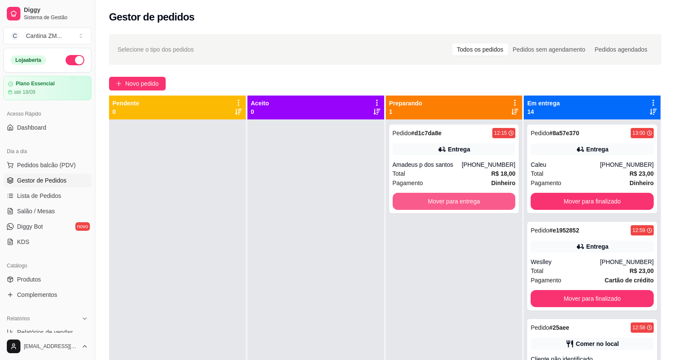
click at [472, 199] on button "Mover para entrega" at bounding box center [454, 201] width 123 height 17
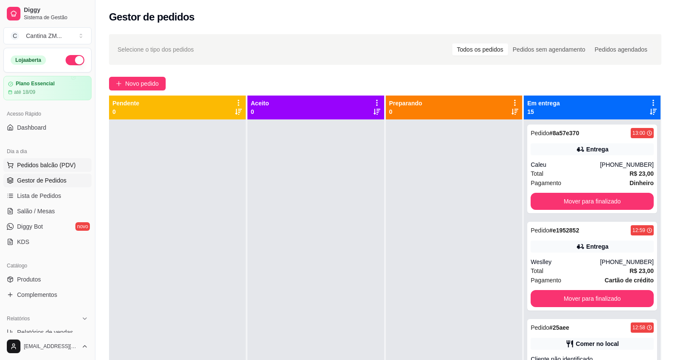
click at [58, 165] on span "Pedidos balcão (PDV)" at bounding box center [46, 165] width 59 height 9
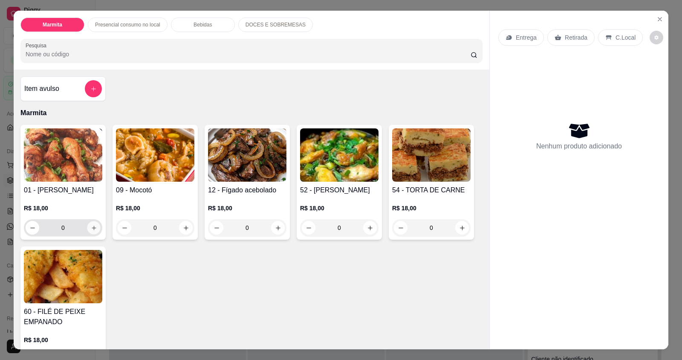
click at [91, 225] on icon "increase-product-quantity" at bounding box center [94, 228] width 6 height 6
type input "1"
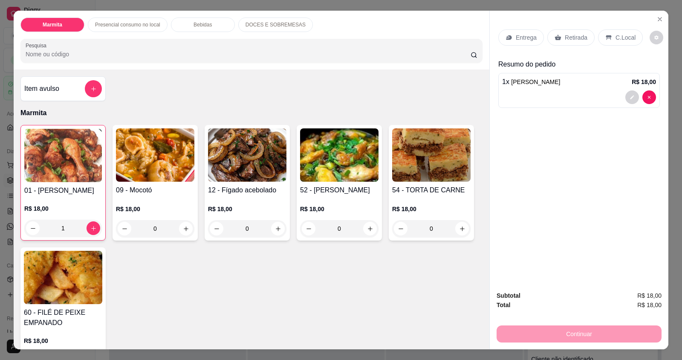
click at [573, 36] on p "Retirada" at bounding box center [576, 37] width 23 height 9
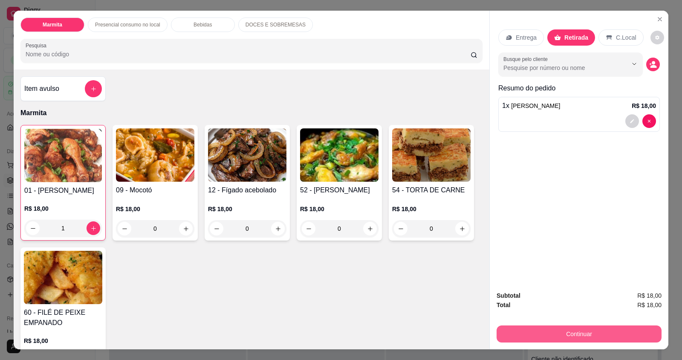
click at [566, 332] on button "Continuar" at bounding box center [578, 333] width 165 height 17
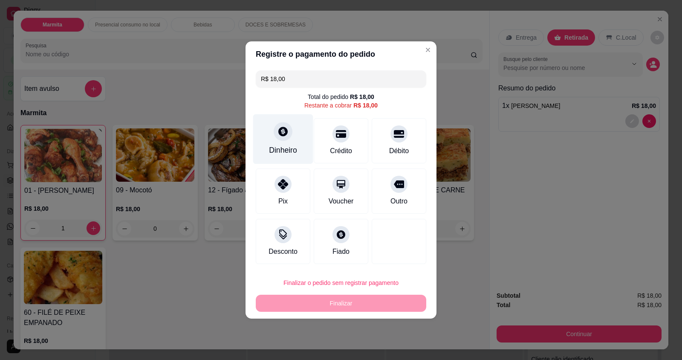
click at [269, 145] on div "Dinheiro" at bounding box center [283, 149] width 28 height 11
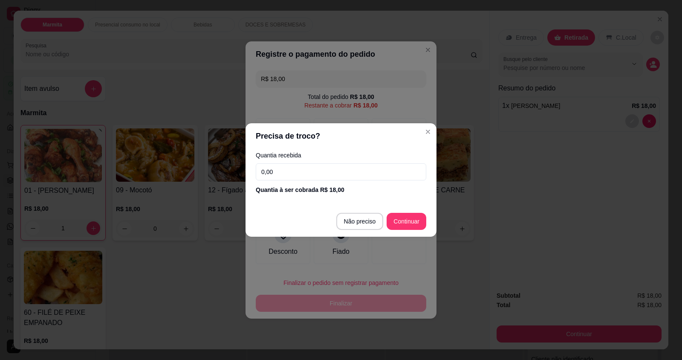
click at [300, 171] on input "0,00" at bounding box center [341, 171] width 170 height 17
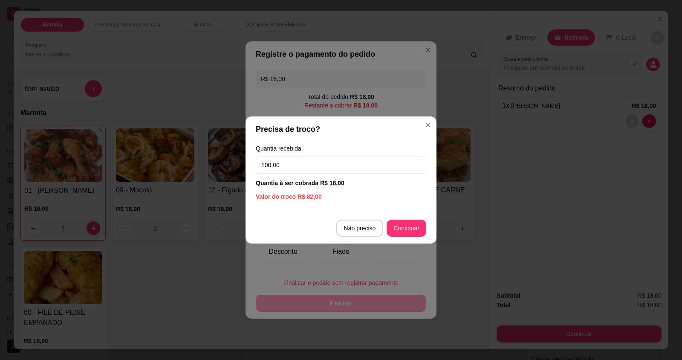
type input "100,00"
type input "R$ 0,00"
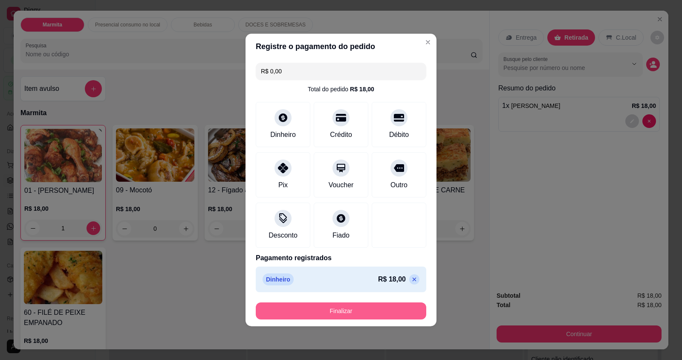
click at [378, 306] on button "Finalizar" at bounding box center [341, 310] width 170 height 17
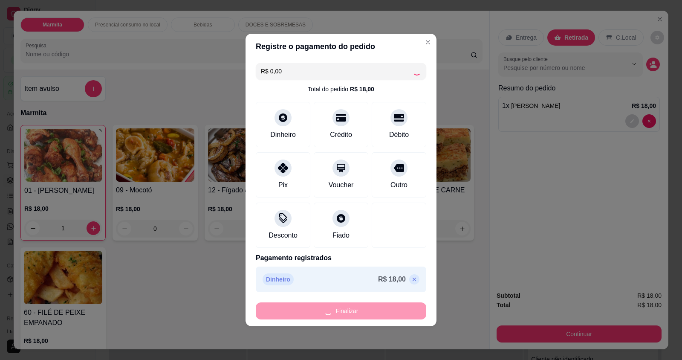
type input "0"
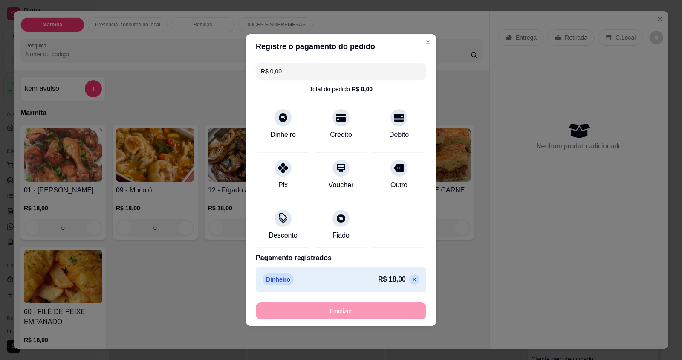
type input "-R$ 18,00"
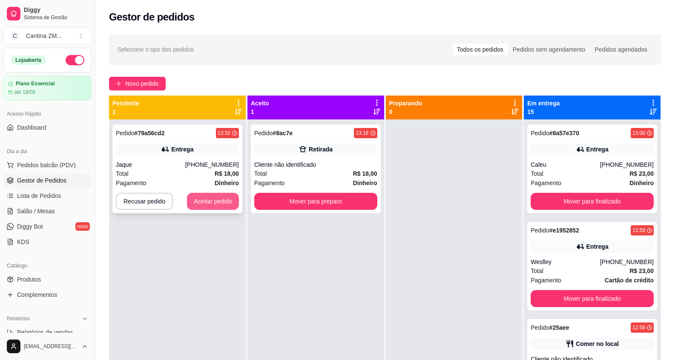
click at [226, 199] on button "Aceitar pedido" at bounding box center [213, 201] width 52 height 17
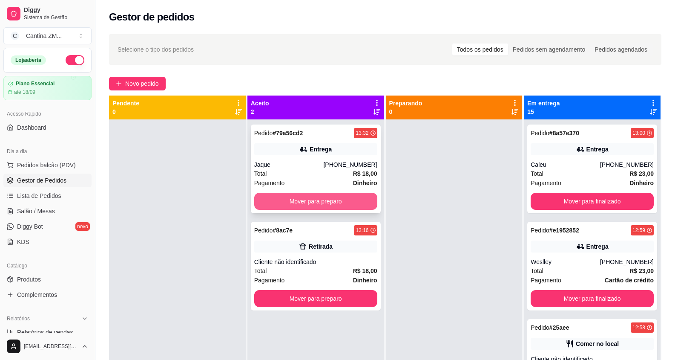
click at [274, 202] on button "Mover para preparo" at bounding box center [315, 201] width 123 height 17
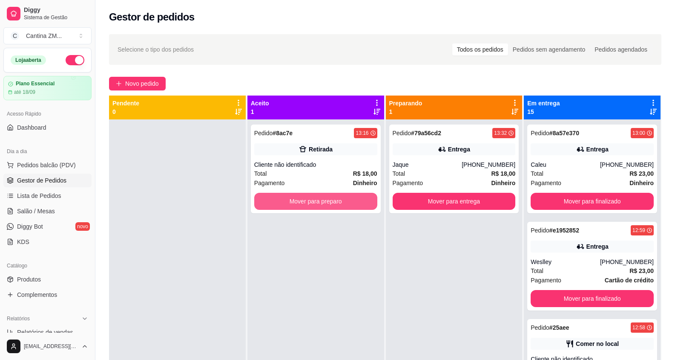
click at [274, 202] on button "Mover para preparo" at bounding box center [315, 201] width 123 height 17
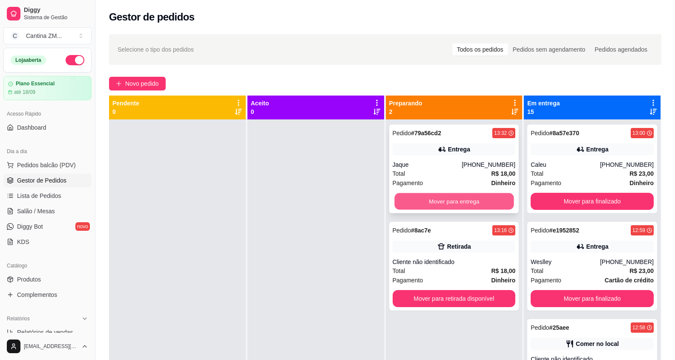
click at [471, 206] on button "Mover para entrega" at bounding box center [454, 201] width 119 height 17
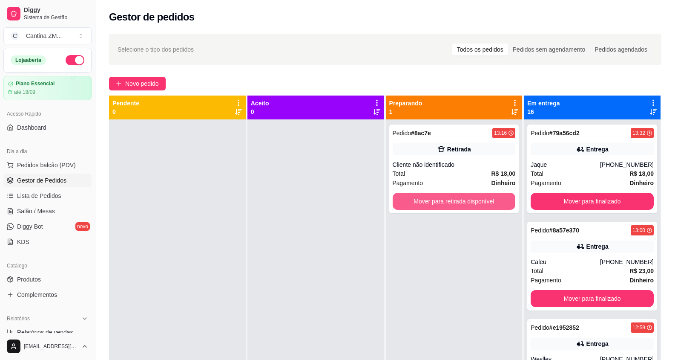
click at [471, 206] on button "Mover para retirada disponível" at bounding box center [454, 201] width 123 height 17
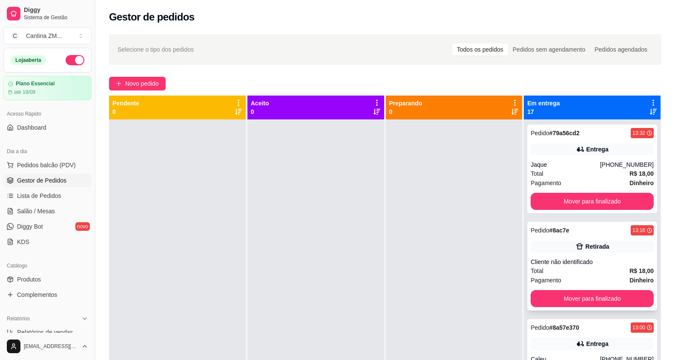
click at [558, 265] on div "Cliente não identificado" at bounding box center [592, 261] width 123 height 9
click at [586, 294] on button "Mover para finalizado" at bounding box center [592, 298] width 123 height 17
click at [50, 163] on span "Pedidos balcão (PDV)" at bounding box center [46, 165] width 59 height 9
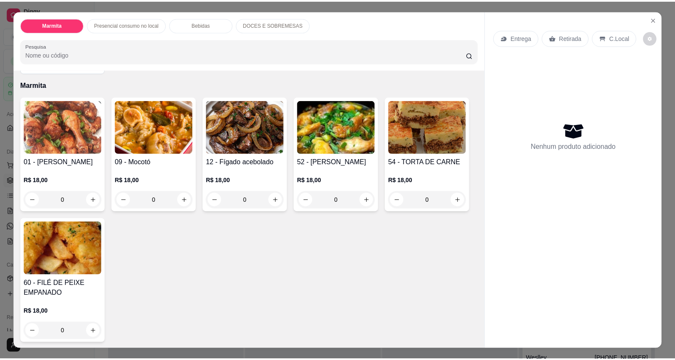
scroll to position [85, 0]
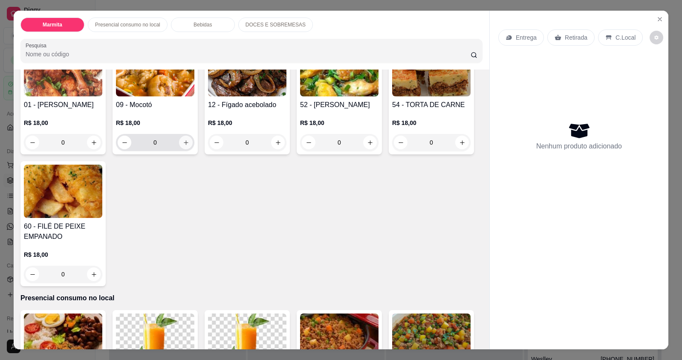
click at [183, 141] on icon "increase-product-quantity" at bounding box center [186, 142] width 6 height 6
type input "1"
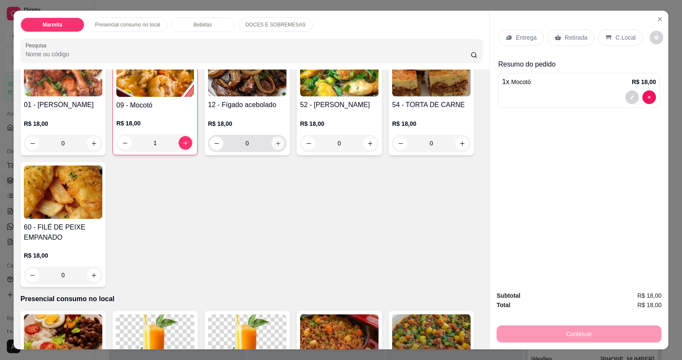
click at [277, 139] on button "increase-product-quantity" at bounding box center [277, 143] width 13 height 13
type input "1"
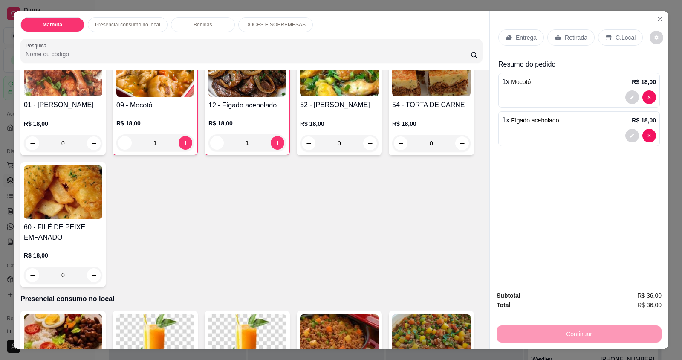
click at [565, 36] on p "Retirada" at bounding box center [576, 37] width 23 height 9
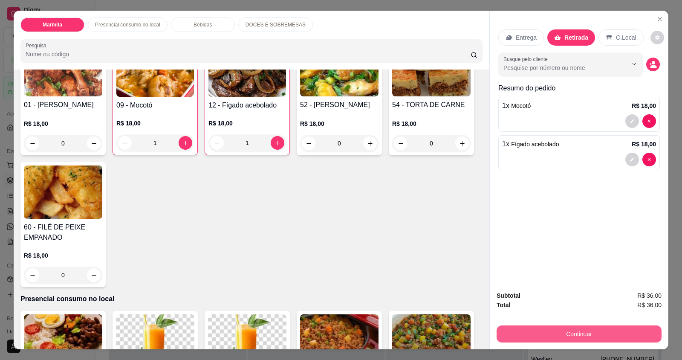
click at [601, 333] on button "Continuar" at bounding box center [578, 333] width 165 height 17
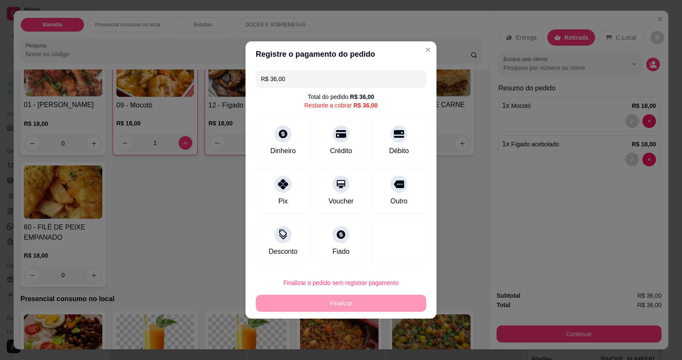
click at [255, 196] on div "R$ 36,00 Total do pedido R$ 36,00 Restante a cobrar R$ 36,00 Dinheiro Crédito D…" at bounding box center [340, 167] width 191 height 200
click at [278, 201] on div "Pix" at bounding box center [283, 200] width 10 height 11
type input "R$ 0,00"
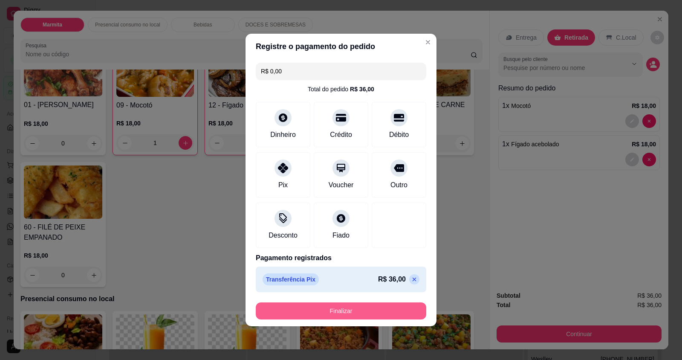
click at [330, 312] on button "Finalizar" at bounding box center [341, 310] width 170 height 17
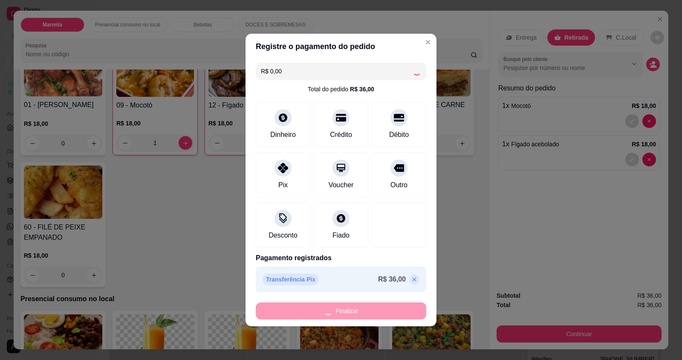
type input "0"
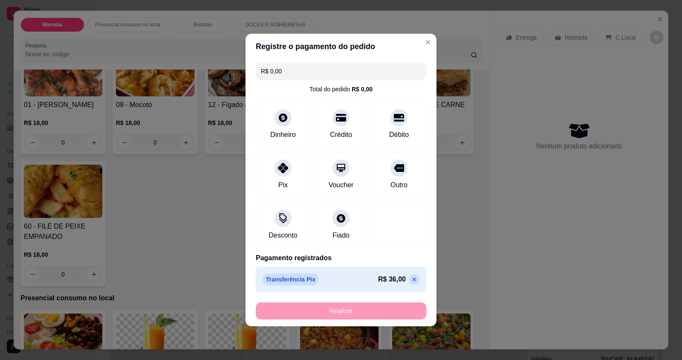
type input "-R$ 36,00"
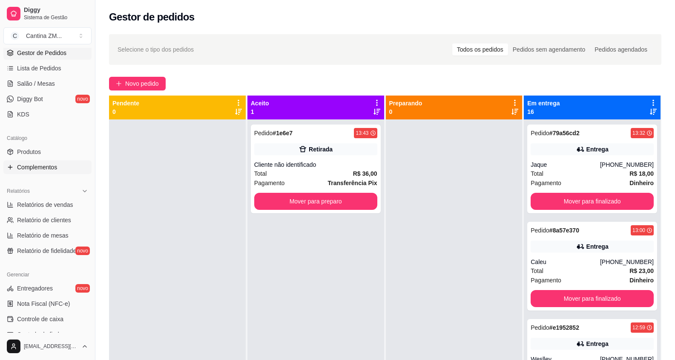
scroll to position [128, 0]
click at [76, 198] on link "Relatórios de vendas" at bounding box center [47, 204] width 88 height 14
select select "ALL"
select select "0"
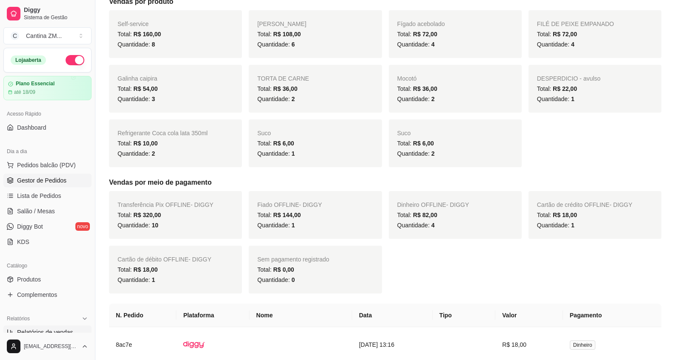
click at [35, 176] on span "Gestor de Pedidos" at bounding box center [41, 180] width 49 height 9
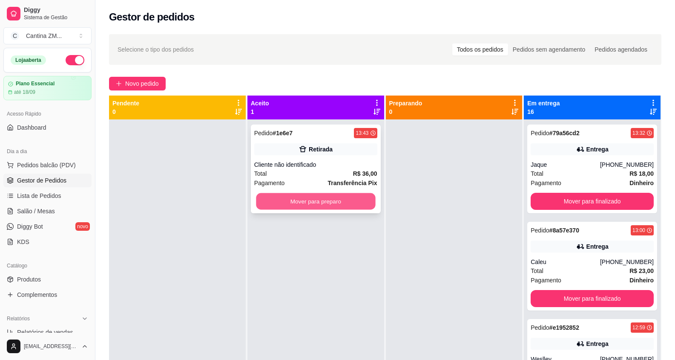
click at [363, 204] on button "Mover para preparo" at bounding box center [315, 201] width 119 height 17
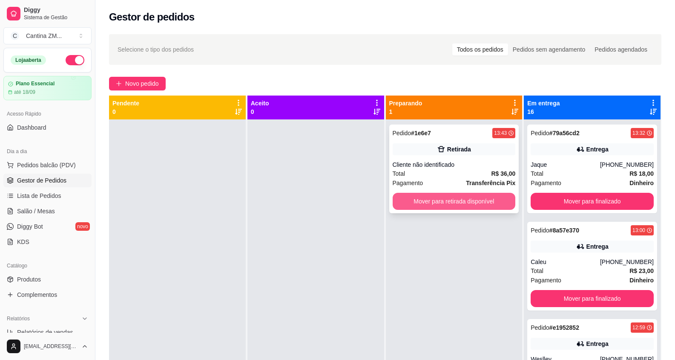
click at [436, 203] on button "Mover para retirada disponível" at bounding box center [454, 201] width 123 height 17
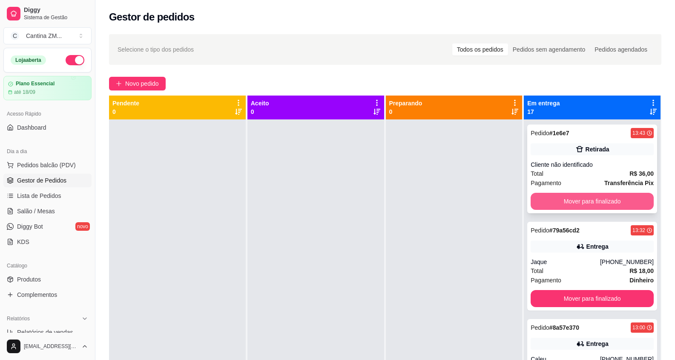
click at [614, 200] on button "Mover para finalizado" at bounding box center [592, 201] width 123 height 17
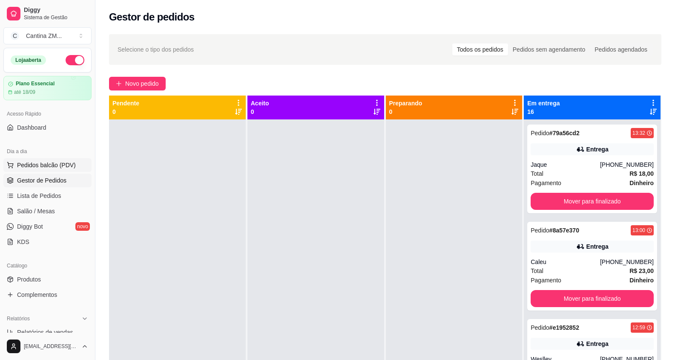
click at [34, 161] on span "Pedidos balcão (PDV)" at bounding box center [46, 165] width 59 height 9
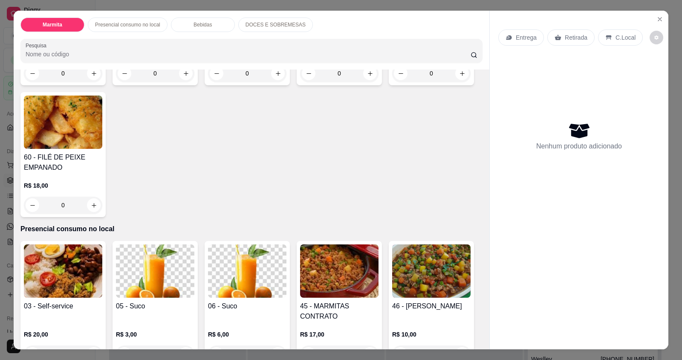
scroll to position [213, 0]
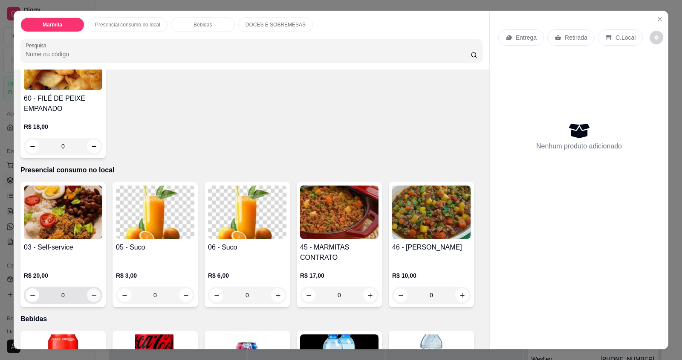
click at [92, 290] on button "increase-product-quantity" at bounding box center [94, 295] width 14 height 14
type input "1"
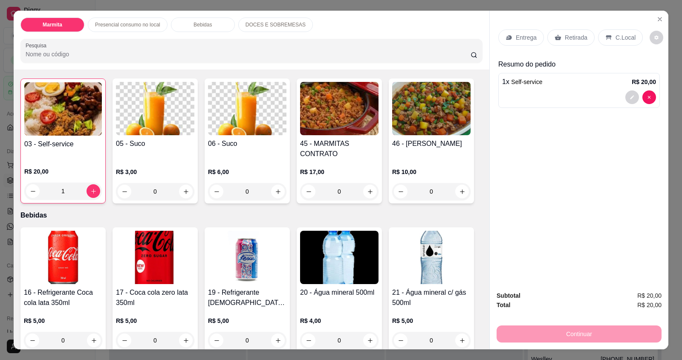
scroll to position [384, 0]
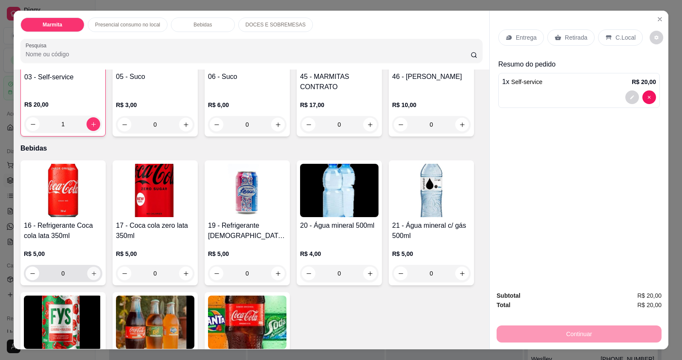
click at [91, 275] on icon "increase-product-quantity" at bounding box center [94, 273] width 6 height 6
type input "1"
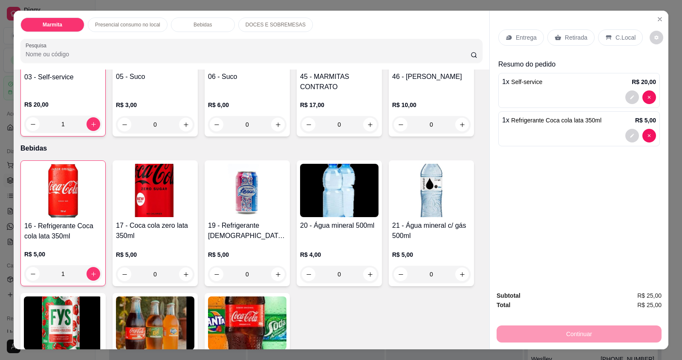
click at [623, 37] on p "C.Local" at bounding box center [625, 37] width 20 height 9
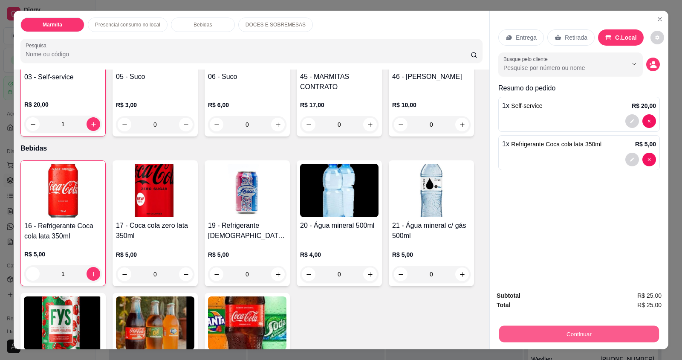
click at [598, 333] on button "Continuar" at bounding box center [579, 333] width 160 height 17
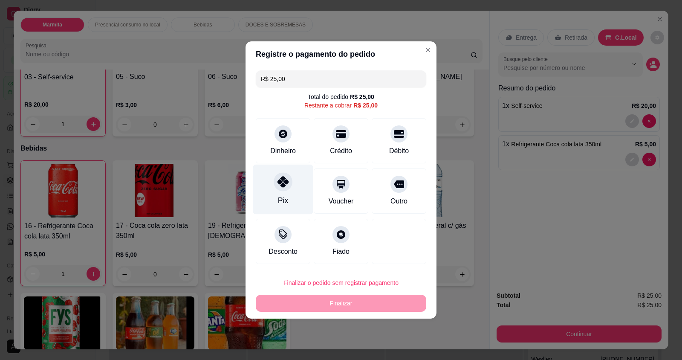
click at [284, 185] on icon at bounding box center [282, 181] width 11 height 11
type input "R$ 0,00"
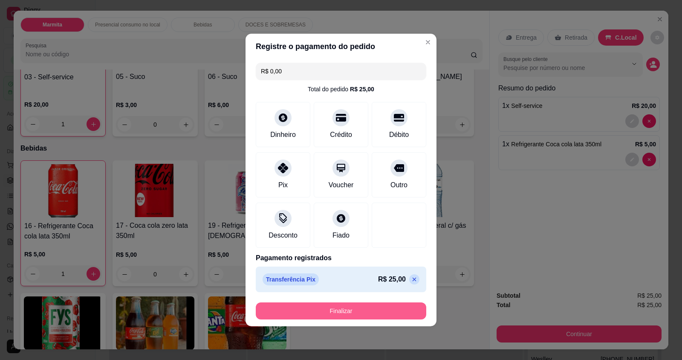
click at [280, 301] on footer "Finalizar" at bounding box center [340, 310] width 191 height 31
click at [278, 309] on button "Finalizar" at bounding box center [340, 311] width 165 height 17
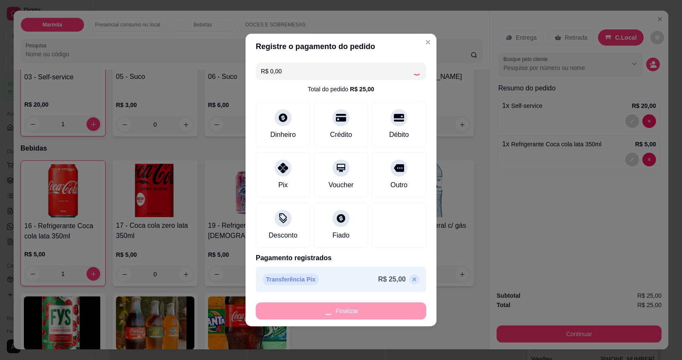
type input "0"
type input "-R$ 25,00"
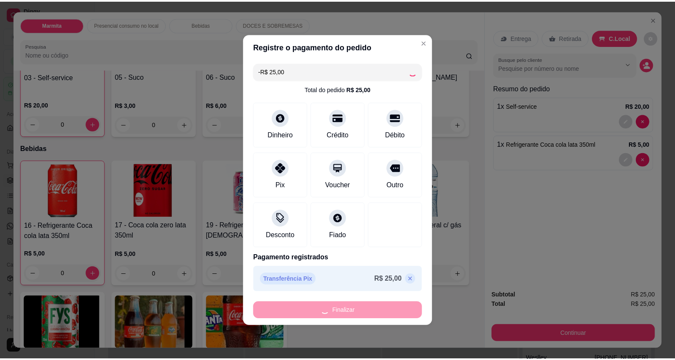
scroll to position [383, 0]
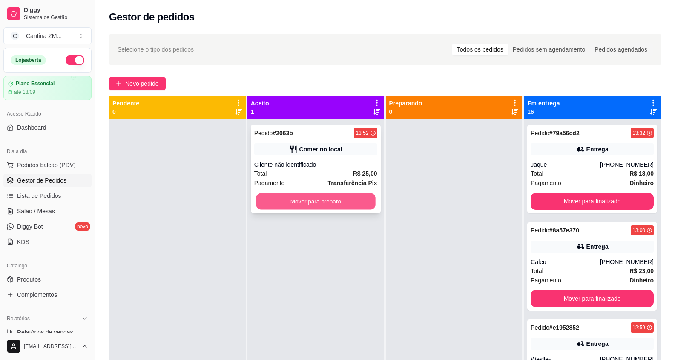
click at [303, 203] on button "Mover para preparo" at bounding box center [315, 201] width 119 height 17
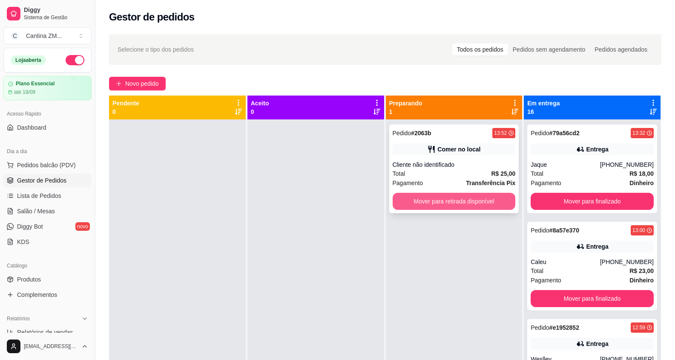
click at [423, 203] on button "Mover para retirada disponível" at bounding box center [454, 201] width 123 height 17
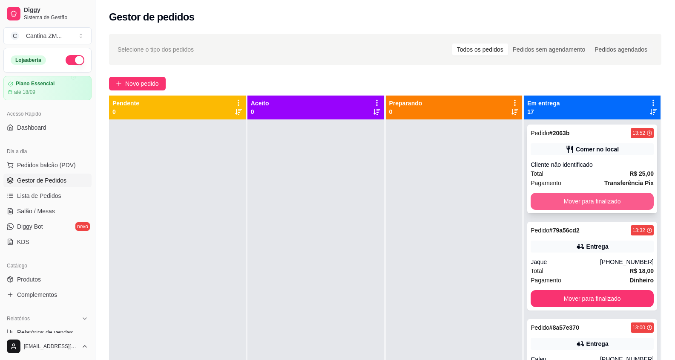
click at [624, 199] on button "Mover para finalizado" at bounding box center [592, 201] width 123 height 17
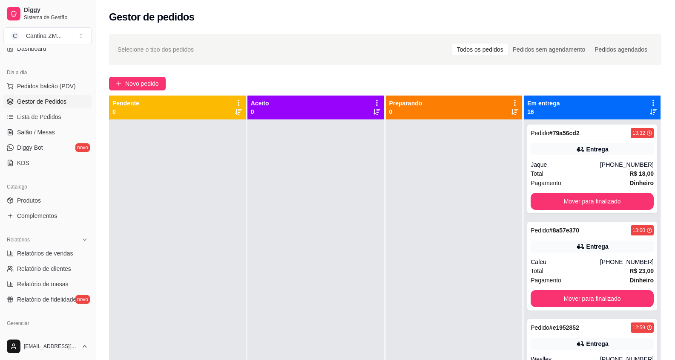
scroll to position [85, 0]
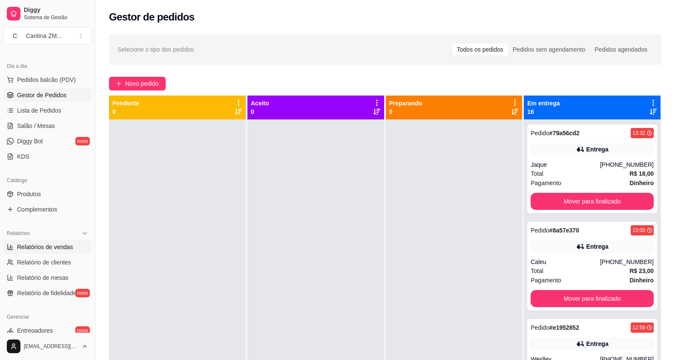
click at [18, 251] on link "Relatórios de vendas" at bounding box center [47, 247] width 88 height 14
select select "ALL"
select select "0"
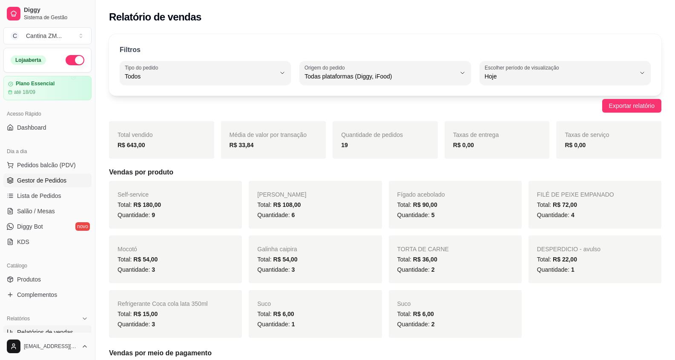
click at [63, 177] on span "Gestor de Pedidos" at bounding box center [41, 180] width 49 height 9
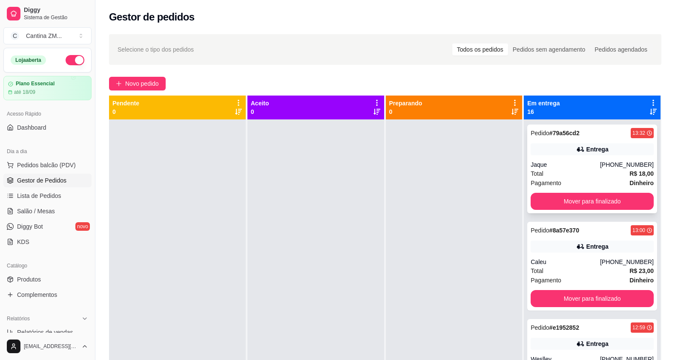
click at [574, 175] on div "Total R$ 18,00" at bounding box center [592, 173] width 123 height 9
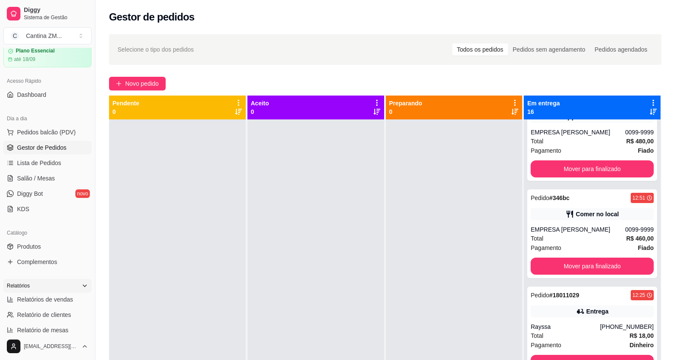
scroll to position [43, 0]
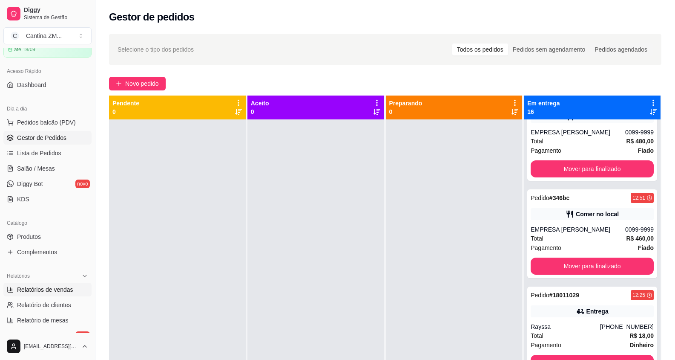
click at [34, 288] on span "Relatórios de vendas" at bounding box center [45, 289] width 56 height 9
select select "ALL"
select select "0"
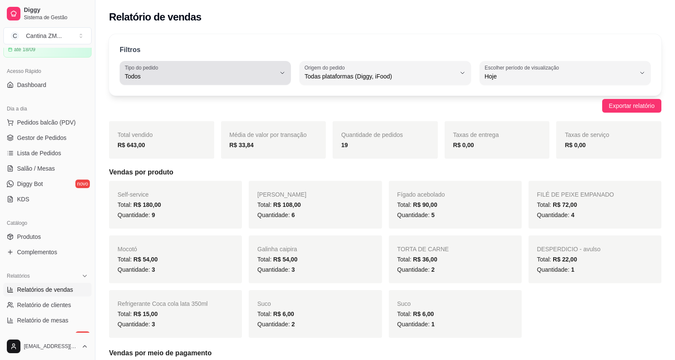
click at [174, 73] on span "Todos" at bounding box center [200, 76] width 151 height 9
click at [170, 107] on li "Entrega" at bounding box center [206, 110] width 158 height 13
type input "DELIVERY"
select select "DELIVERY"
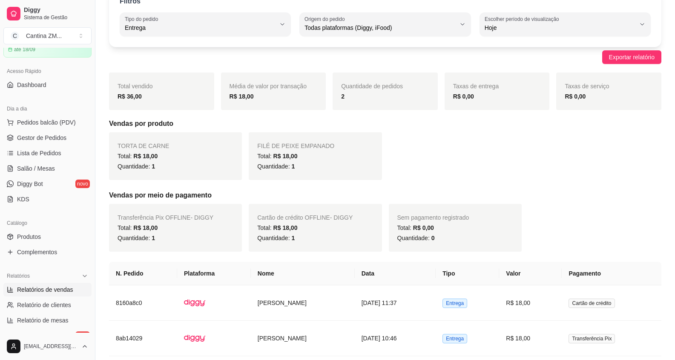
scroll to position [107, 0]
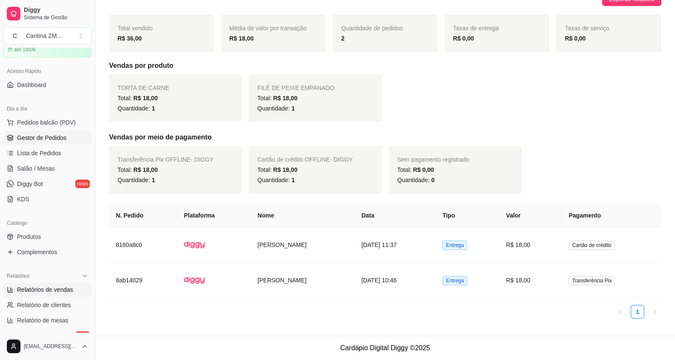
click at [58, 139] on span "Gestor de Pedidos" at bounding box center [41, 137] width 49 height 9
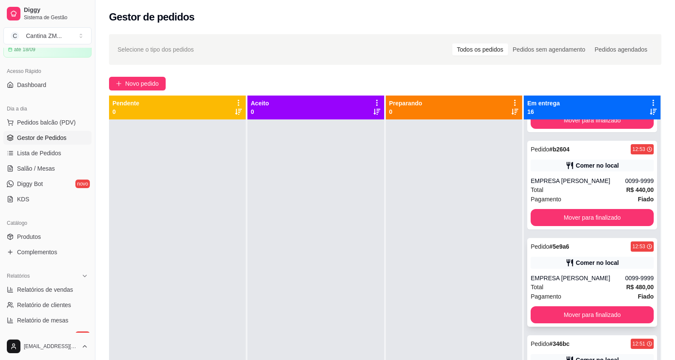
scroll to position [469, 0]
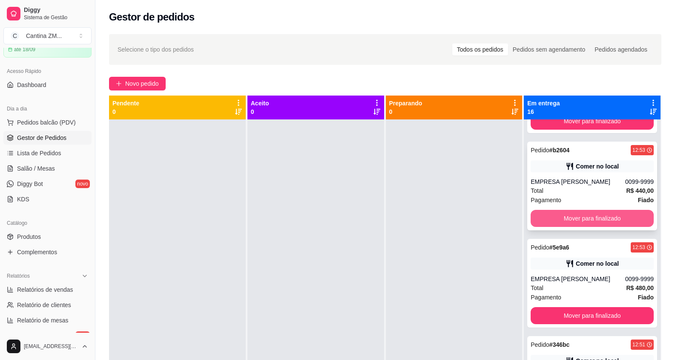
click at [587, 215] on button "Mover para finalizado" at bounding box center [592, 218] width 123 height 17
click at [586, 215] on button "Mover para finalizado" at bounding box center [592, 218] width 119 height 17
click at [567, 220] on button "Mover para finalizado" at bounding box center [592, 218] width 123 height 17
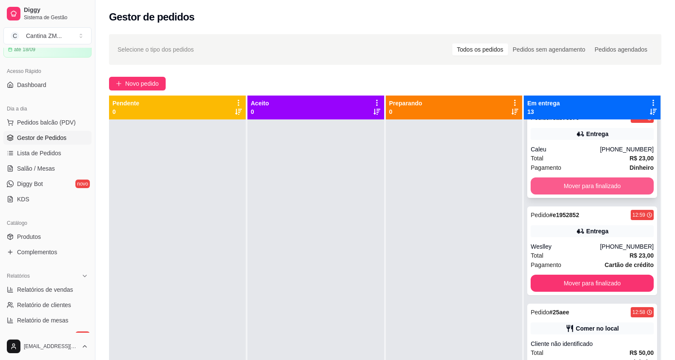
scroll to position [128, 0]
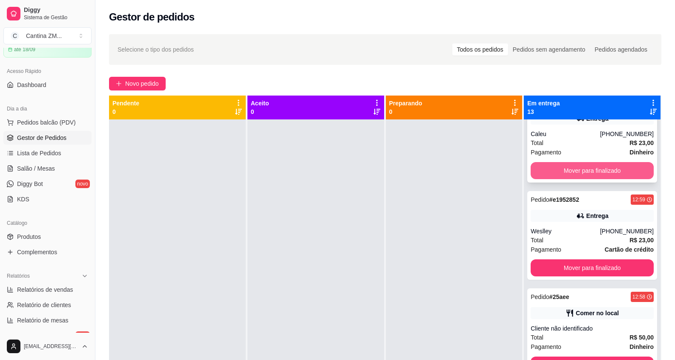
click at [568, 170] on button "Mover para finalizado" at bounding box center [592, 170] width 123 height 17
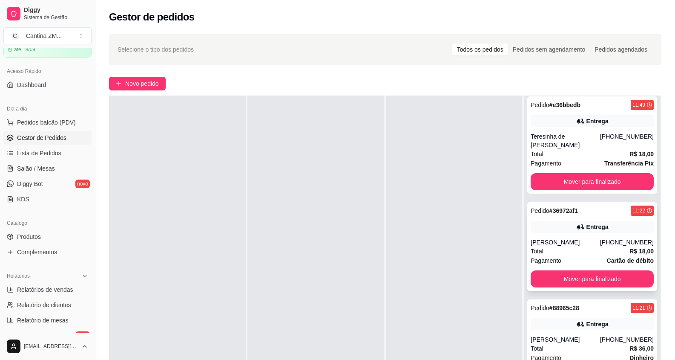
scroll to position [823, 0]
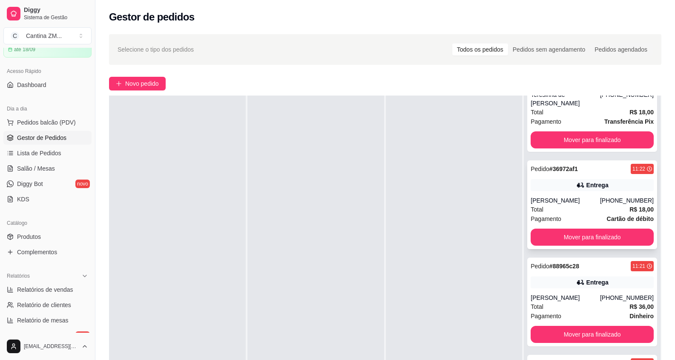
click at [607, 218] on strong "Cartão de débito" at bounding box center [630, 218] width 47 height 7
click at [566, 236] on button "Mover para finalizado" at bounding box center [592, 236] width 123 height 17
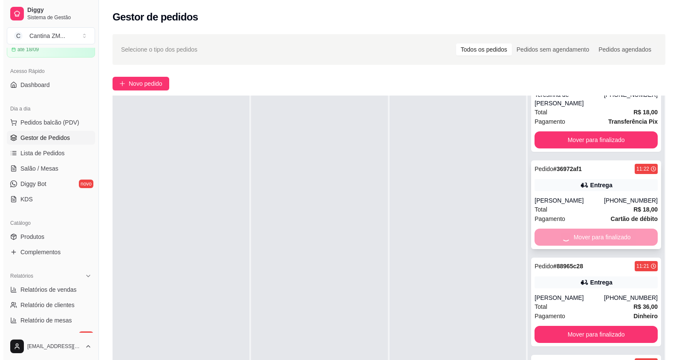
scroll to position [726, 0]
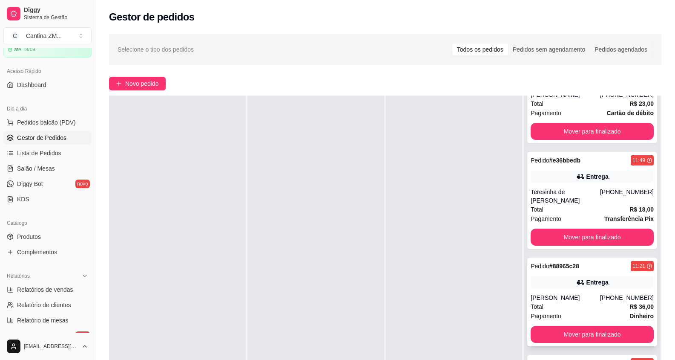
click at [566, 296] on div "[PERSON_NAME]" at bounding box center [565, 297] width 69 height 9
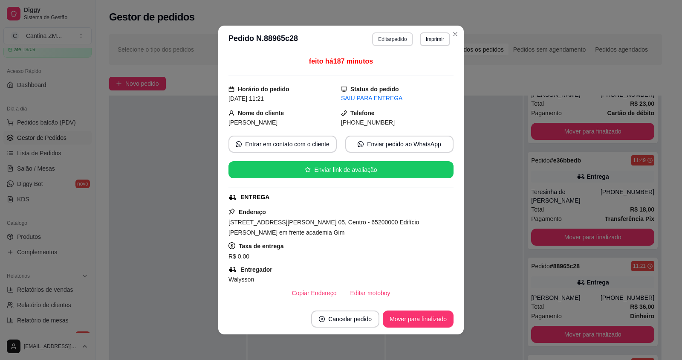
click at [402, 43] on button "Editar pedido" at bounding box center [392, 39] width 40 height 14
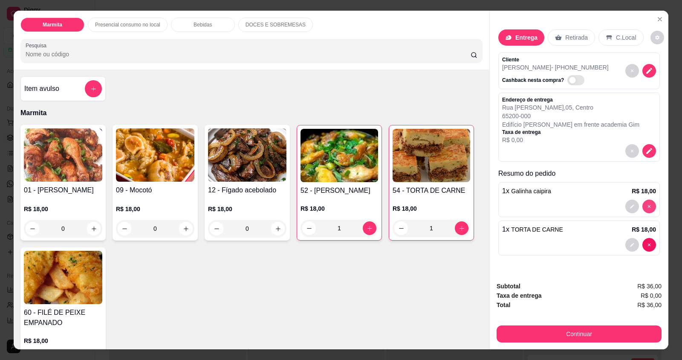
type input "0"
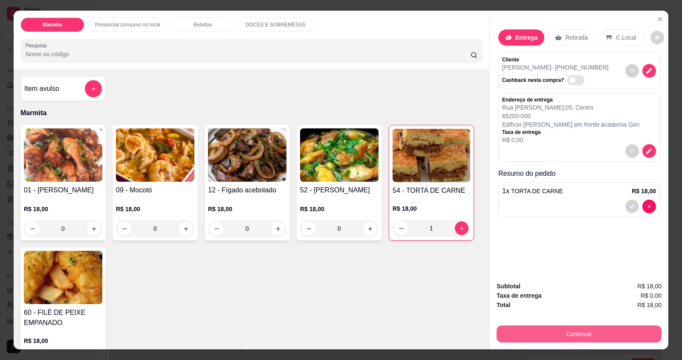
click at [582, 334] on button "Continuar" at bounding box center [578, 333] width 165 height 17
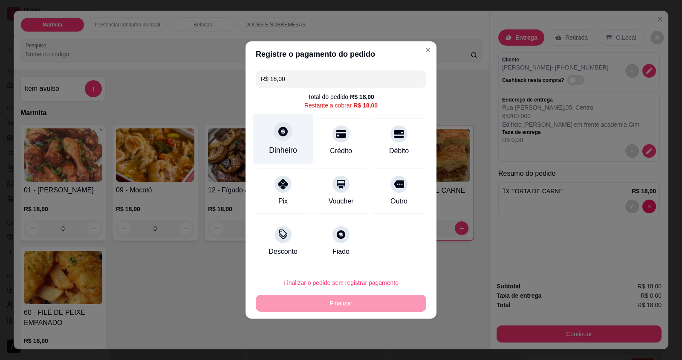
click at [289, 150] on div "Dinheiro" at bounding box center [283, 149] width 28 height 11
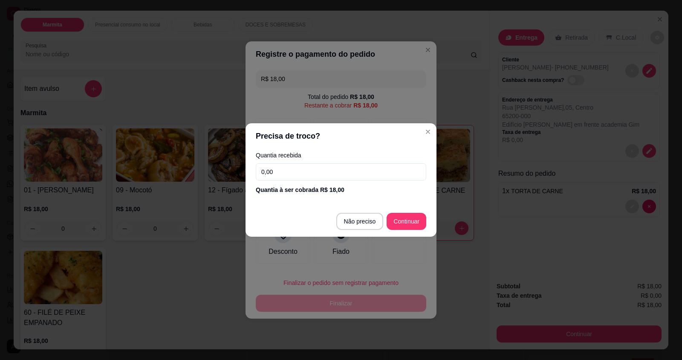
click at [325, 172] on input "0,00" at bounding box center [341, 171] width 170 height 17
type input "18,00"
type input "R$ 0,00"
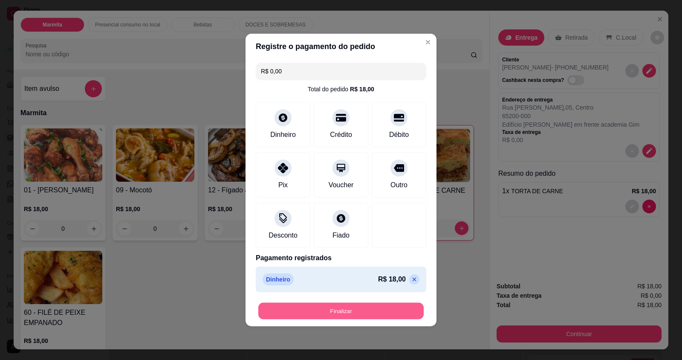
click at [389, 317] on button "Finalizar" at bounding box center [340, 311] width 165 height 17
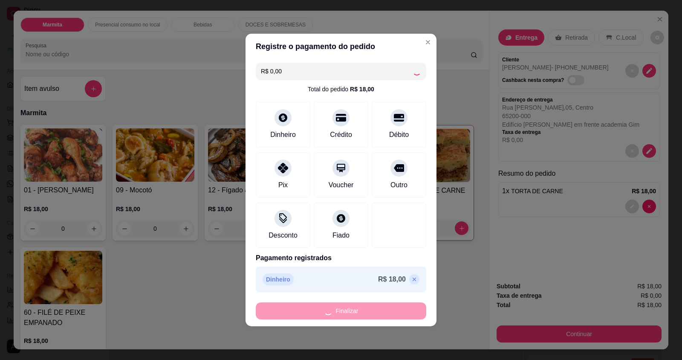
type input "0"
type input "-R$ 18,00"
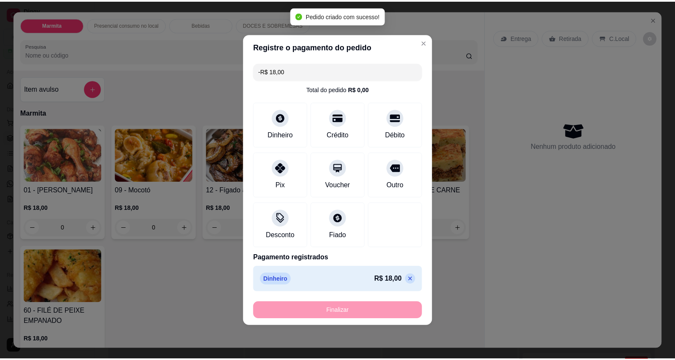
scroll to position [629, 0]
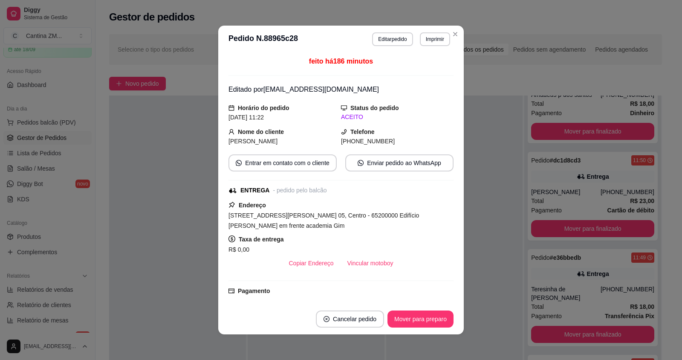
click at [451, 41] on header "**********" at bounding box center [340, 39] width 245 height 27
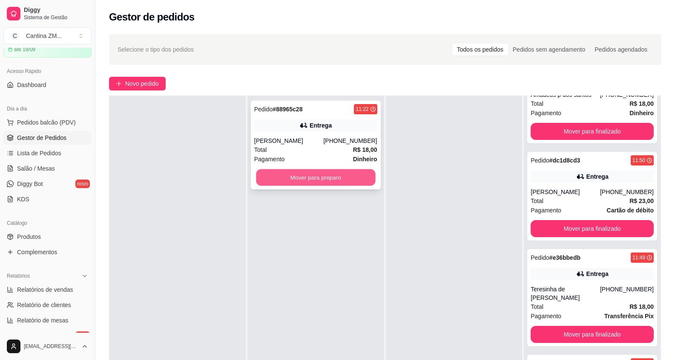
click at [368, 179] on button "Mover para preparo" at bounding box center [315, 177] width 119 height 17
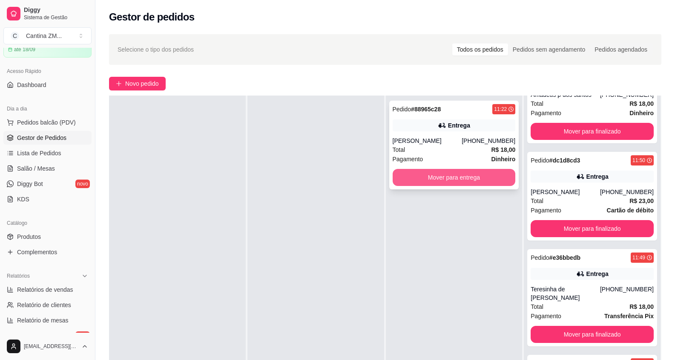
click at [429, 182] on button "Mover para entrega" at bounding box center [454, 177] width 123 height 17
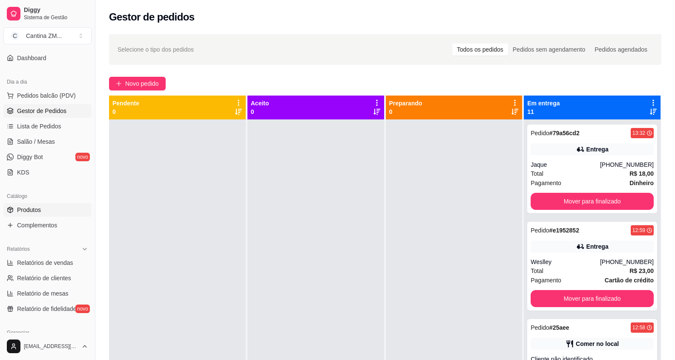
scroll to position [128, 0]
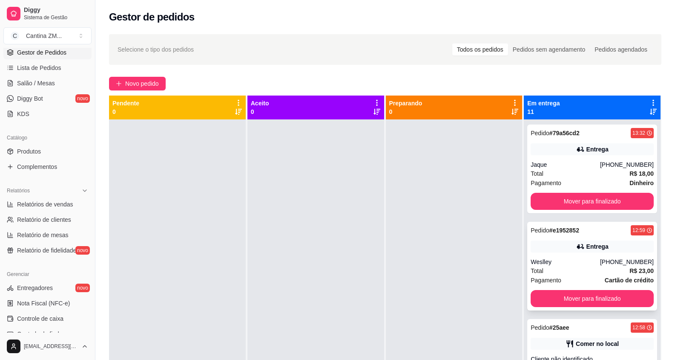
click at [589, 277] on div "Pagamento Cartão de crédito" at bounding box center [592, 279] width 123 height 9
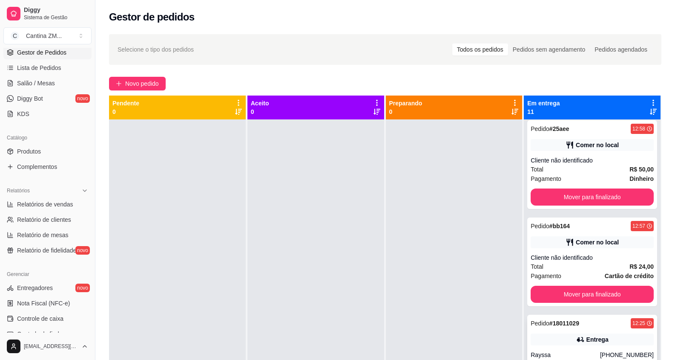
scroll to position [213, 0]
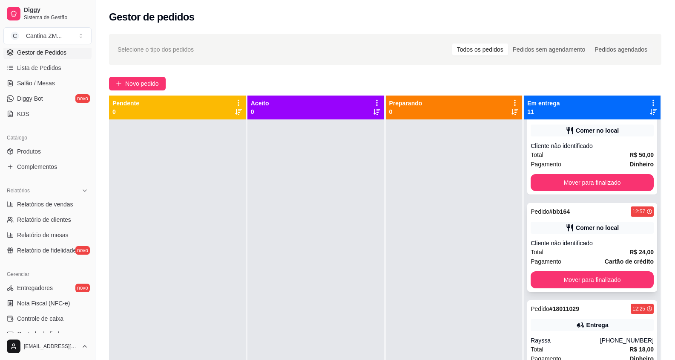
click at [583, 254] on div "Total R$ 24,00" at bounding box center [592, 251] width 123 height 9
click at [586, 282] on button "Mover para finalizado" at bounding box center [592, 279] width 123 height 17
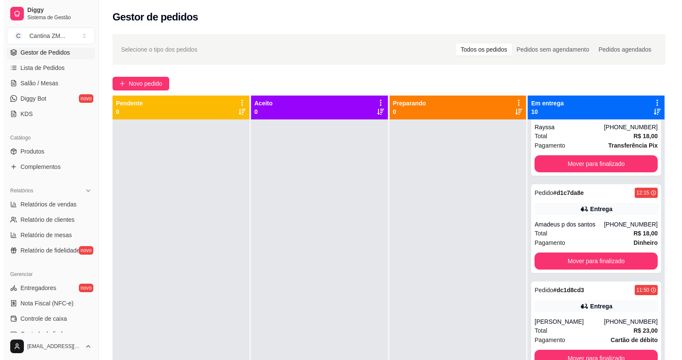
scroll to position [511, 0]
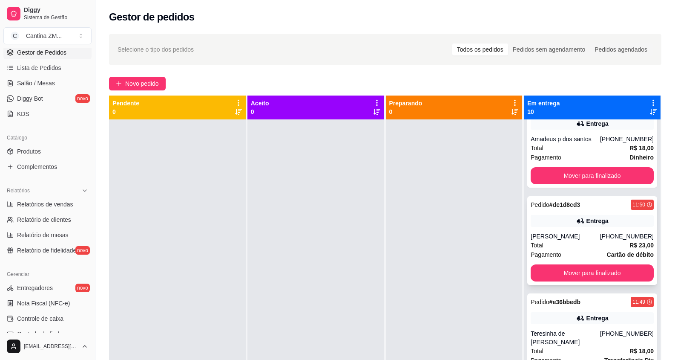
click at [565, 247] on div "Total R$ 23,00" at bounding box center [592, 244] width 123 height 9
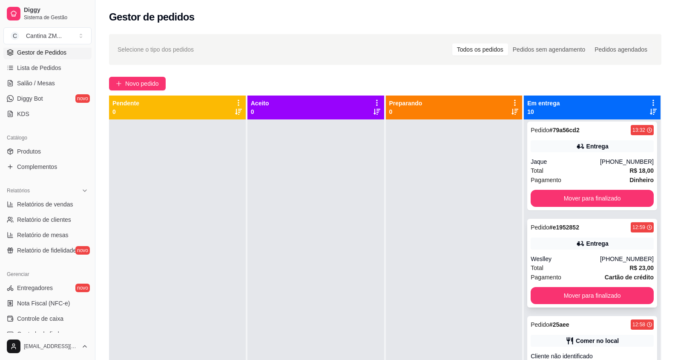
scroll to position [0, 0]
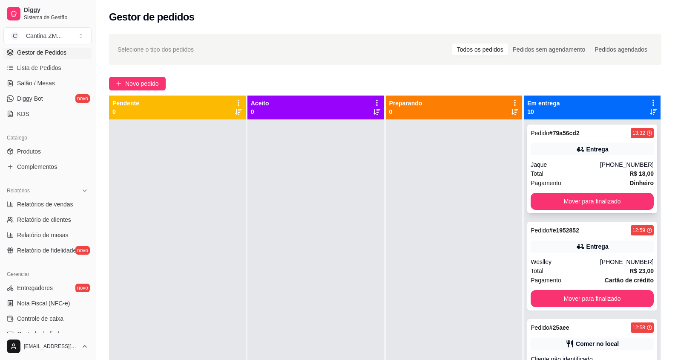
click at [600, 198] on button "Mover para finalizado" at bounding box center [592, 201] width 123 height 17
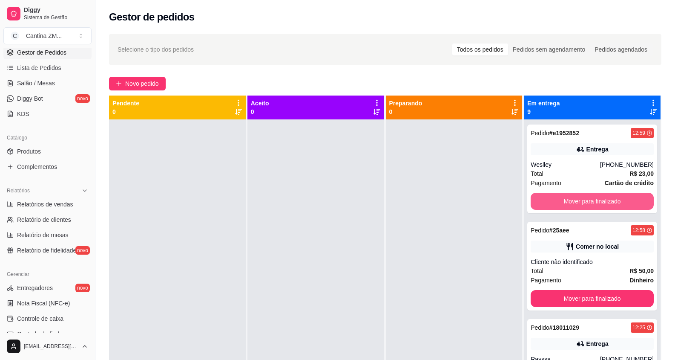
click at [600, 198] on button "Mover para finalizado" at bounding box center [592, 201] width 123 height 17
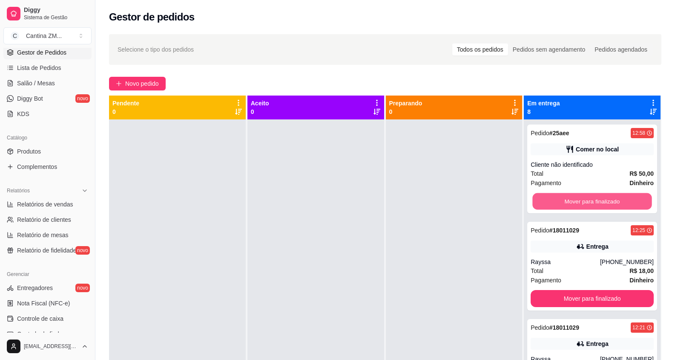
click at [600, 198] on button "Mover para finalizado" at bounding box center [592, 201] width 119 height 17
click at [600, 198] on button "Mover para finalizado" at bounding box center [592, 201] width 123 height 17
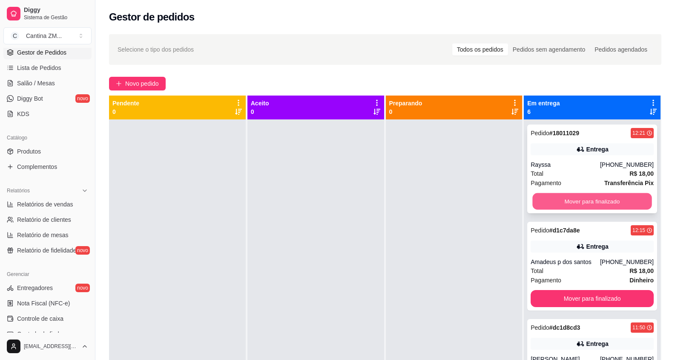
click at [566, 201] on button "Mover para finalizado" at bounding box center [592, 201] width 119 height 17
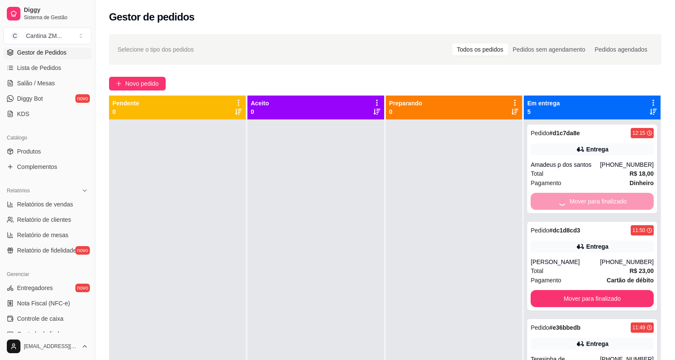
click at [566, 290] on button "Mover para finalizado" at bounding box center [592, 298] width 123 height 17
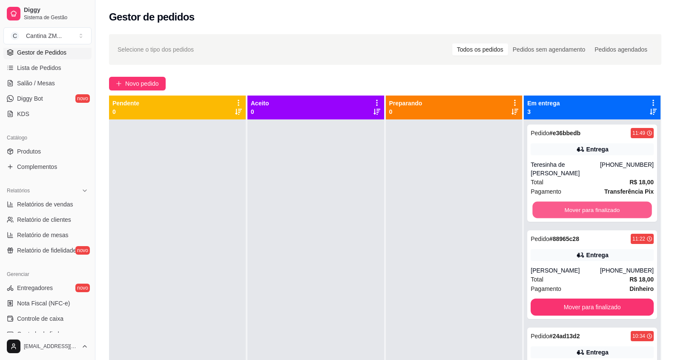
click at [566, 202] on button "Mover para finalizado" at bounding box center [592, 210] width 119 height 17
click at [571, 205] on button "Mover para finalizado" at bounding box center [592, 209] width 123 height 17
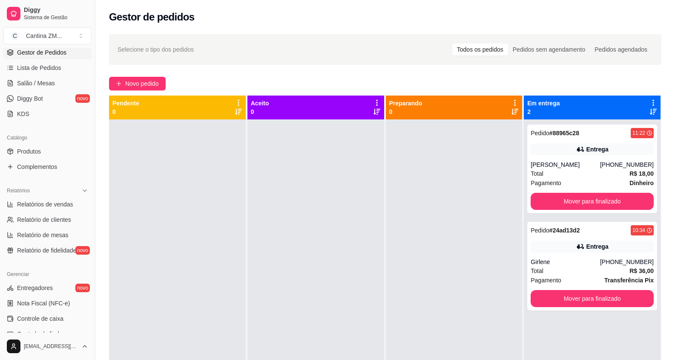
click at [558, 210] on div "Pedido # 88965c28 11:22 Entrega Jefferson mattos [PHONE_NUMBER] Total R$ 18,00 …" at bounding box center [593, 168] width 130 height 89
click at [600, 201] on button "Mover para finalizado" at bounding box center [592, 201] width 123 height 17
click at [600, 290] on button "Mover para finalizado" at bounding box center [592, 298] width 123 height 17
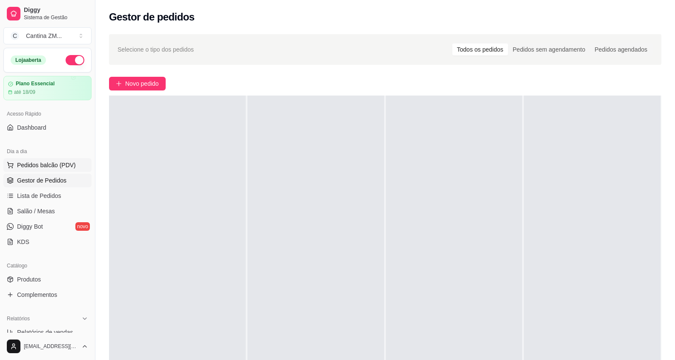
click at [29, 165] on span "Pedidos balcão (PDV)" at bounding box center [46, 165] width 59 height 9
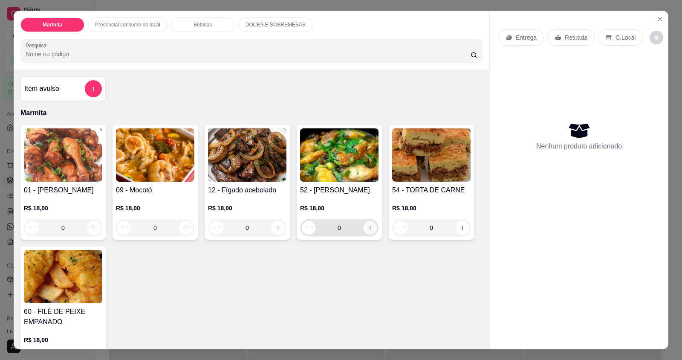
click at [367, 228] on icon "increase-product-quantity" at bounding box center [370, 228] width 6 height 6
type input "1"
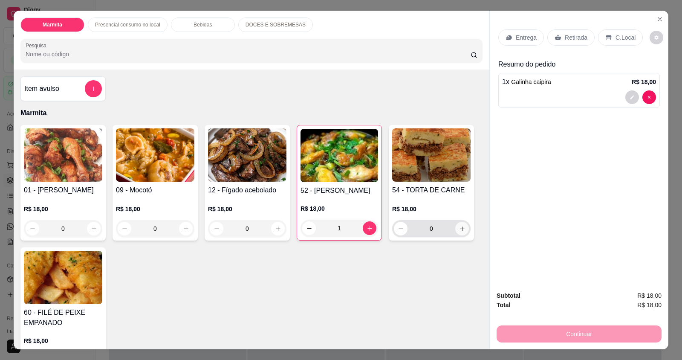
click at [460, 230] on icon "increase-product-quantity" at bounding box center [462, 228] width 6 height 6
type input "1"
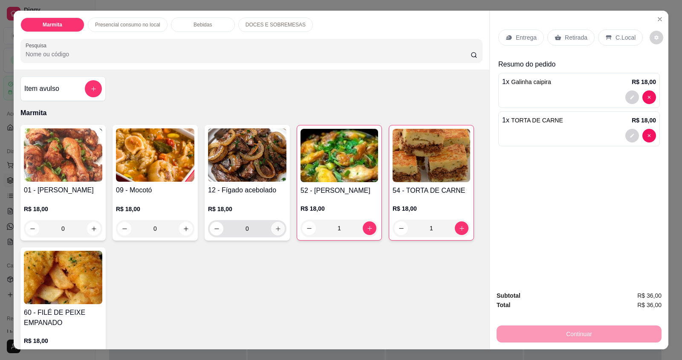
click at [279, 229] on button "increase-product-quantity" at bounding box center [278, 229] width 14 height 14
type input "1"
click at [527, 39] on p "Entrega" at bounding box center [526, 37] width 21 height 9
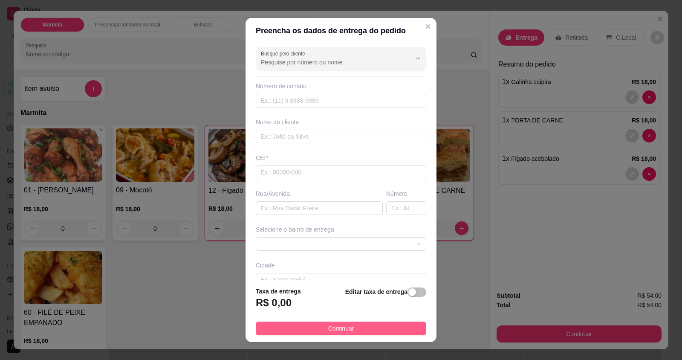
click at [286, 326] on button "Continuar" at bounding box center [341, 328] width 170 height 14
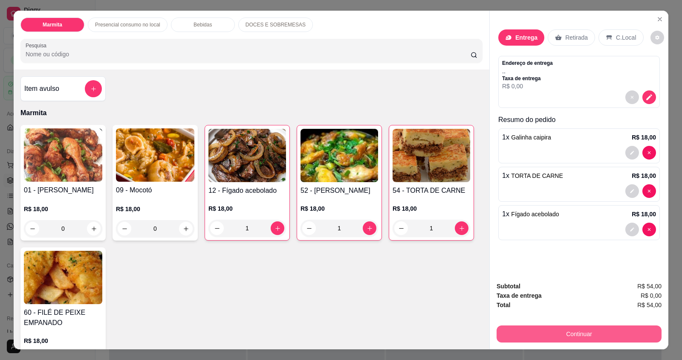
click at [566, 336] on button "Continuar" at bounding box center [578, 333] width 165 height 17
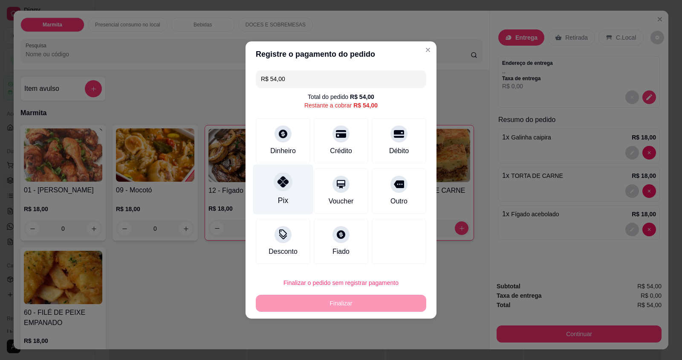
click at [296, 180] on div "Pix" at bounding box center [283, 190] width 60 height 50
type input "R$ 0,00"
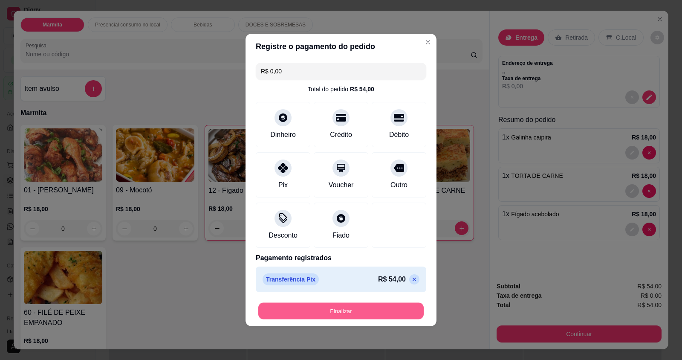
click at [326, 303] on button "Finalizar" at bounding box center [340, 311] width 165 height 17
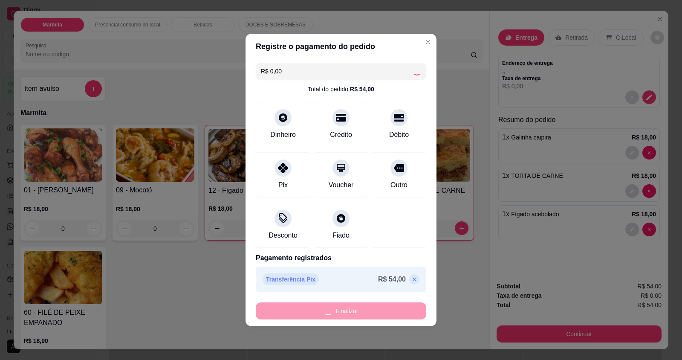
type input "0"
type input "-R$ 54,00"
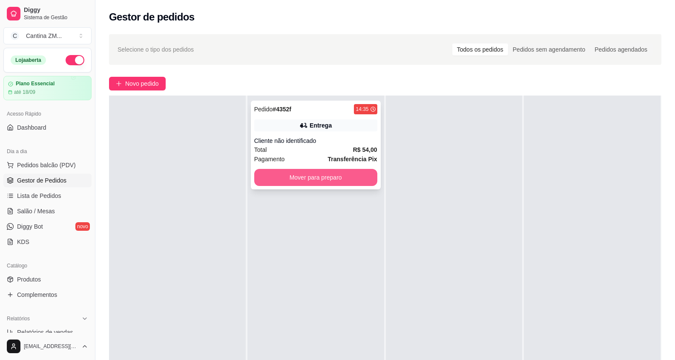
click at [332, 174] on button "Mover para preparo" at bounding box center [315, 177] width 123 height 17
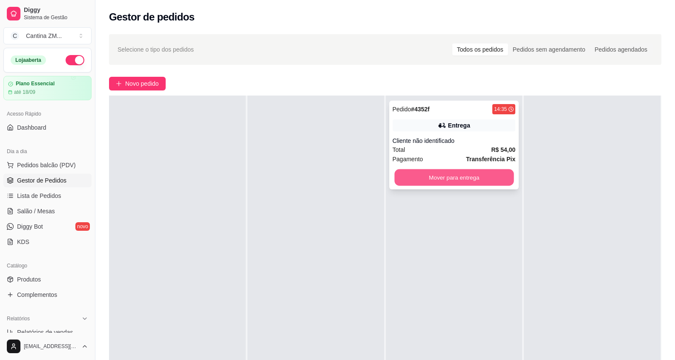
click at [405, 178] on button "Mover para entrega" at bounding box center [454, 177] width 119 height 17
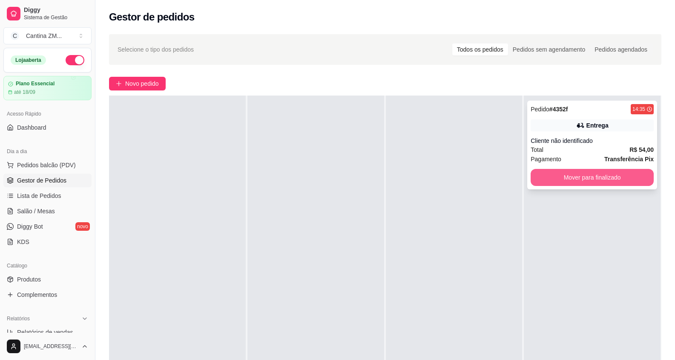
click at [544, 181] on button "Mover para finalizado" at bounding box center [592, 177] width 123 height 17
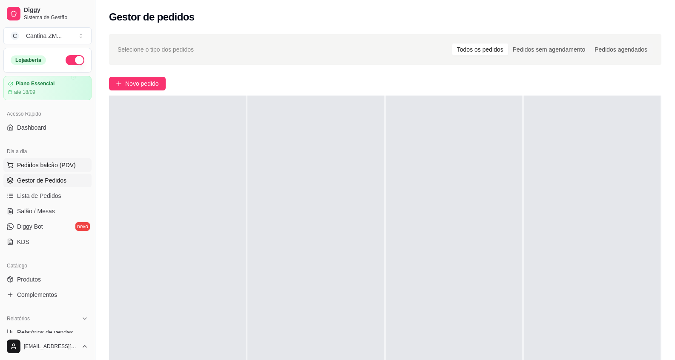
click at [53, 164] on span "Pedidos balcão (PDV)" at bounding box center [46, 165] width 59 height 9
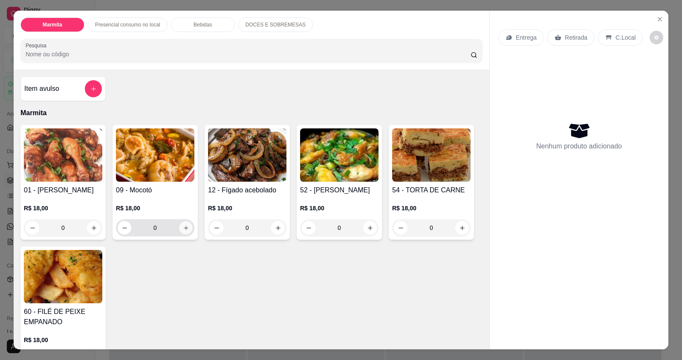
click at [183, 227] on icon "increase-product-quantity" at bounding box center [186, 228] width 6 height 6
type input "1"
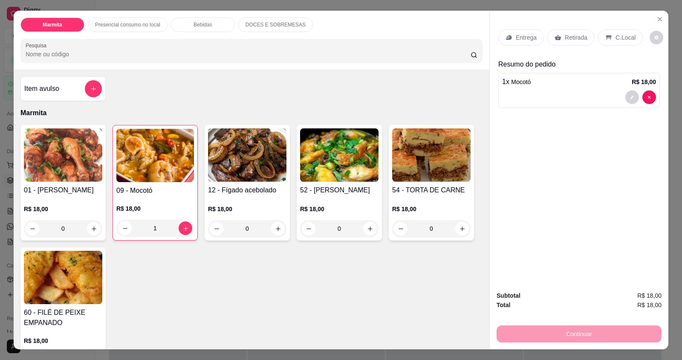
click at [524, 41] on p "Entrega" at bounding box center [526, 37] width 21 height 9
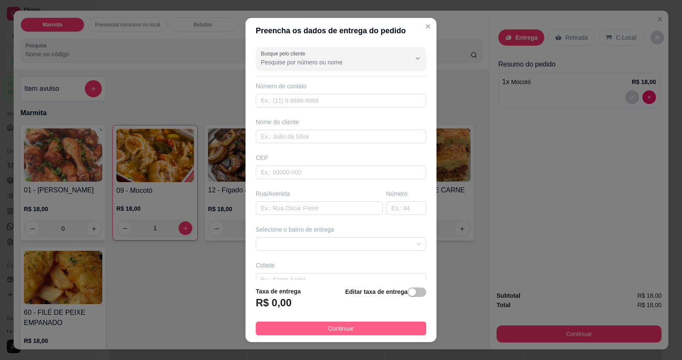
click at [407, 329] on button "Continuar" at bounding box center [341, 328] width 170 height 14
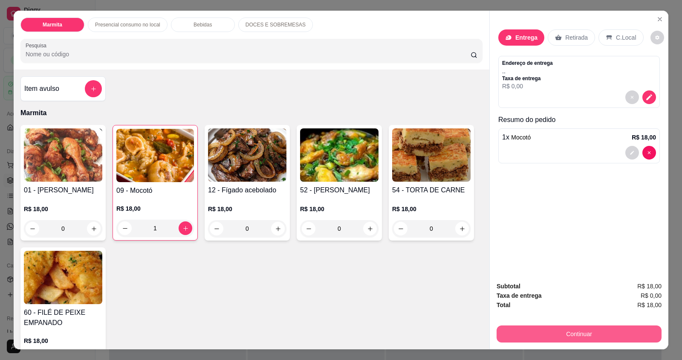
click at [564, 338] on button "Continuar" at bounding box center [578, 333] width 165 height 17
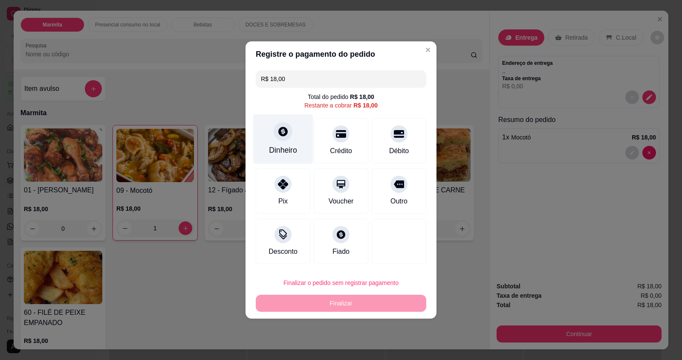
click at [289, 145] on div "Dinheiro" at bounding box center [283, 149] width 28 height 11
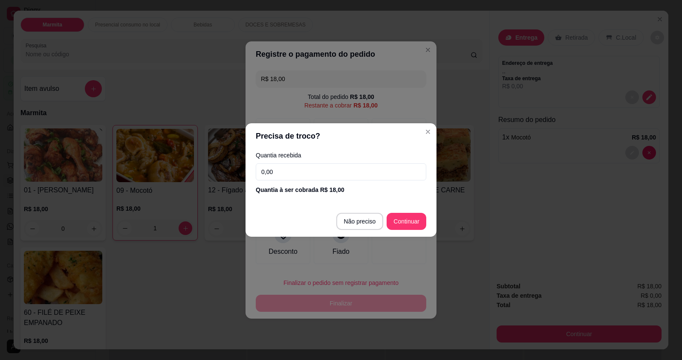
click at [294, 169] on input "0,00" at bounding box center [341, 171] width 170 height 17
type input "18,00"
click at [419, 234] on footer "Não preciso Continuar" at bounding box center [340, 221] width 191 height 31
type input "R$ 0,00"
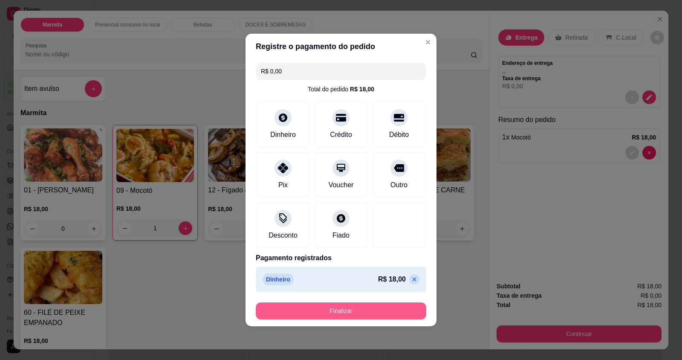
click at [348, 313] on button "Finalizar" at bounding box center [341, 310] width 170 height 17
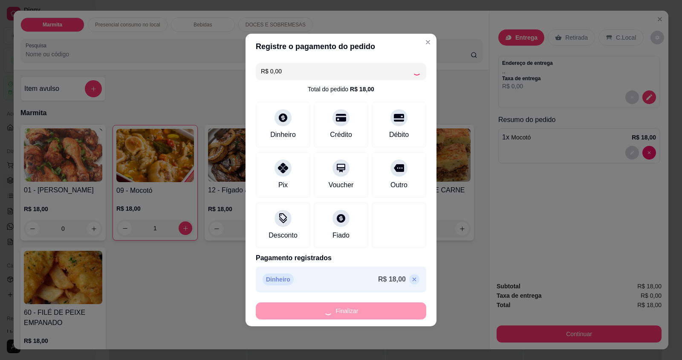
type input "0"
type input "-R$ 18,00"
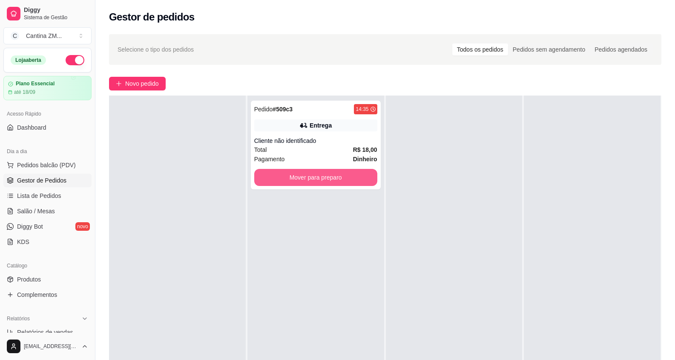
click at [301, 173] on button "Mover para preparo" at bounding box center [315, 177] width 123 height 17
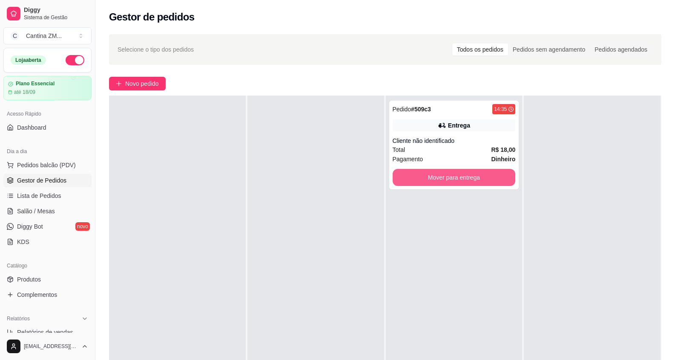
click at [465, 173] on button "Mover para entrega" at bounding box center [454, 177] width 123 height 17
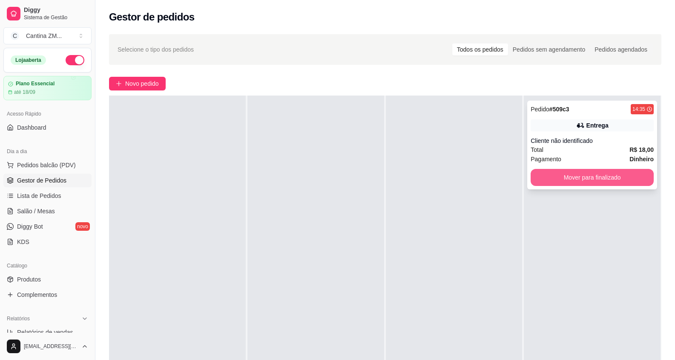
click at [551, 177] on button "Mover para finalizado" at bounding box center [592, 177] width 123 height 17
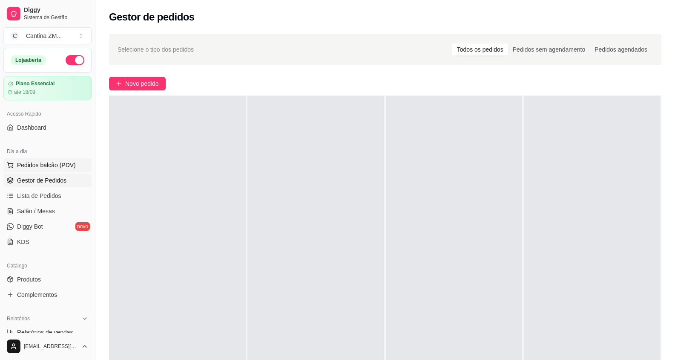
click at [69, 161] on span "Pedidos balcão (PDV)" at bounding box center [46, 165] width 59 height 9
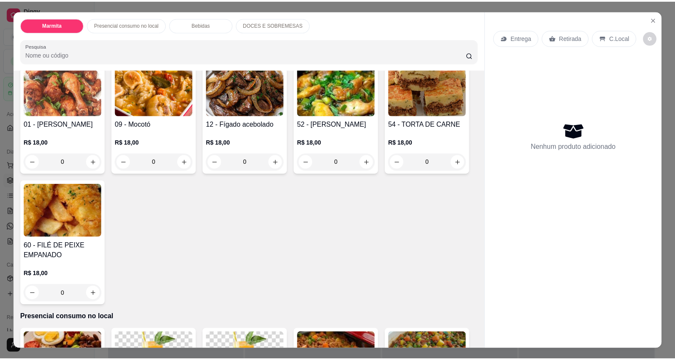
scroll to position [85, 0]
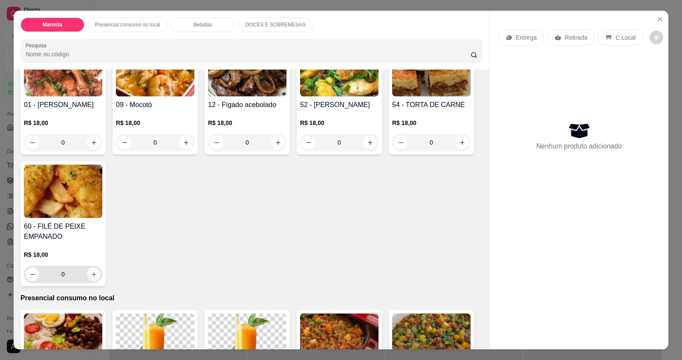
click at [91, 271] on icon "increase-product-quantity" at bounding box center [94, 274] width 6 height 6
type input "1"
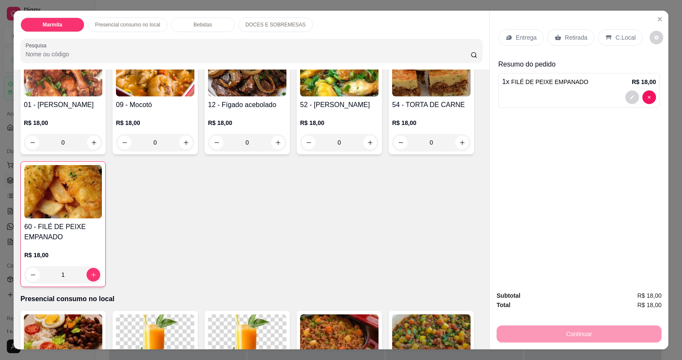
click at [510, 39] on div "Entrega" at bounding box center [521, 37] width 46 height 16
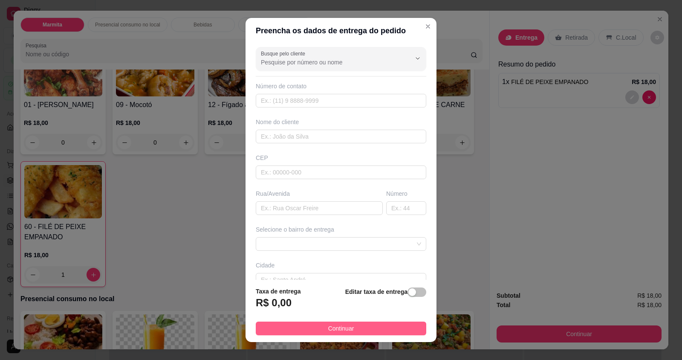
click at [293, 327] on button "Continuar" at bounding box center [341, 328] width 170 height 14
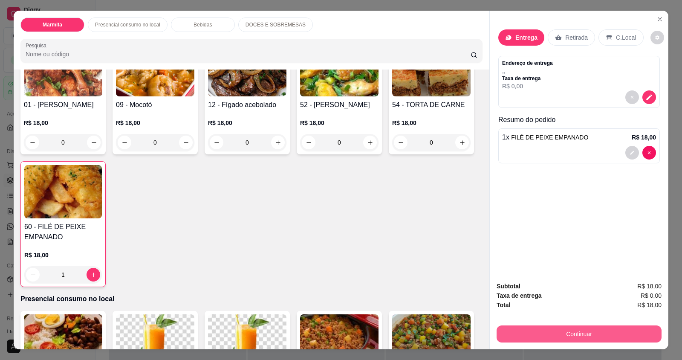
click at [543, 334] on button "Continuar" at bounding box center [578, 333] width 165 height 17
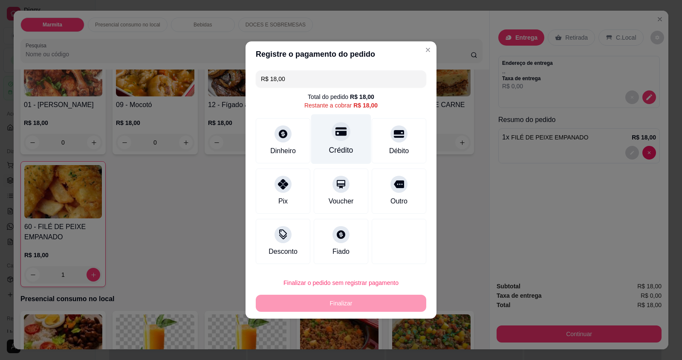
click at [341, 144] on div "Crédito" at bounding box center [341, 139] width 60 height 50
type input "R$ 0,00"
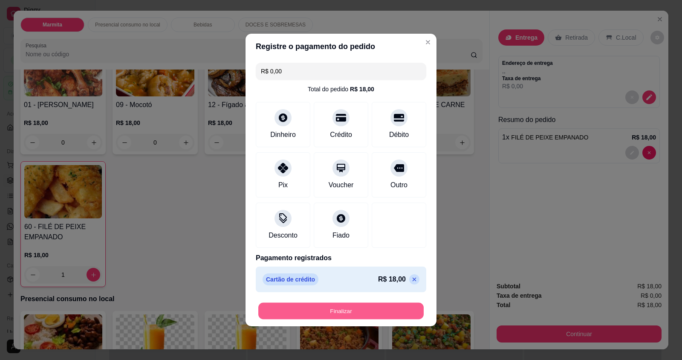
click at [350, 314] on button "Finalizar" at bounding box center [340, 311] width 165 height 17
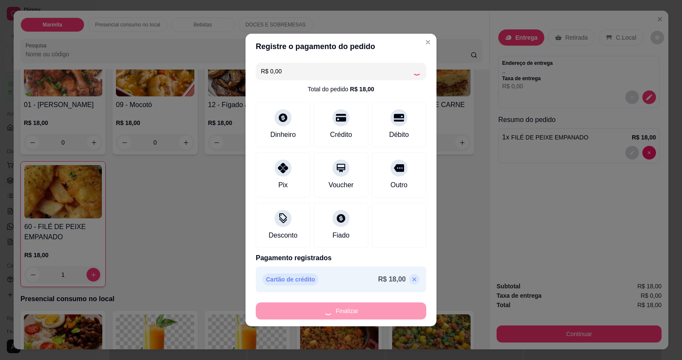
type input "0"
type input "-R$ 18,00"
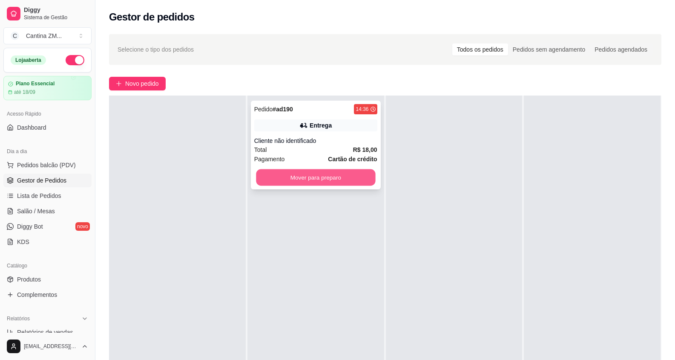
click at [349, 176] on button "Mover para preparo" at bounding box center [315, 177] width 119 height 17
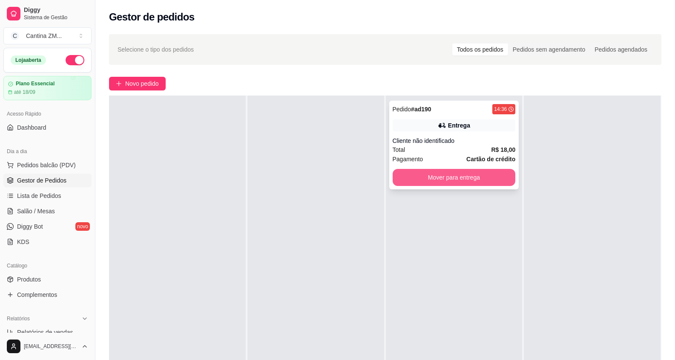
click at [432, 183] on button "Mover para entrega" at bounding box center [454, 177] width 123 height 17
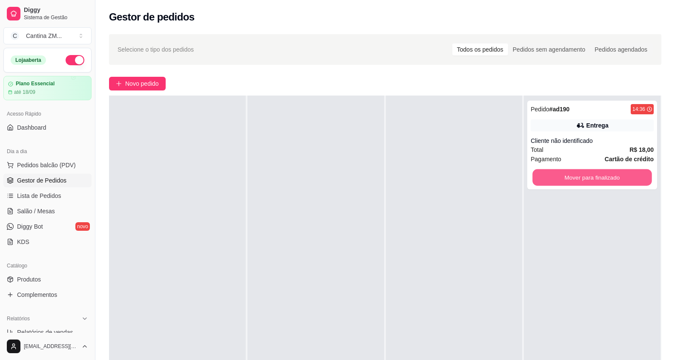
click at [575, 183] on button "Mover para finalizado" at bounding box center [592, 177] width 119 height 17
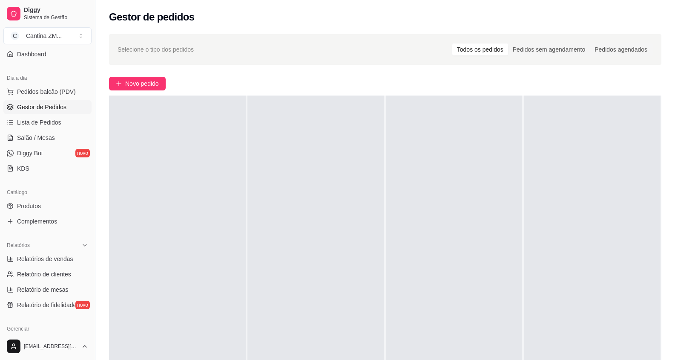
scroll to position [85, 0]
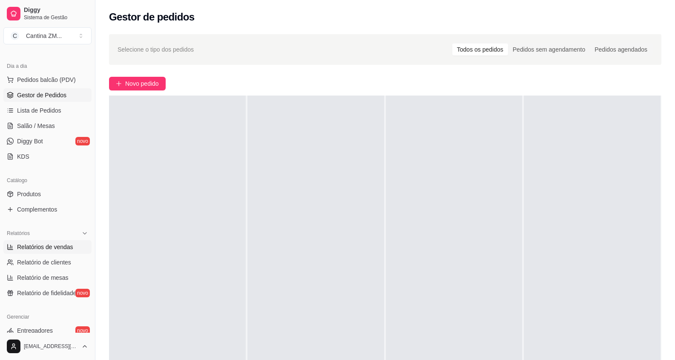
click at [55, 244] on span "Relatórios de vendas" at bounding box center [45, 246] width 56 height 9
select select "ALL"
select select "0"
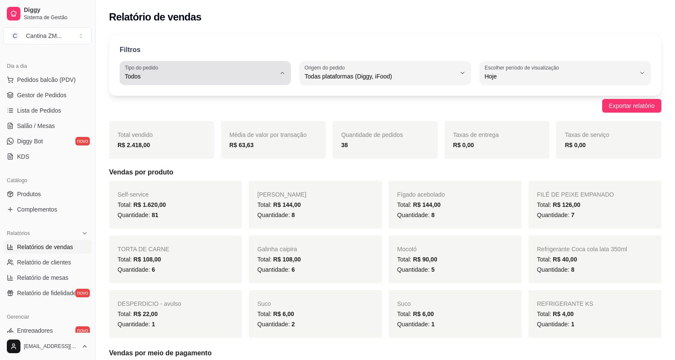
click at [188, 78] on span "Todos" at bounding box center [200, 76] width 151 height 9
click at [165, 107] on li "Entrega" at bounding box center [206, 110] width 158 height 13
type input "DELIVERY"
select select "DELIVERY"
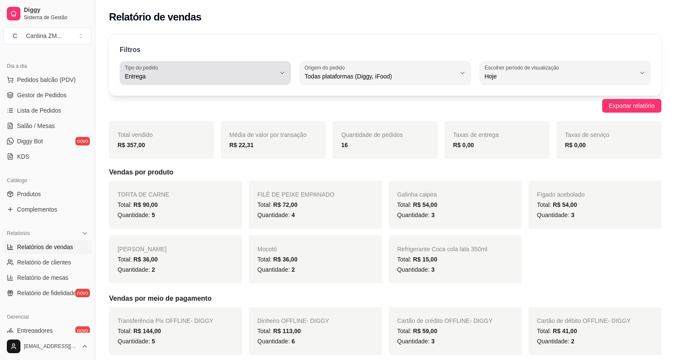
click at [219, 80] on span "Entrega" at bounding box center [200, 76] width 151 height 9
click at [220, 125] on span "Retirada" at bounding box center [201, 125] width 143 height 8
type input "PICKUP"
select select "PICKUP"
click at [164, 81] on button "Tipo do pedido Retirada" at bounding box center [205, 73] width 171 height 24
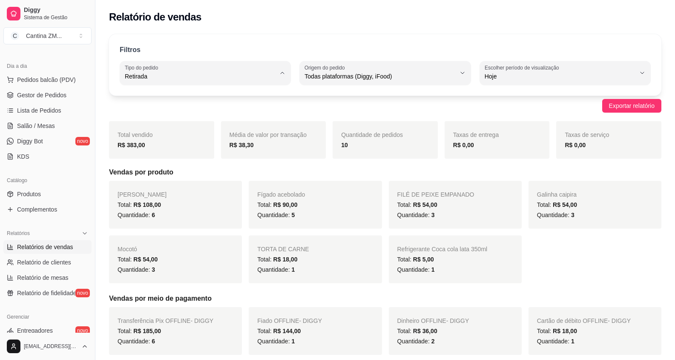
click at [167, 108] on span "Entrega" at bounding box center [201, 111] width 143 height 8
type input "DELIVERY"
select select "DELIVERY"
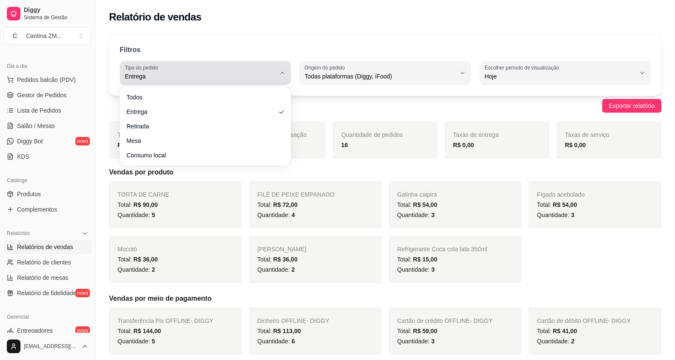
click at [223, 76] on span "Entrega" at bounding box center [200, 76] width 151 height 9
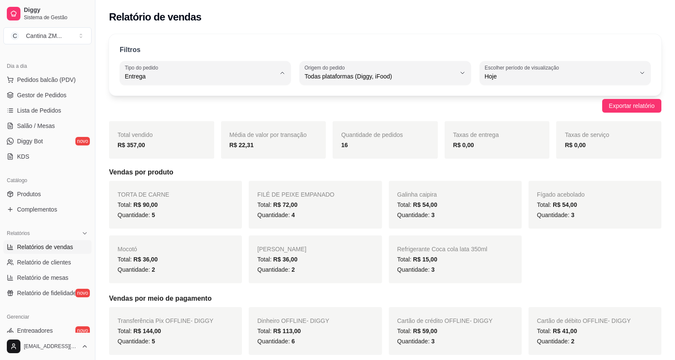
click at [223, 115] on span "Entrega" at bounding box center [201, 111] width 143 height 8
click at [278, 75] on button "Tipo do pedido Entrega" at bounding box center [205, 73] width 171 height 24
click at [241, 126] on span "Retirada" at bounding box center [201, 125] width 143 height 8
type input "PICKUP"
select select "PICKUP"
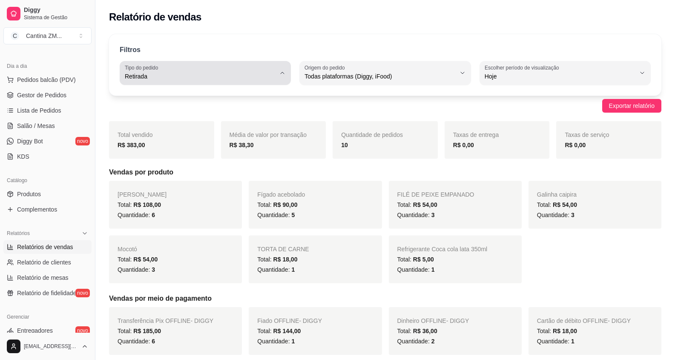
click at [178, 83] on button "Tipo do pedido Retirada" at bounding box center [205, 73] width 171 height 24
click at [179, 152] on span "Consumo local" at bounding box center [201, 152] width 143 height 8
type input "EAT_IN"
select select "EAT_IN"
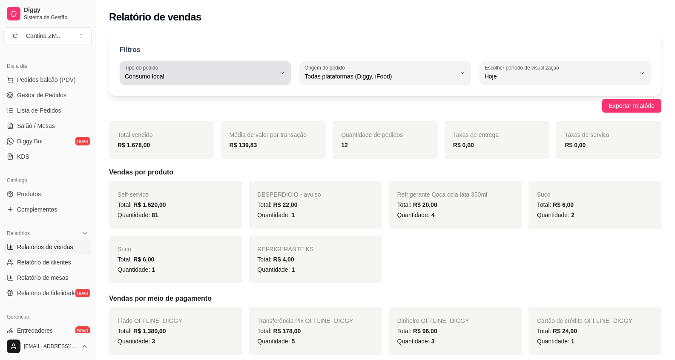
click at [260, 78] on span "Consumo local" at bounding box center [200, 76] width 151 height 9
click at [182, 103] on li "Todos" at bounding box center [206, 96] width 158 height 13
type input "ALL"
select select "ALL"
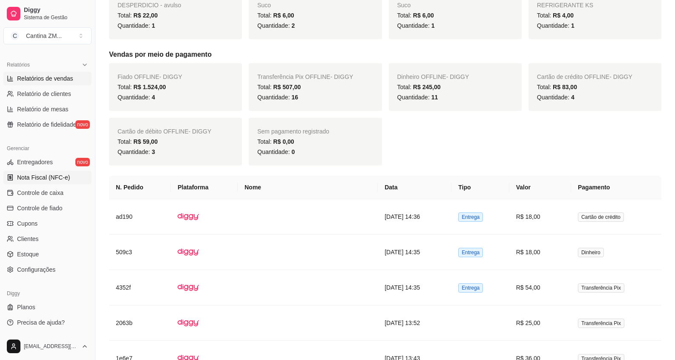
scroll to position [341, 0]
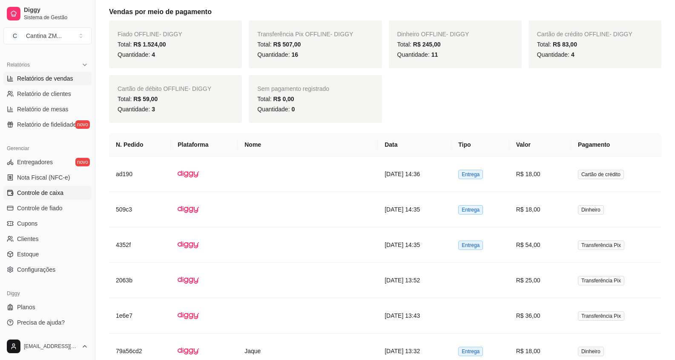
click at [30, 190] on span "Controle de caixa" at bounding box center [40, 192] width 46 height 9
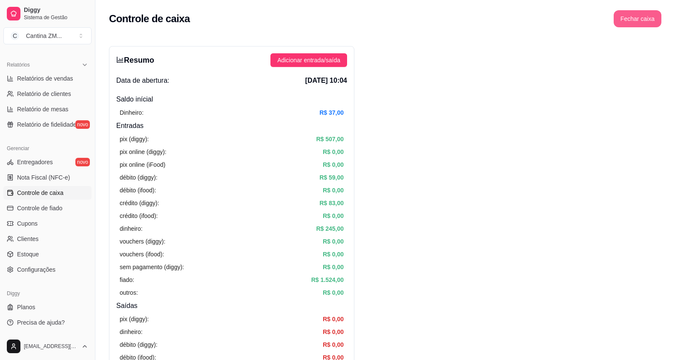
click at [626, 20] on button "Fechar caixa" at bounding box center [638, 18] width 48 height 17
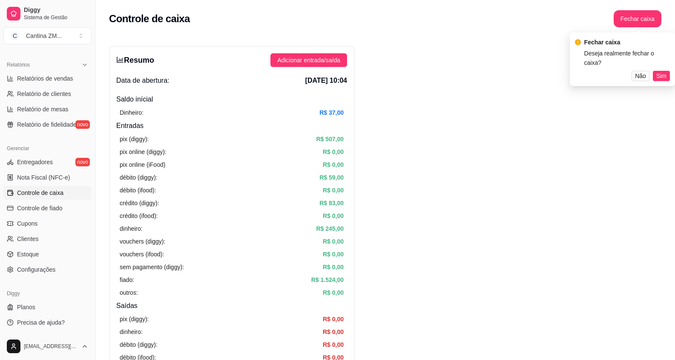
click at [673, 67] on div "Fechar caixa Deseja realmente fechar o caixa? Não Sim" at bounding box center [622, 59] width 105 height 54
click at [652, 71] on div "Não Sim" at bounding box center [622, 76] width 95 height 10
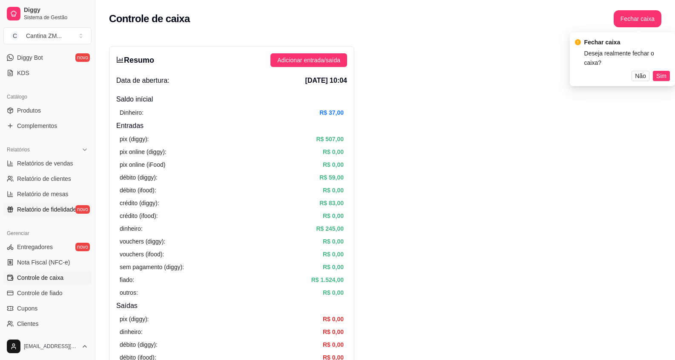
scroll to position [168, 0]
click at [42, 168] on link "Relatórios de vendas" at bounding box center [47, 164] width 88 height 14
select select "ALL"
select select "0"
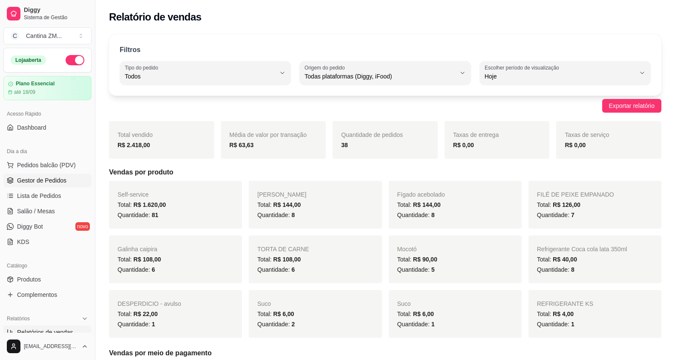
click at [46, 173] on link "Gestor de Pedidos" at bounding box center [47, 180] width 88 height 14
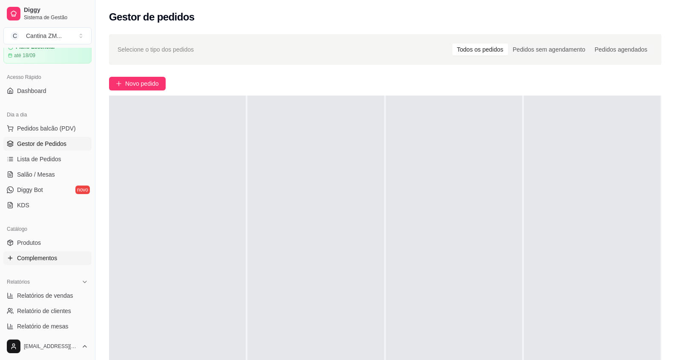
scroll to position [170, 0]
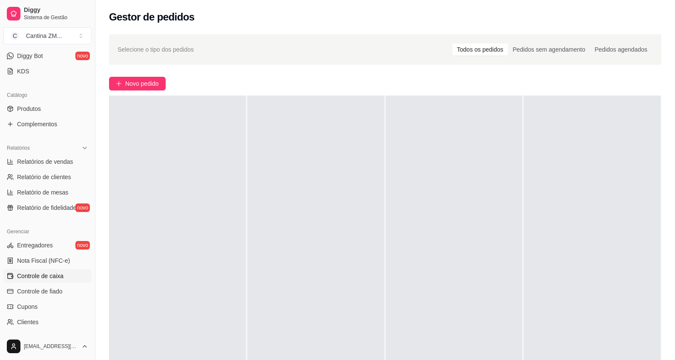
click at [39, 273] on span "Controle de caixa" at bounding box center [40, 275] width 46 height 9
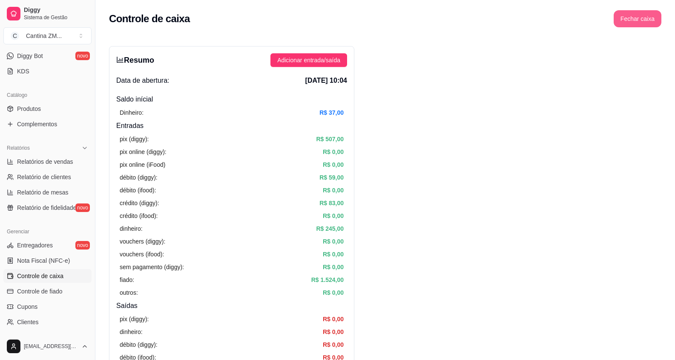
click at [642, 26] on button "Fechar caixa" at bounding box center [638, 18] width 48 height 17
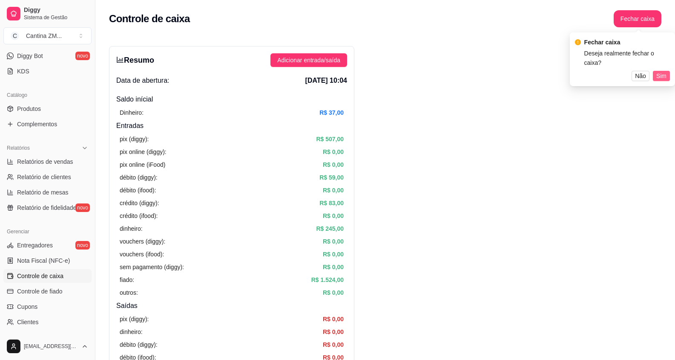
click at [659, 71] on span "Sim" at bounding box center [662, 75] width 10 height 9
